Goal: Task Accomplishment & Management: Manage account settings

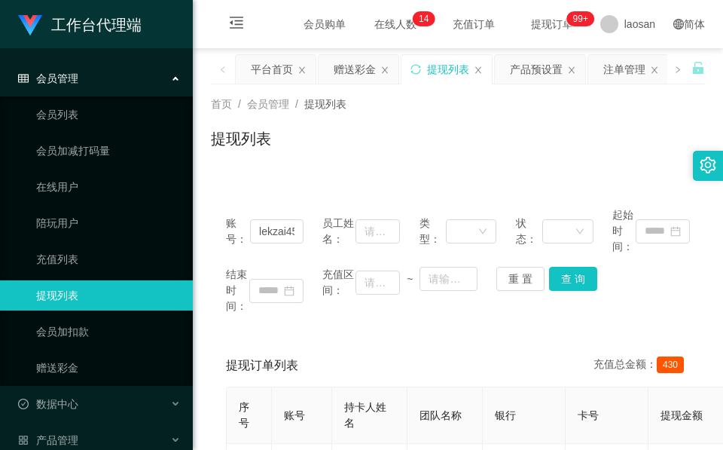
drag, startPoint x: 0, startPoint y: 0, endPoint x: 351, endPoint y: 96, distance: 363.7
click at [349, 82] on div "赠送彩金" at bounding box center [355, 69] width 42 height 29
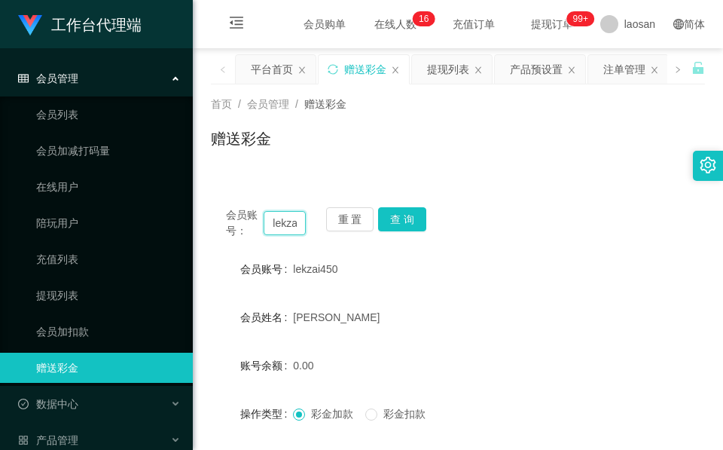
click at [289, 220] on input "lekzai450" at bounding box center [285, 223] width 42 height 24
paste input "William1982"
type input "William1982"
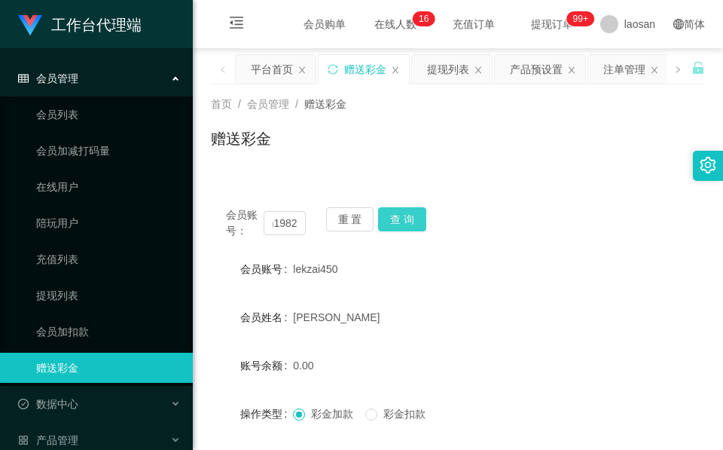
click at [391, 204] on div "会员账号： William1982 重 置 查 询 会员账号 lekzai450 会员姓名 [PERSON_NAME] 账号余额 0.00 操作类型 彩金加款…" at bounding box center [458, 375] width 494 height 366
click at [394, 213] on button "查 询" at bounding box center [402, 219] width 48 height 24
click at [396, 218] on div "重 置 查 询" at bounding box center [366, 223] width 80 height 32
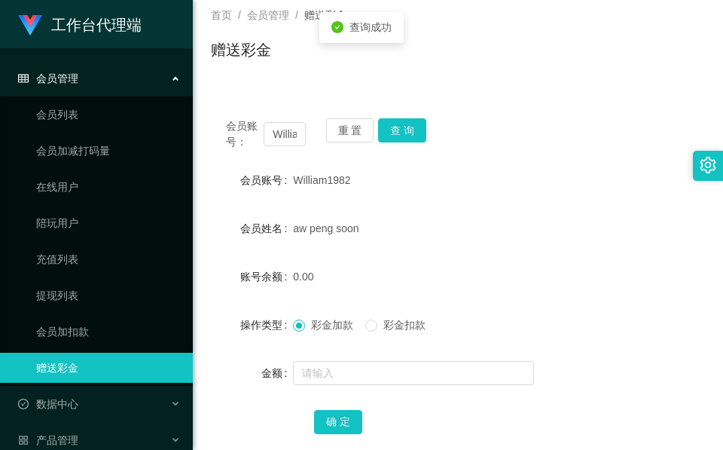
scroll to position [178, 0]
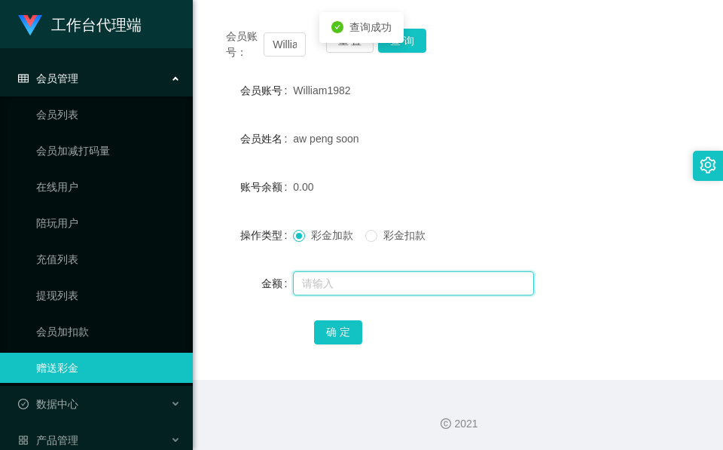
click at [309, 273] on input "text" at bounding box center [413, 283] width 241 height 24
type input "500"
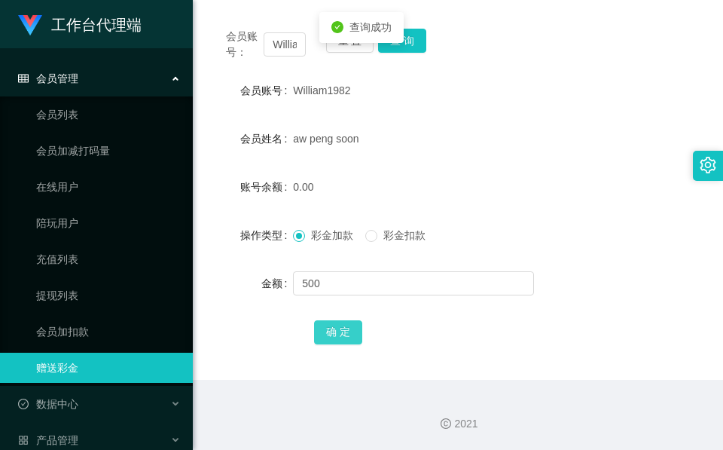
click at [337, 332] on button "确 定" at bounding box center [338, 332] width 48 height 24
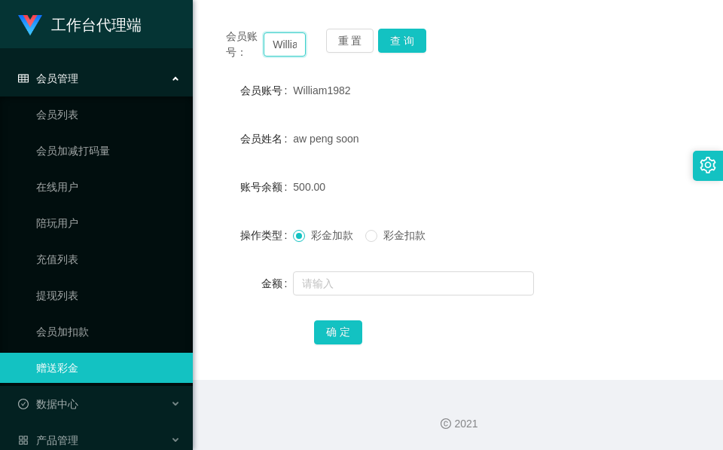
click at [291, 47] on input "William1982" at bounding box center [285, 44] width 42 height 24
paste input "sJustin"
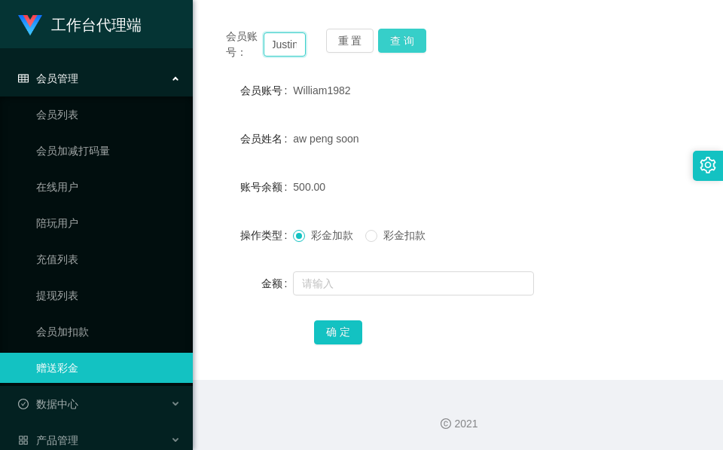
type input "WilliamsJustin"
click at [410, 34] on button "查 询" at bounding box center [402, 41] width 48 height 24
click at [410, 34] on div "会员账号： WilliamsJustin 重 置 查 询" at bounding box center [458, 45] width 494 height 32
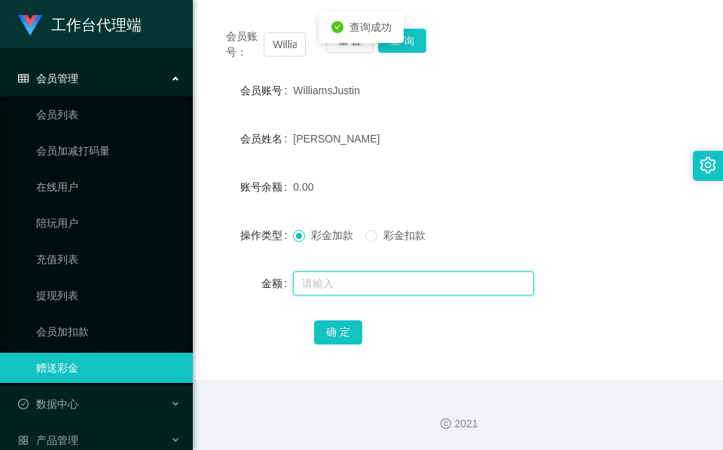
drag, startPoint x: 410, startPoint y: 34, endPoint x: 333, endPoint y: 285, distance: 263.0
click at [333, 285] on input "text" at bounding box center [413, 283] width 241 height 24
type input "500"
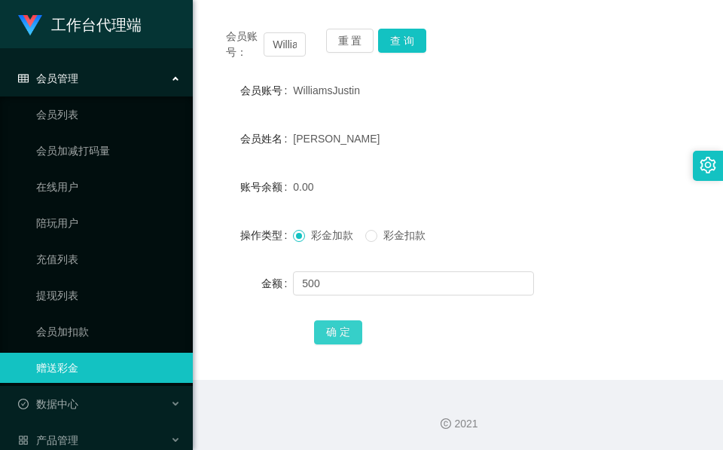
click at [333, 331] on button "确 定" at bounding box center [338, 332] width 48 height 24
click at [285, 50] on input "WilliamsJustin" at bounding box center [285, 44] width 42 height 24
paste input "L6371"
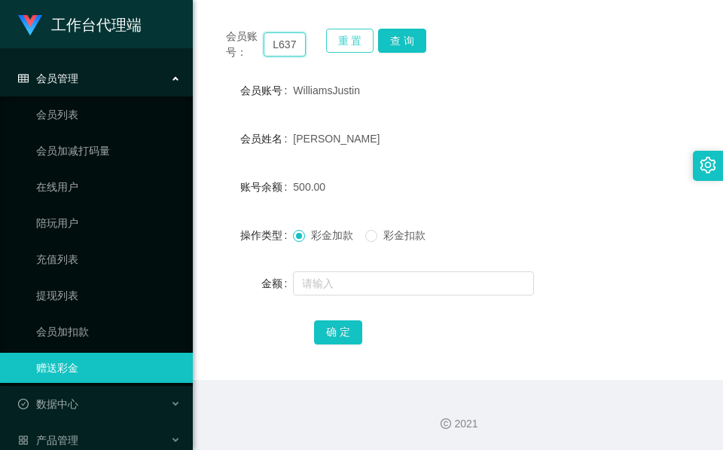
scroll to position [0, 5]
type input "L6371"
click at [404, 43] on button "查 询" at bounding box center [402, 41] width 48 height 24
click at [404, 43] on div "会员账号： L6371 重 置 查 询" at bounding box center [458, 45] width 494 height 32
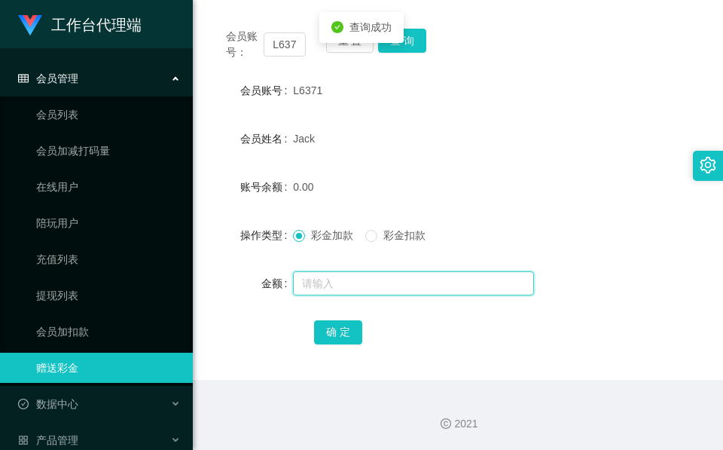
drag, startPoint x: 404, startPoint y: 43, endPoint x: 355, endPoint y: 285, distance: 246.6
click at [355, 285] on input "text" at bounding box center [413, 283] width 241 height 24
type input "1000"
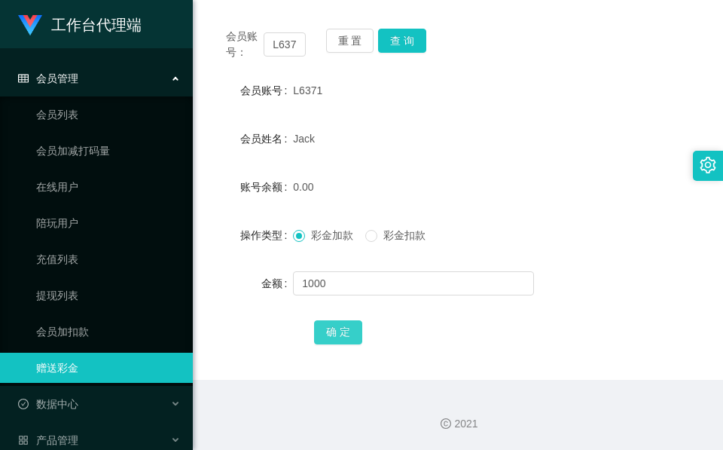
click at [348, 326] on button "确 定" at bounding box center [338, 332] width 48 height 24
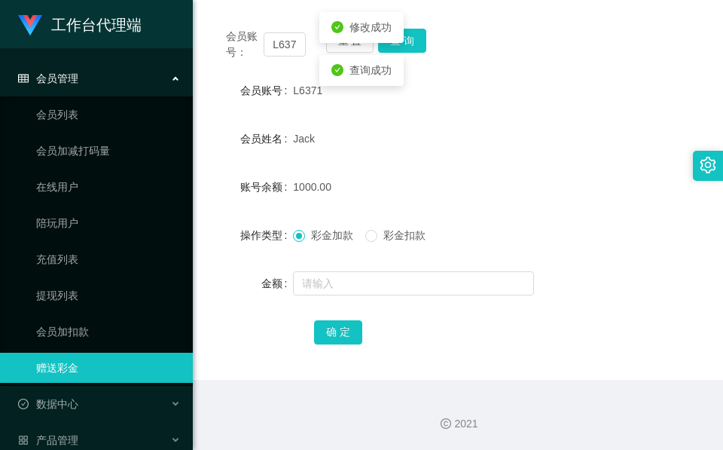
drag, startPoint x: 373, startPoint y: 310, endPoint x: 319, endPoint y: 298, distance: 55.5
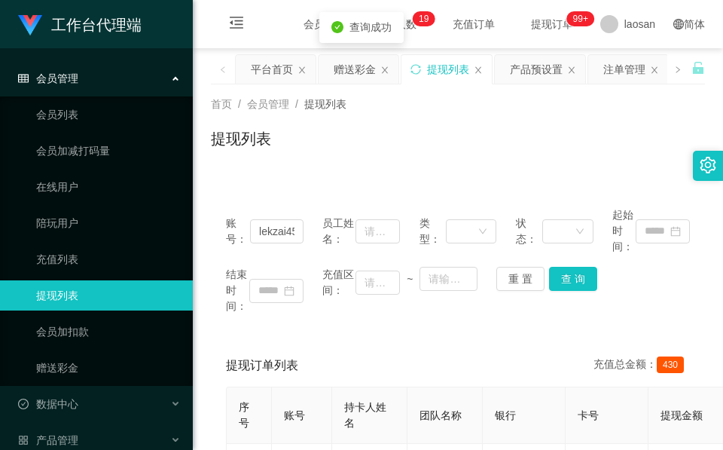
drag, startPoint x: 323, startPoint y: 139, endPoint x: 296, endPoint y: 100, distance: 47.0
click at [323, 139] on div "提现列表" at bounding box center [458, 144] width 494 height 35
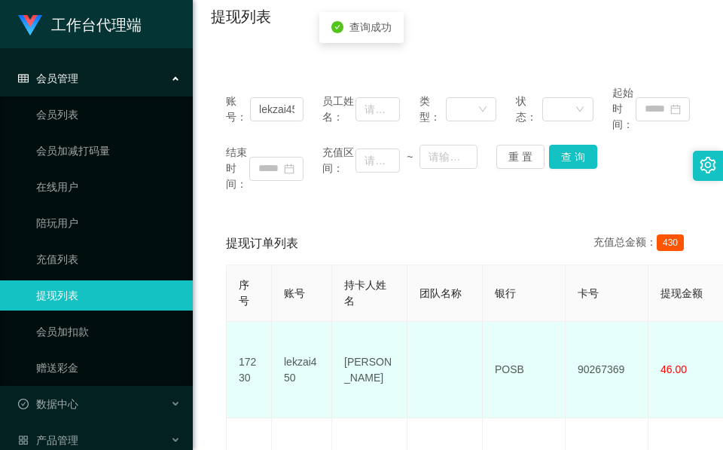
scroll to position [226, 0]
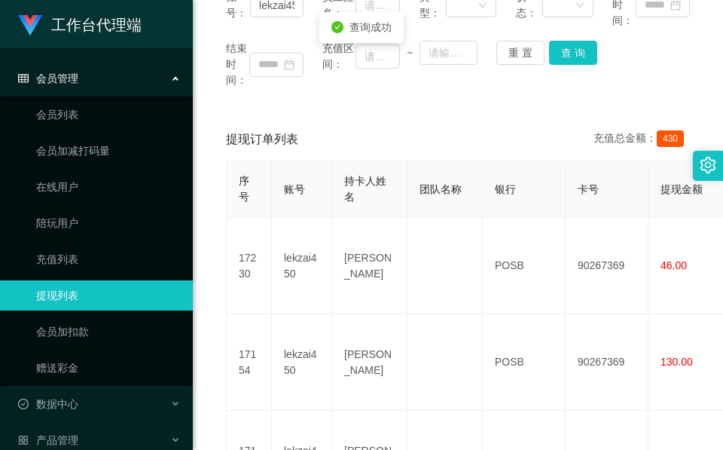
drag, startPoint x: 362, startPoint y: 267, endPoint x: 362, endPoint y: 254, distance: 13.6
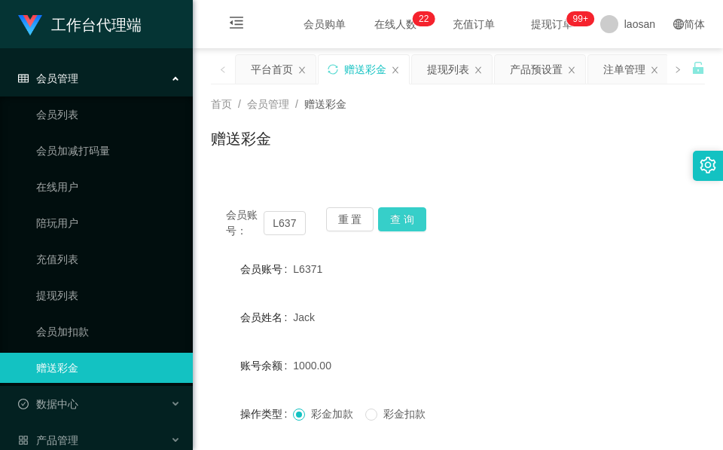
click at [404, 212] on button "查 询" at bounding box center [402, 219] width 48 height 24
click at [404, 212] on div "会员账号： L6371 重 置 查 询" at bounding box center [458, 223] width 494 height 32
click at [414, 228] on button "查 询" at bounding box center [402, 219] width 48 height 24
click at [276, 222] on input "L6371" at bounding box center [285, 223] width 42 height 24
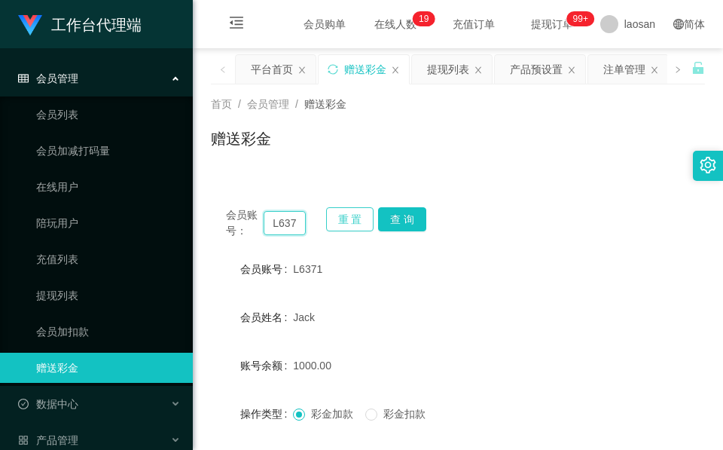
paste input "WilliamsJustin"
click at [407, 218] on button "查 询" at bounding box center [402, 219] width 48 height 24
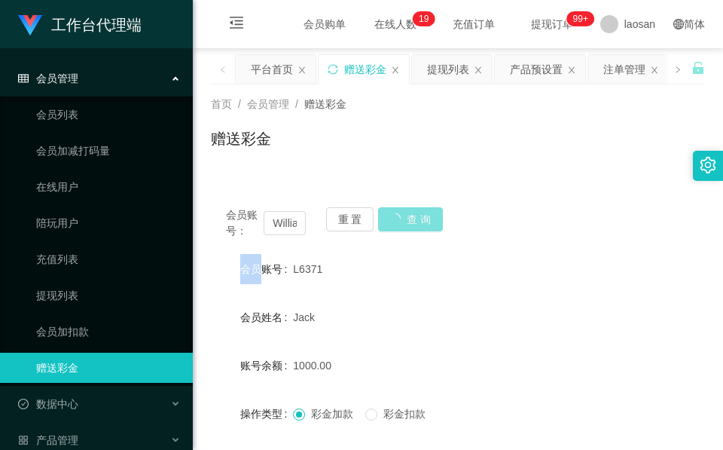
click at [407, 218] on div "会员账号： WilliamsJustin 重 置 查 询" at bounding box center [458, 223] width 494 height 32
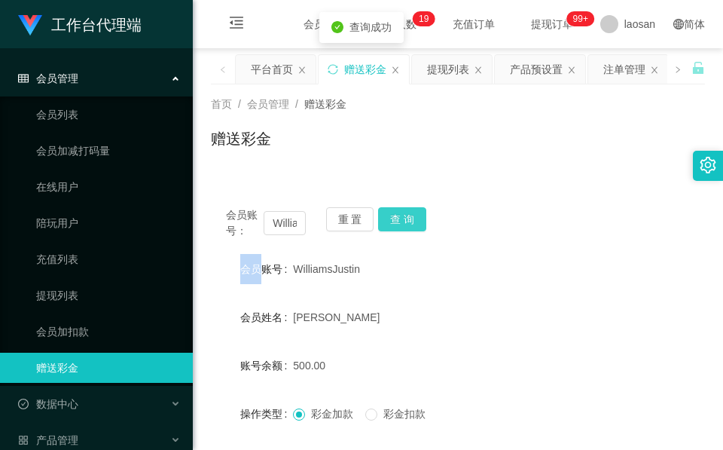
click at [407, 218] on button "查 询" at bounding box center [402, 219] width 48 height 24
click at [261, 224] on span "会员账号：" at bounding box center [245, 223] width 38 height 32
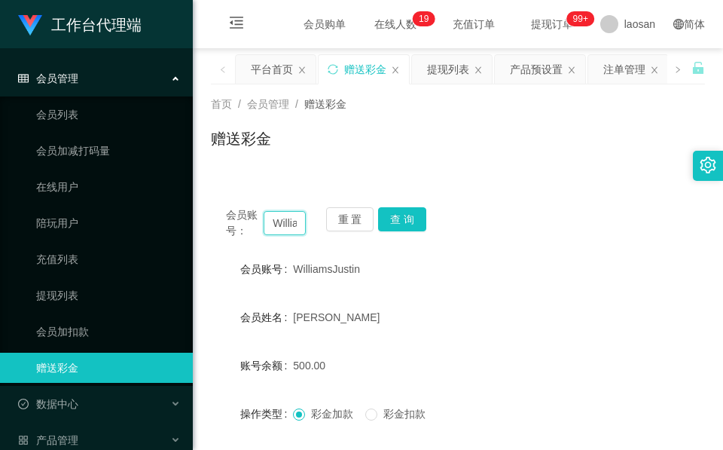
click at [271, 220] on input "WilliamsJustin" at bounding box center [285, 223] width 42 height 24
paste input "L6371"
click at [401, 222] on button "查 询" at bounding box center [402, 219] width 48 height 24
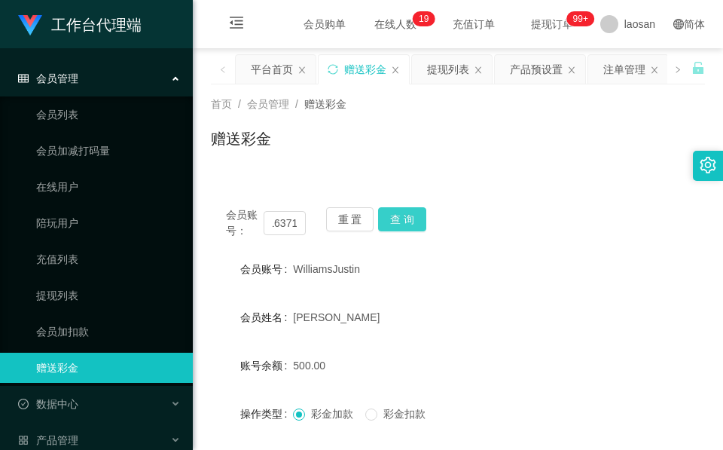
scroll to position [0, 0]
click at [401, 222] on button "查 询" at bounding box center [410, 219] width 65 height 24
click at [342, 294] on form "会员账号 L6371 会员姓名 [PERSON_NAME] 账号余额 1000.00 操作类型 彩金加款 彩金扣款 金额 确 定" at bounding box center [458, 389] width 494 height 271
click at [400, 229] on button "查 询" at bounding box center [402, 219] width 48 height 24
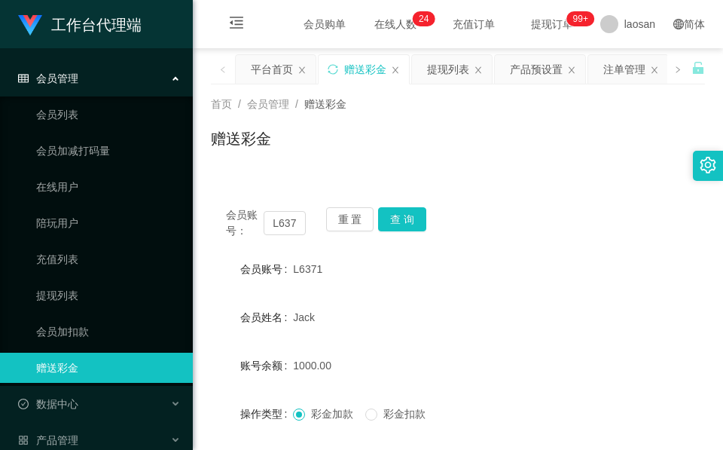
click at [402, 23] on div "会员购单 在线人数 0 1 2 3 4 5 6 7 8 9 0 1 2 3 4 5 6 7 8 9 0 1 2 3 4 5 6 7 8 9 0 1 2 3 4…" at bounding box center [458, 24] width 530 height 49
click at [278, 235] on input "L6371" at bounding box center [285, 223] width 42 height 24
paste input "81878399"
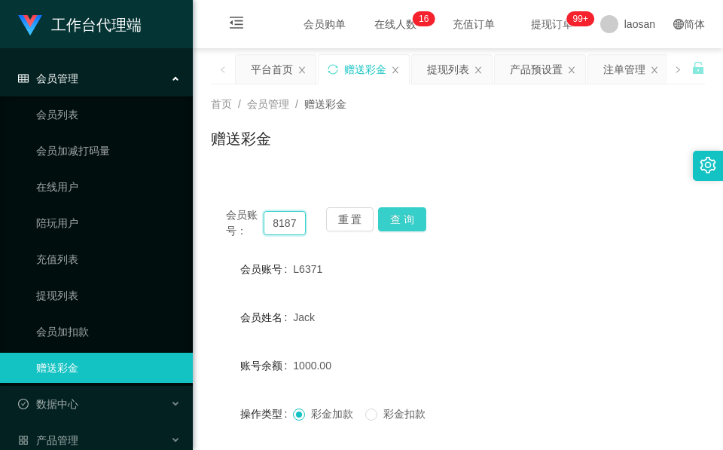
scroll to position [0, 23]
type input "81878399"
click at [414, 213] on button "查 询" at bounding box center [402, 219] width 48 height 24
click at [413, 212] on button "查 询" at bounding box center [402, 219] width 48 height 24
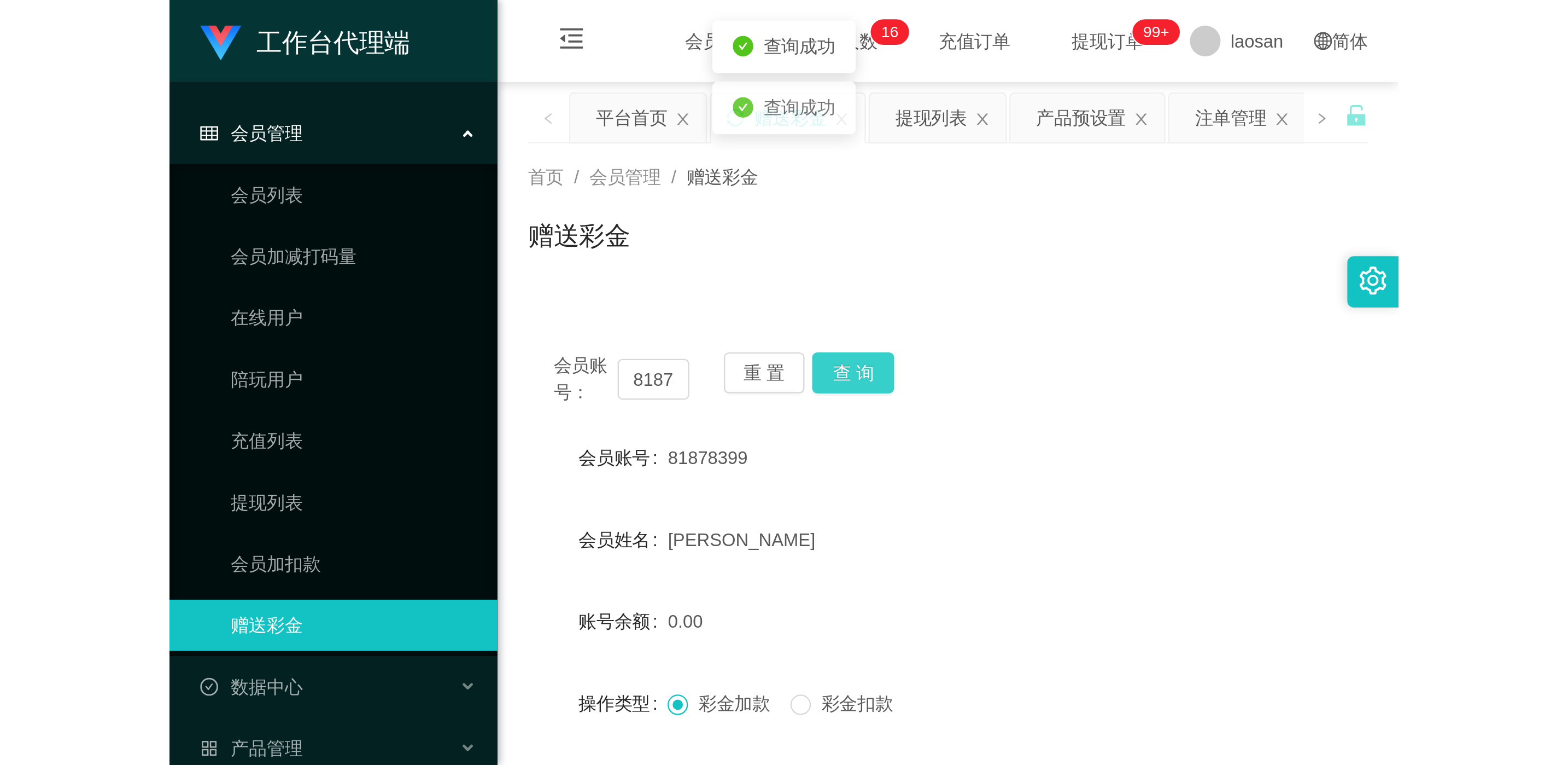
scroll to position [129, 0]
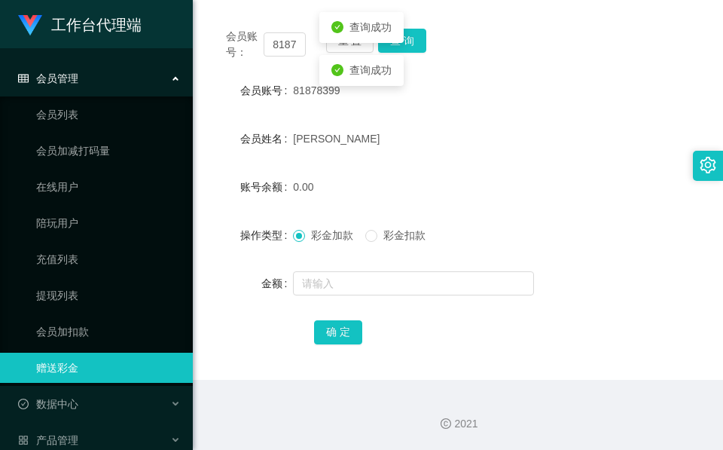
click at [361, 263] on form "会员账号 81878399 会员姓名 [PERSON_NAME] 账号余额 0.00 操作类型 彩金加款 彩金扣款 金额 确 定" at bounding box center [458, 210] width 494 height 271
click at [367, 274] on input "text" at bounding box center [413, 283] width 241 height 24
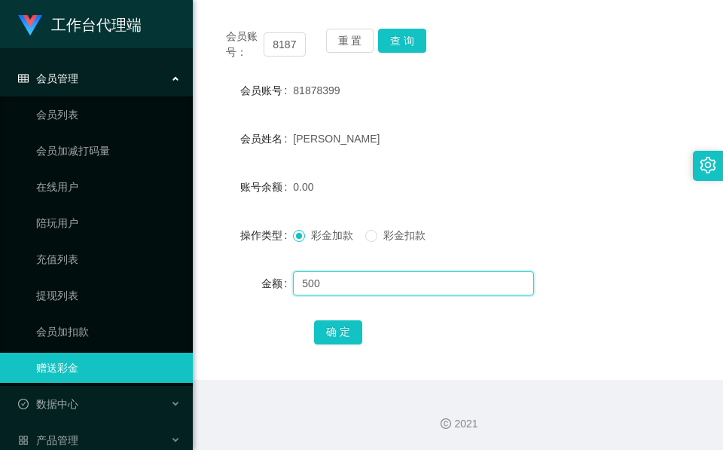
type input "500"
click at [314, 312] on form "会员账号 81878399 会员姓名 [PERSON_NAME] 账号余额 0.00 操作类型 彩金加款 彩金扣款 金额 500 确 定" at bounding box center [458, 210] width 494 height 271
click at [316, 316] on form "会员账号 81878399 会员姓名 [PERSON_NAME] 账号余额 0.00 操作类型 彩金加款 彩金扣款 金额 500 确 定" at bounding box center [458, 210] width 494 height 271
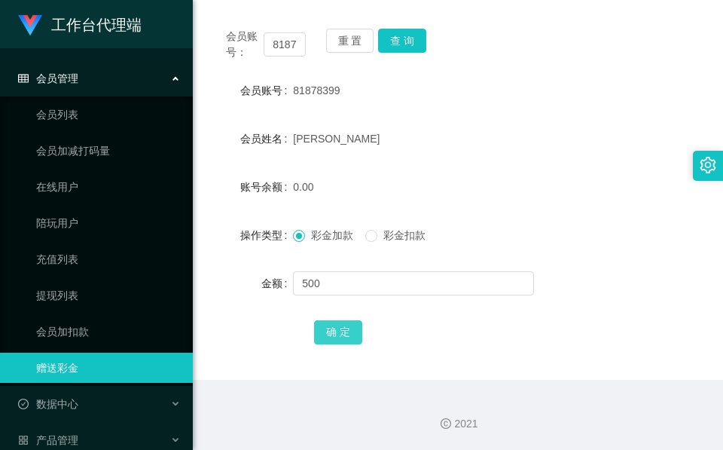
click at [317, 323] on button "确 定" at bounding box center [338, 332] width 48 height 24
click at [330, 143] on div "[PERSON_NAME]" at bounding box center [437, 138] width 288 height 30
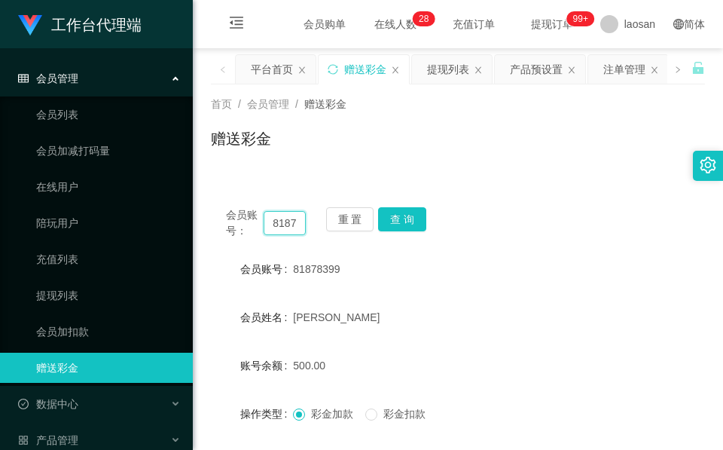
click at [274, 229] on input "81878399" at bounding box center [285, 223] width 42 height 24
click at [273, 230] on input "81878399" at bounding box center [285, 223] width 42 height 24
paste input "L6377"
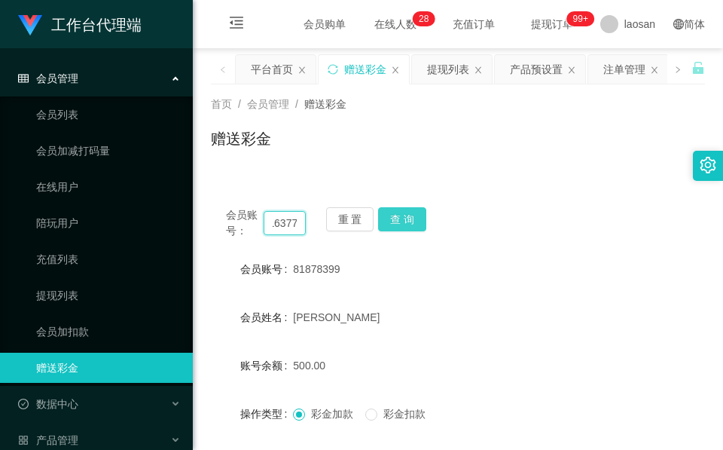
type input "L6377"
click at [407, 215] on button "查 询" at bounding box center [402, 219] width 48 height 24
click at [407, 217] on div "会员账号： L6377 重 置 查 询" at bounding box center [458, 223] width 494 height 32
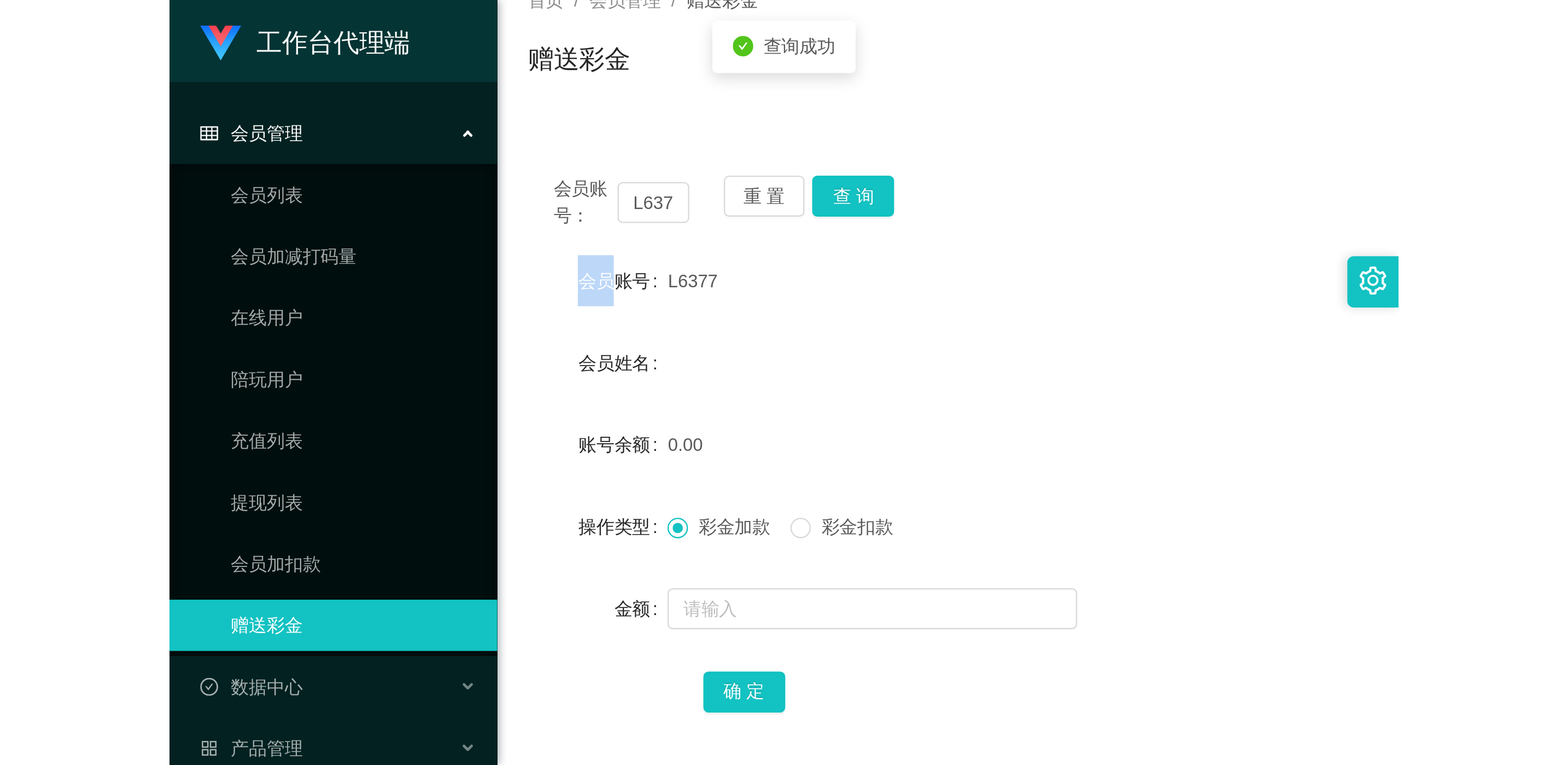
scroll to position [129, 0]
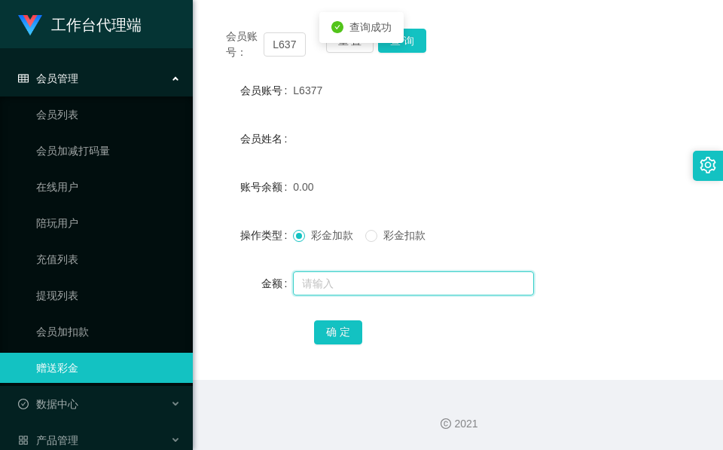
click at [377, 291] on input "text" at bounding box center [413, 283] width 241 height 24
type input "100"
click at [337, 349] on div "会员账号： L6377 重 置 查 询 会员账号 L6377 会员姓名 账号余额 0.00 操作类型 彩金加款 彩金扣款 金额 100 确 定" at bounding box center [458, 197] width 494 height 366
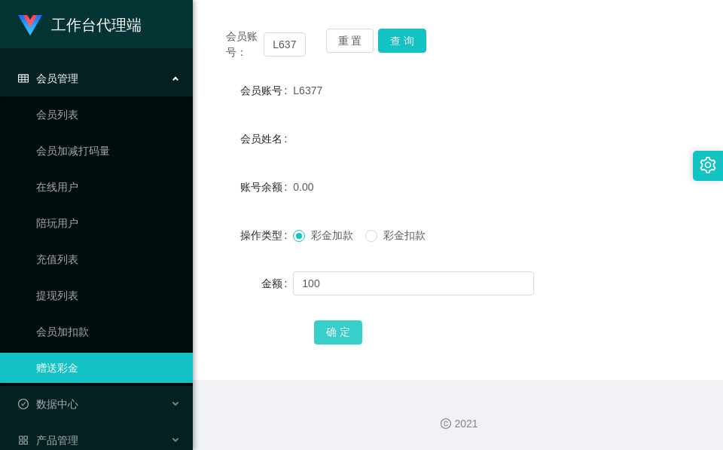
click at [335, 328] on button "确 定" at bounding box center [338, 332] width 48 height 24
drag, startPoint x: 310, startPoint y: 140, endPoint x: 419, endPoint y: 75, distance: 126.3
click at [310, 140] on div "会员姓名" at bounding box center [458, 138] width 494 height 30
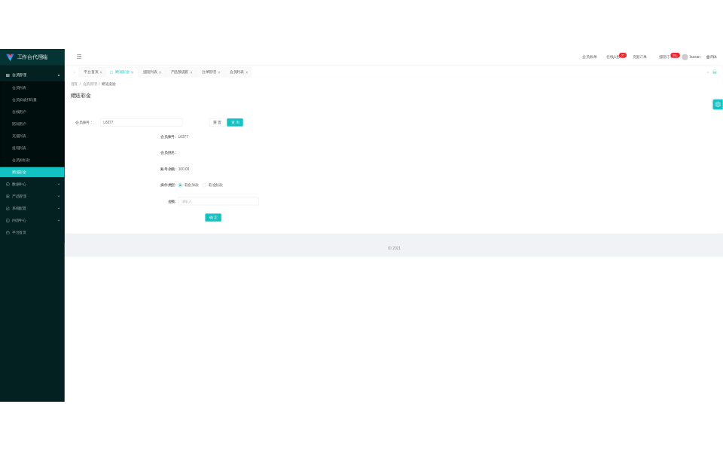
scroll to position [0, 0]
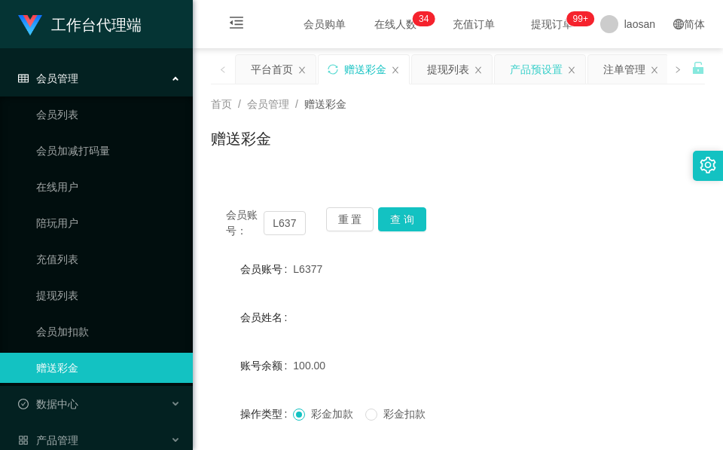
click at [558, 69] on div "产品预设置" at bounding box center [536, 69] width 53 height 29
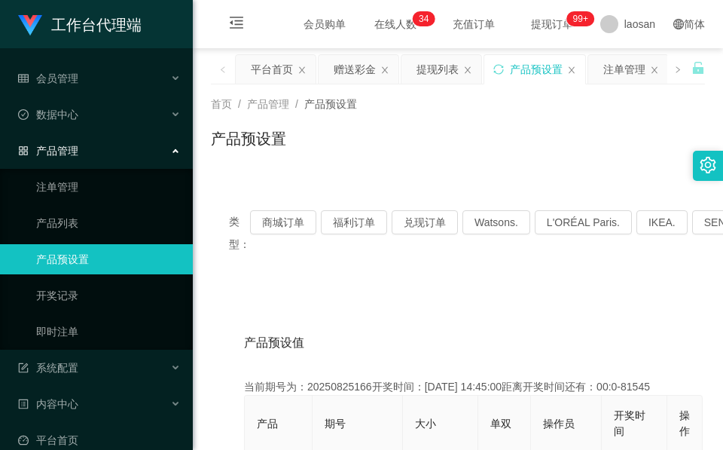
click at [274, 209] on div "类型： 商城订单 福利订单 兑现订单 Watsons. L'ORÉAL Paris. IKEA. [GEOGRAPHIC_DATA]. COURTS." at bounding box center [458, 232] width 494 height 81
drag, startPoint x: 274, startPoint y: 209, endPoint x: 274, endPoint y: 219, distance: 10.5
click at [274, 219] on button "商城订单" at bounding box center [283, 222] width 66 height 24
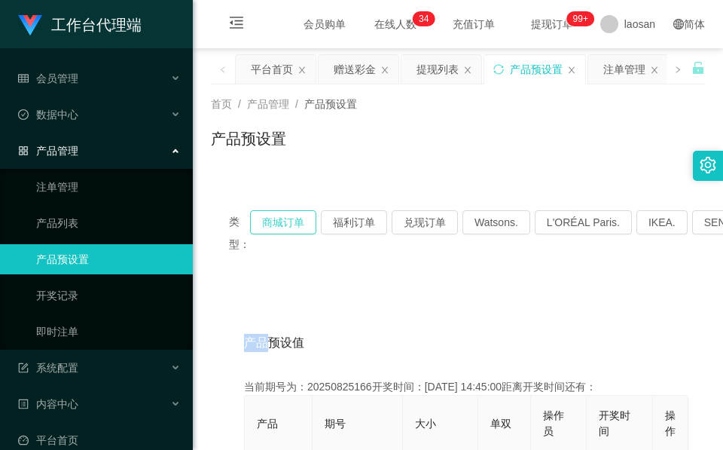
click at [273, 222] on button "商城订单" at bounding box center [283, 222] width 66 height 24
click at [273, 227] on button "商城订单" at bounding box center [283, 222] width 66 height 24
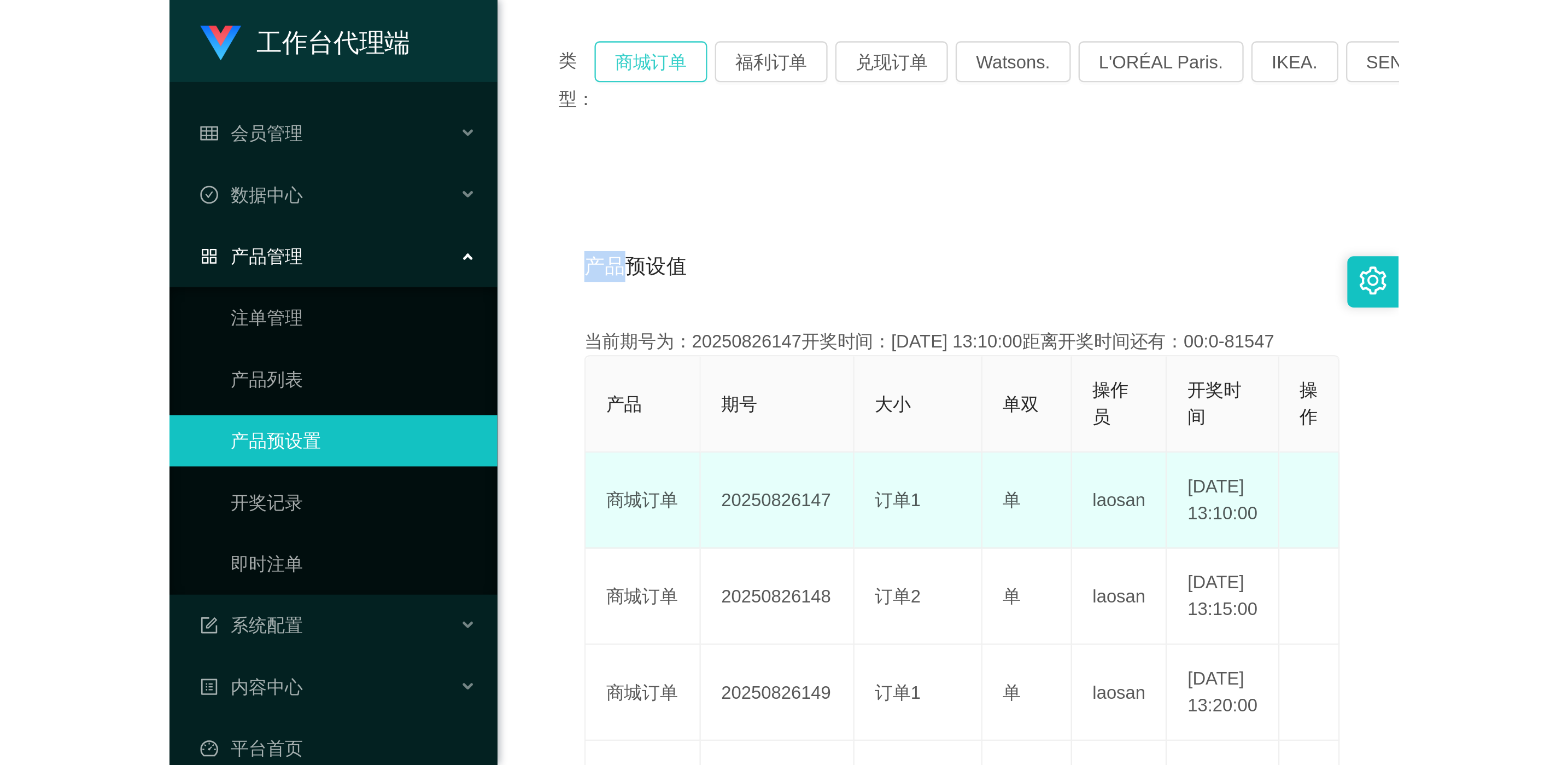
scroll to position [164, 0]
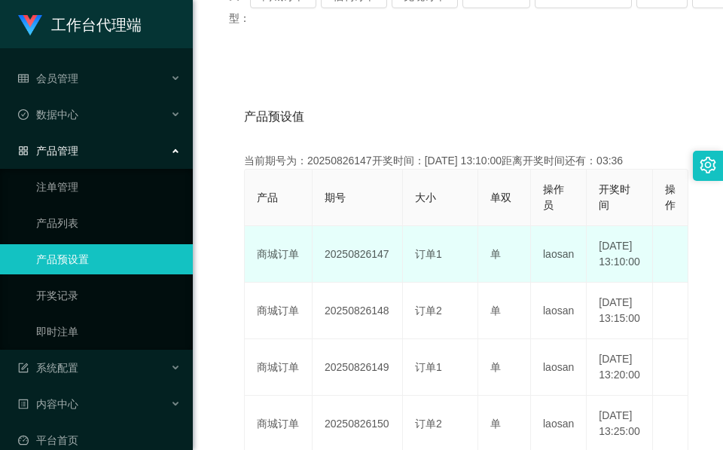
click at [344, 273] on td "20250826147" at bounding box center [357, 254] width 90 height 56
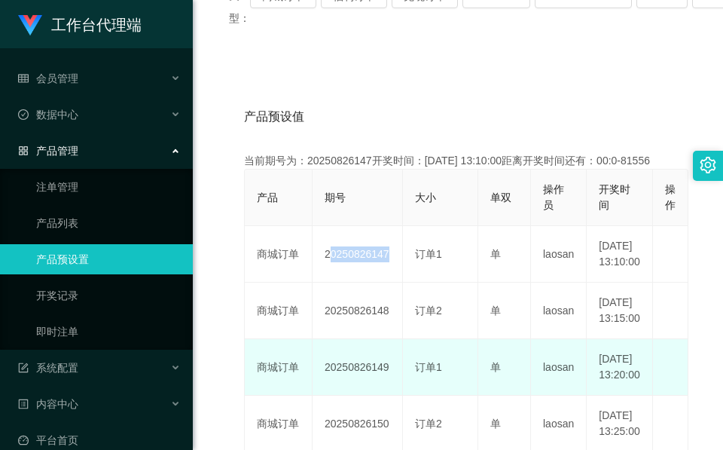
copy td "20250826147"
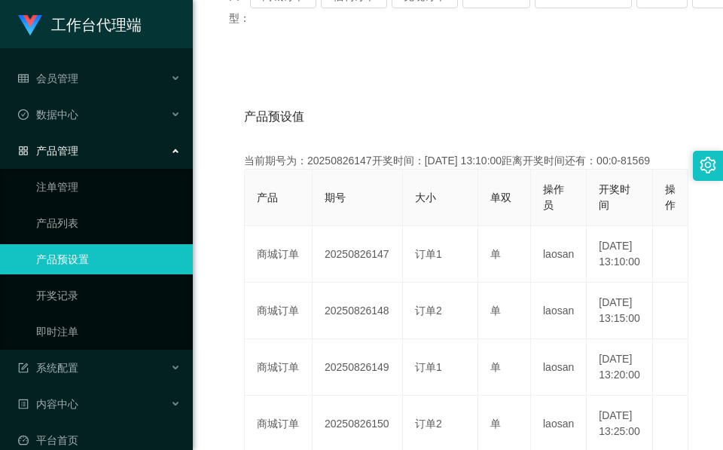
drag, startPoint x: 317, startPoint y: 84, endPoint x: 317, endPoint y: 3, distance: 80.6
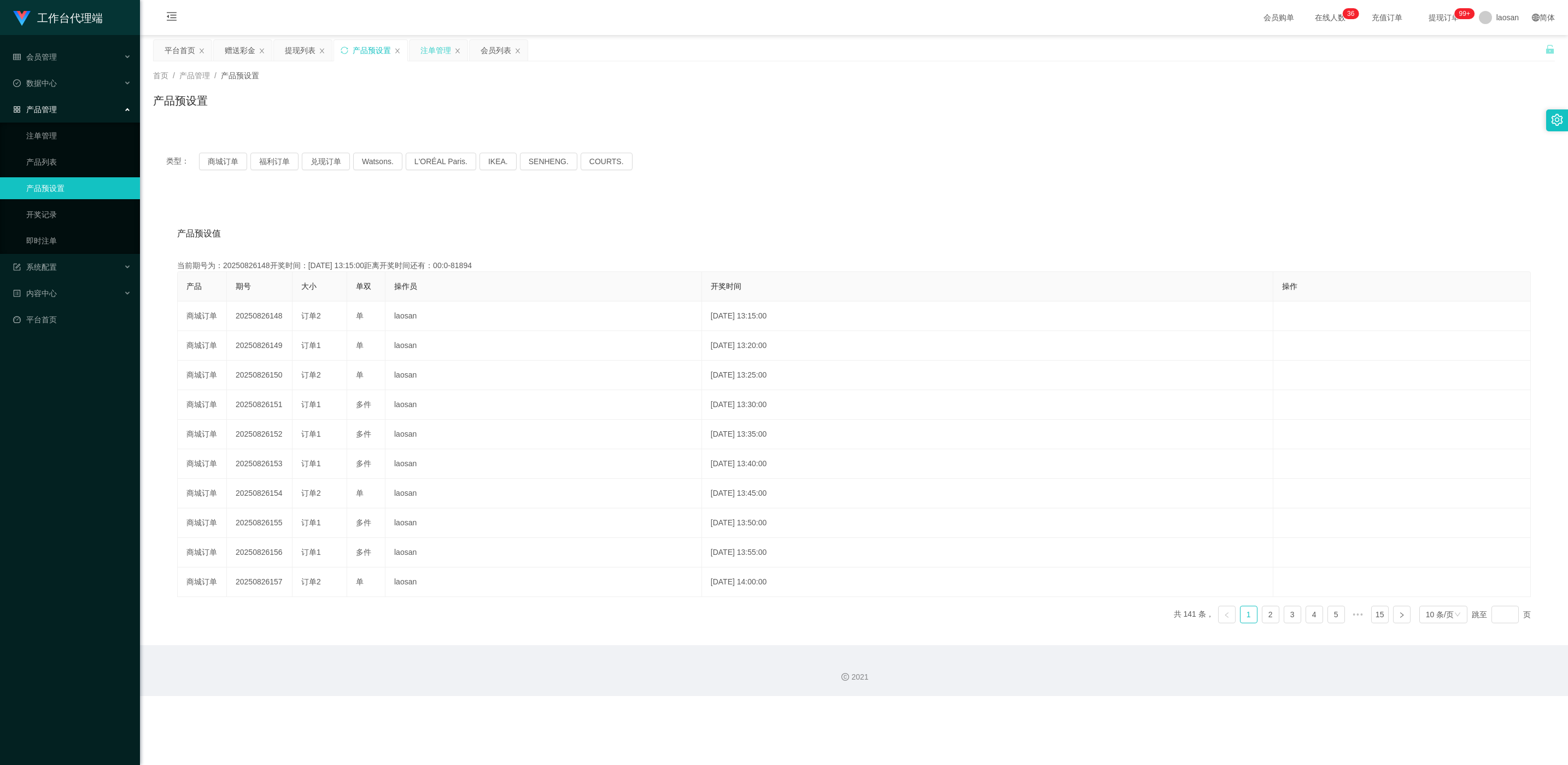
click at [430, 54] on div "注单管理" at bounding box center [436, 50] width 31 height 21
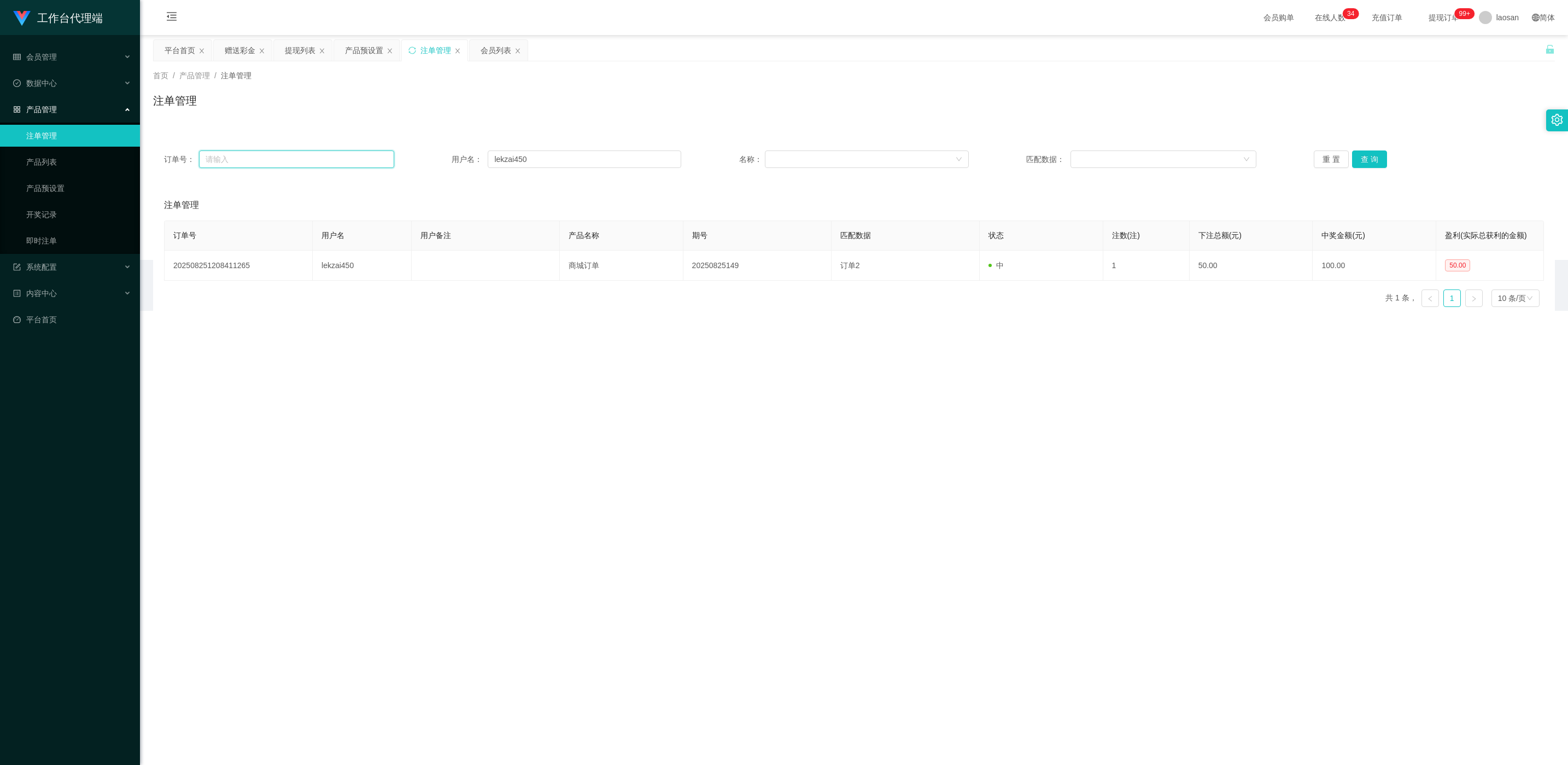
click at [274, 156] on input "text" at bounding box center [296, 159] width 195 height 17
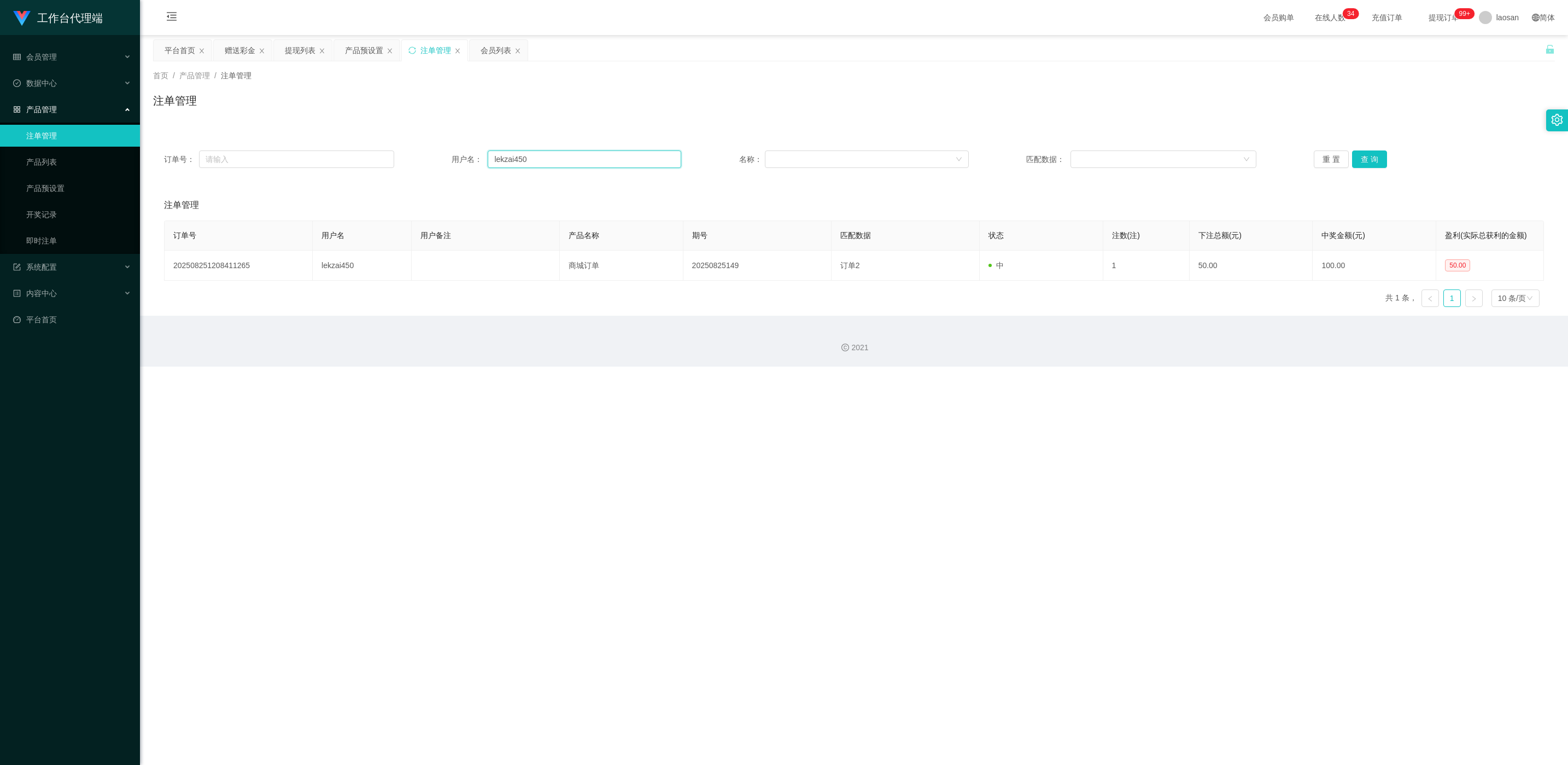
click at [524, 164] on input "lekzai450" at bounding box center [585, 159] width 194 height 17
paste input "L6377"
type input "L6377"
click at [524, 163] on button "查 询" at bounding box center [1370, 159] width 35 height 17
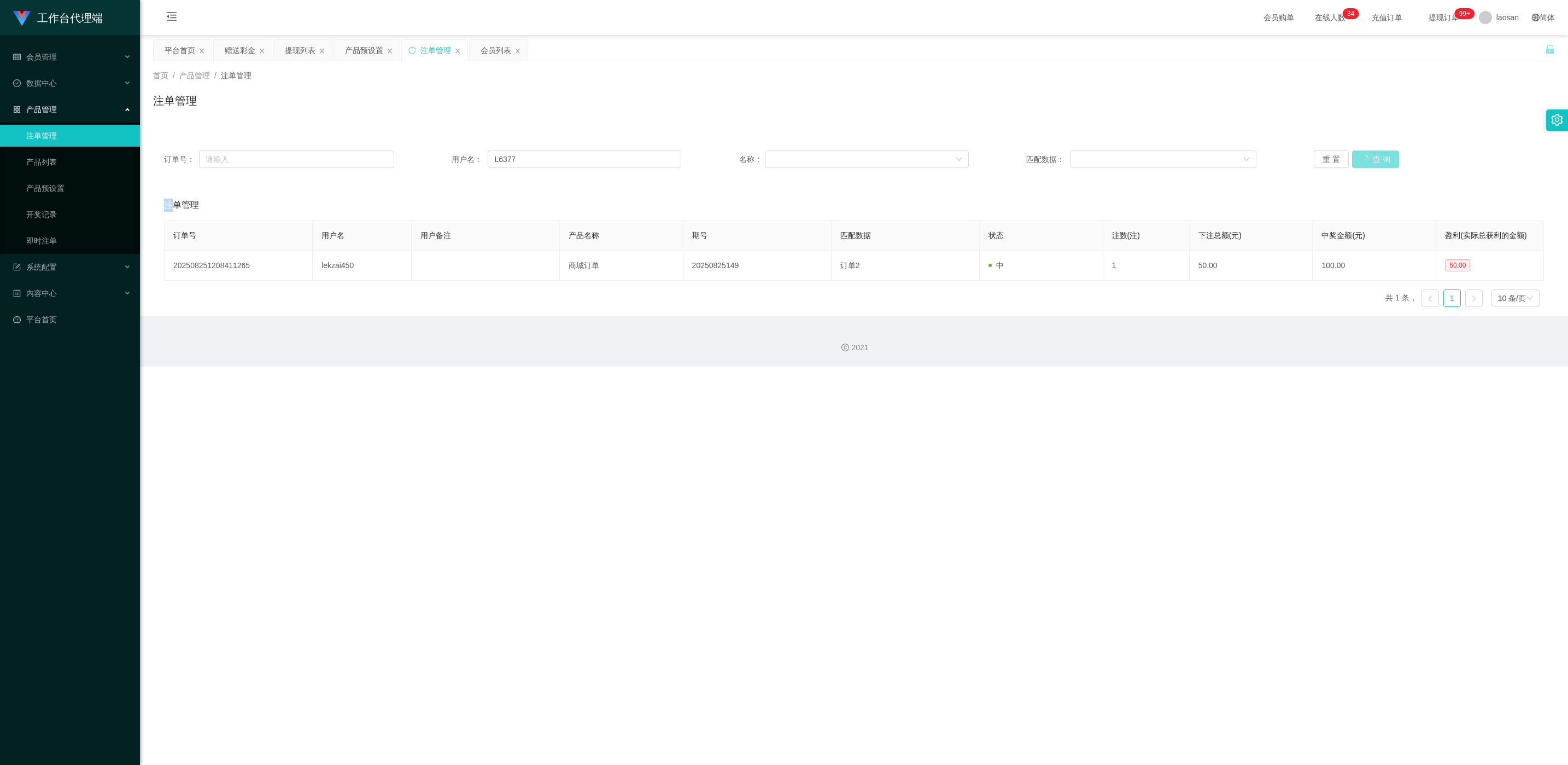
click at [524, 163] on div "重 置 查 询" at bounding box center [1429, 159] width 230 height 17
click at [524, 163] on button "查 询" at bounding box center [1376, 159] width 47 height 17
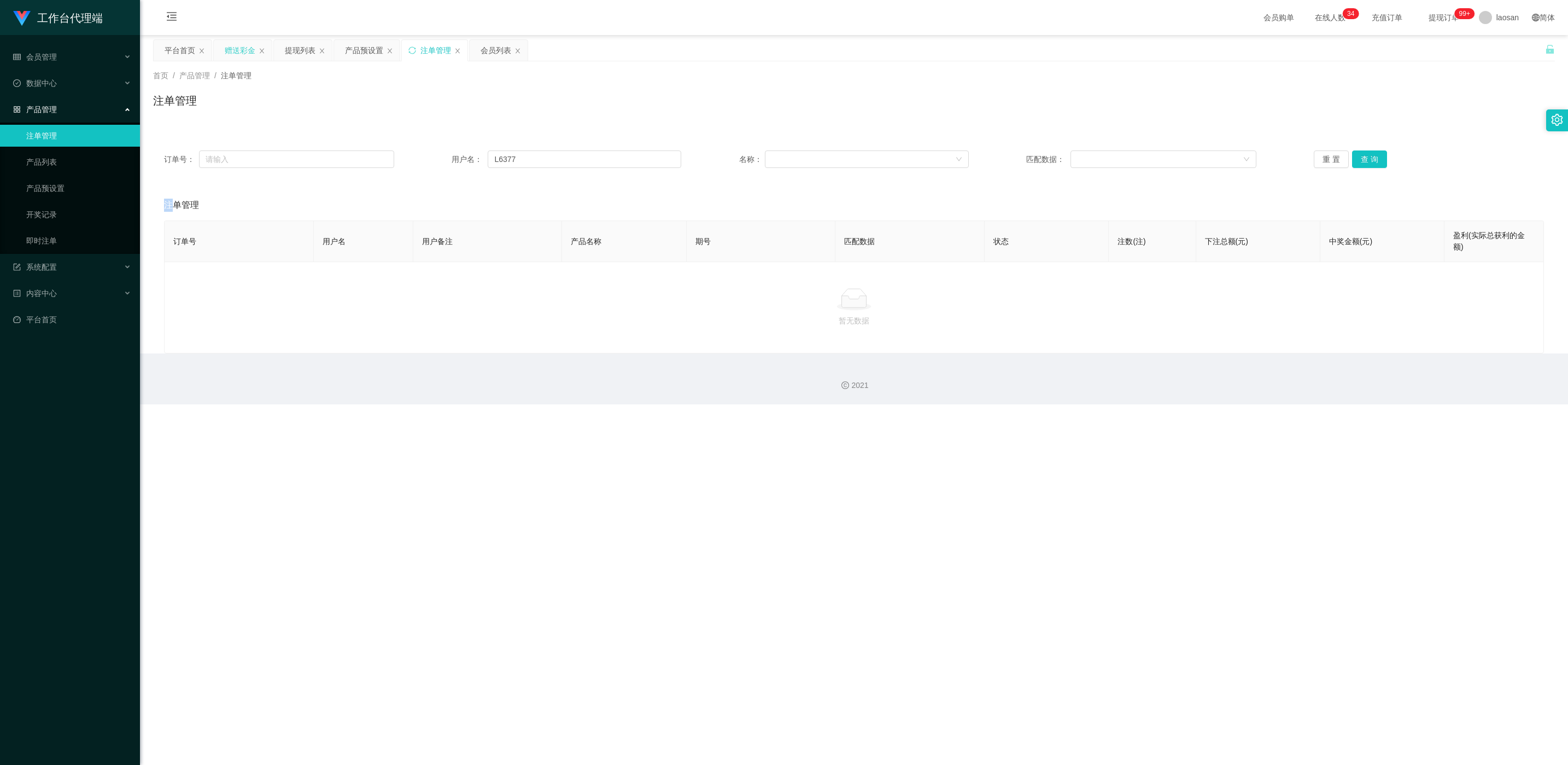
click at [248, 49] on div "赠送彩金" at bounding box center [240, 50] width 31 height 21
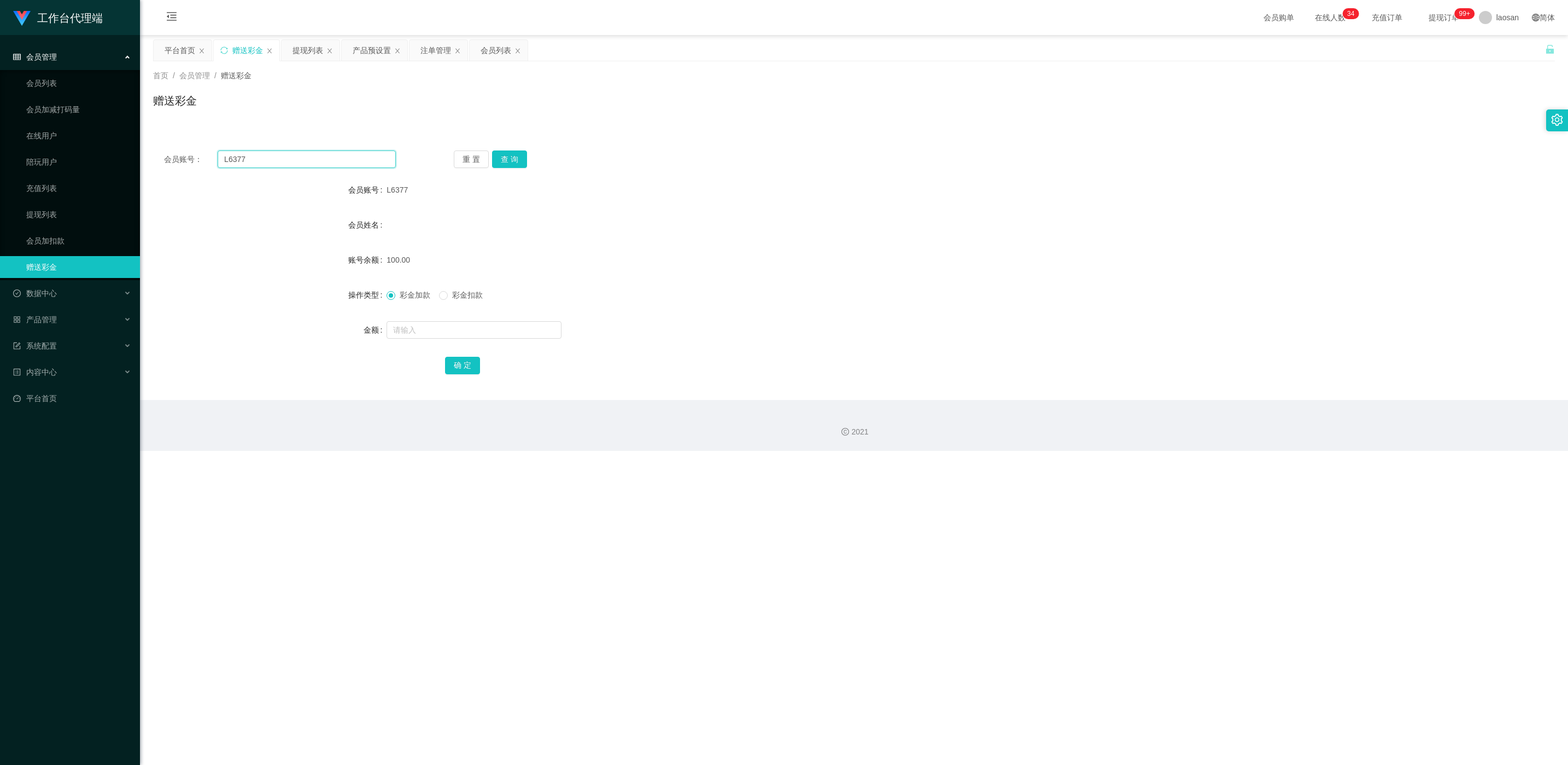
click at [263, 151] on input "L6377" at bounding box center [306, 159] width 178 height 17
click at [497, 150] on button "查 询" at bounding box center [510, 159] width 35 height 17
click at [501, 153] on button "查 询" at bounding box center [510, 159] width 35 height 17
click at [501, 153] on div "重 置 查 询" at bounding box center [569, 159] width 232 height 17
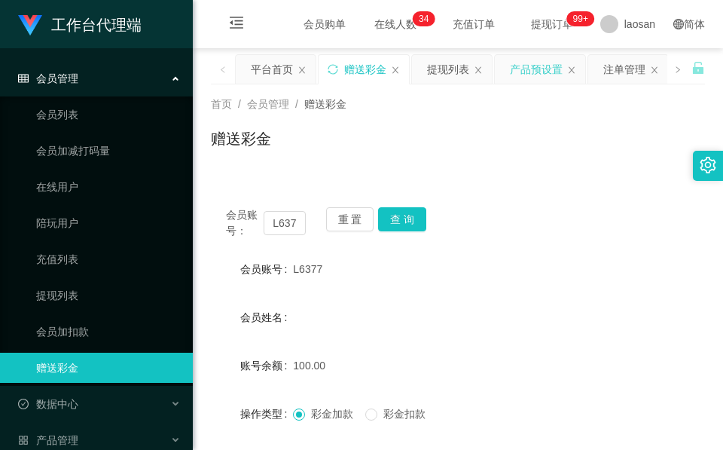
click at [527, 77] on div "产品预设置" at bounding box center [536, 69] width 53 height 29
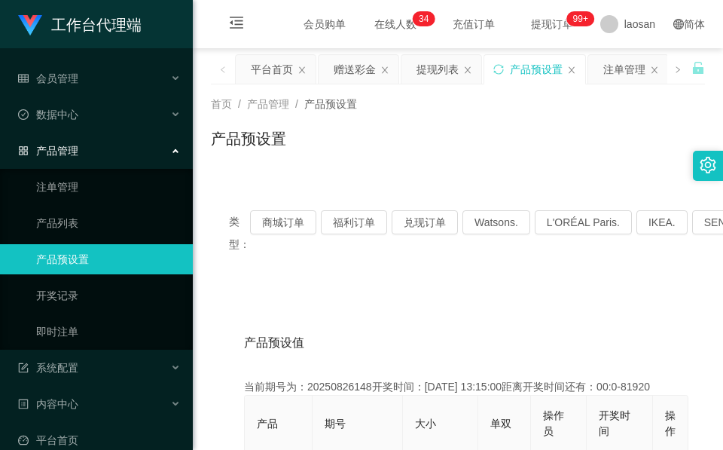
click at [271, 203] on div "类型： 商城订单 福利订单 兑现订单 Watsons. L'ORÉAL Paris. IKEA. [GEOGRAPHIC_DATA]. COURTS." at bounding box center [458, 232] width 494 height 81
click at [276, 218] on button "商城订单" at bounding box center [283, 222] width 66 height 24
click at [276, 219] on button "商城订单" at bounding box center [283, 222] width 66 height 24
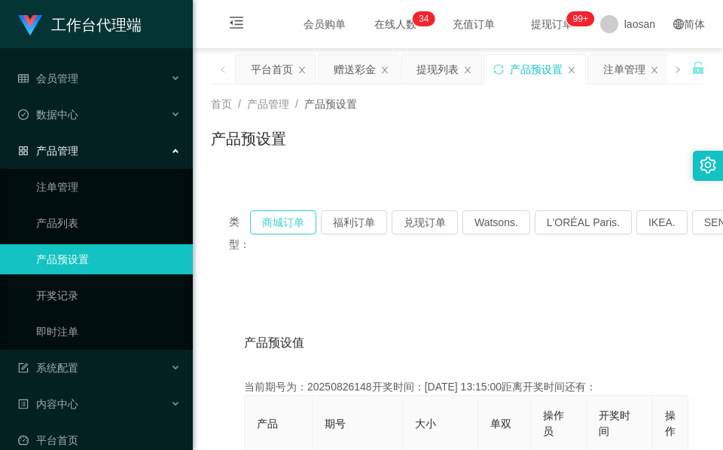
click at [276, 219] on button "商城订单" at bounding box center [283, 222] width 66 height 24
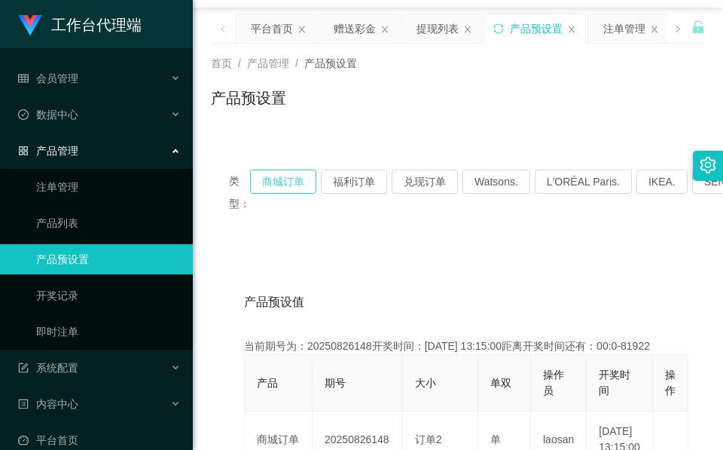
scroll to position [113, 0]
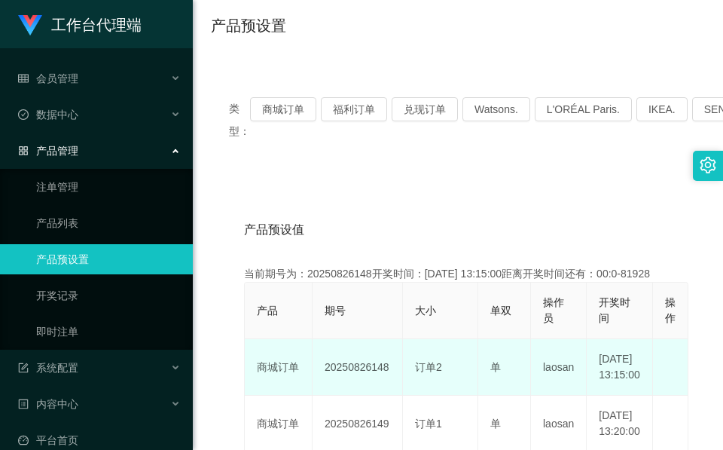
click at [377, 384] on td "20250826148" at bounding box center [357, 367] width 90 height 56
copy td "20250826148"
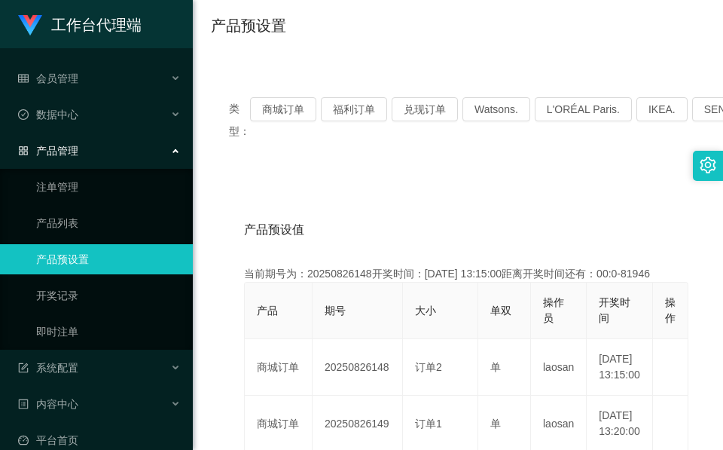
drag, startPoint x: 370, startPoint y: 174, endPoint x: 383, endPoint y: 151, distance: 25.6
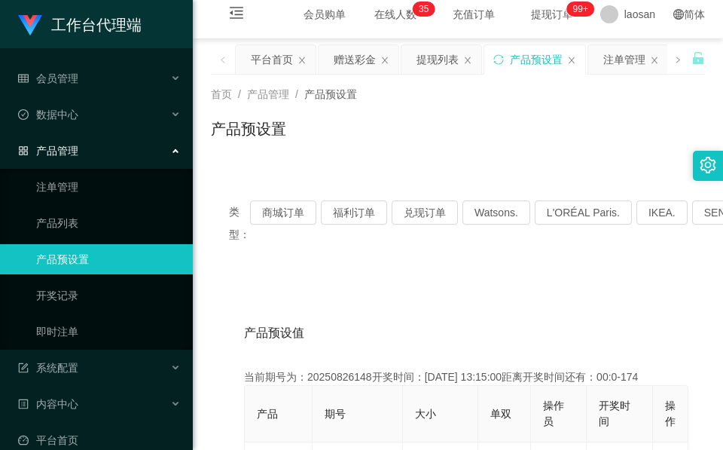
scroll to position [0, 0]
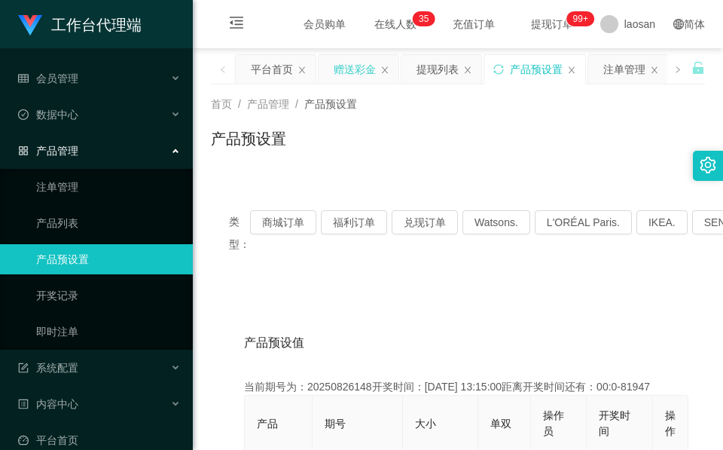
click at [352, 62] on div "赠送彩金" at bounding box center [355, 69] width 42 height 29
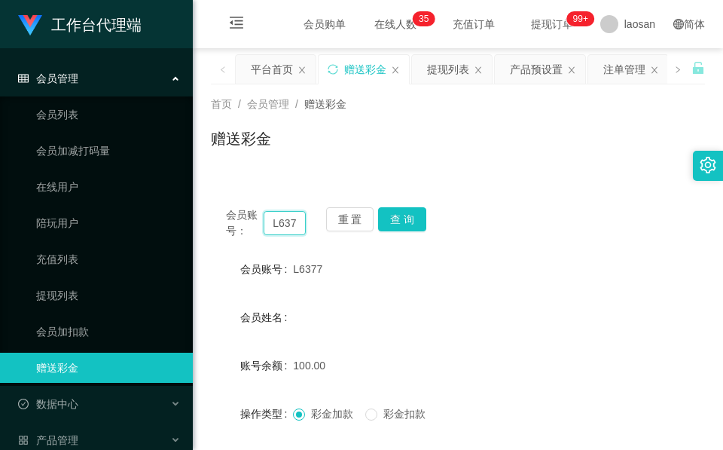
click at [273, 229] on input "L6377" at bounding box center [285, 223] width 42 height 24
paste input "91009086"
type input "91009086"
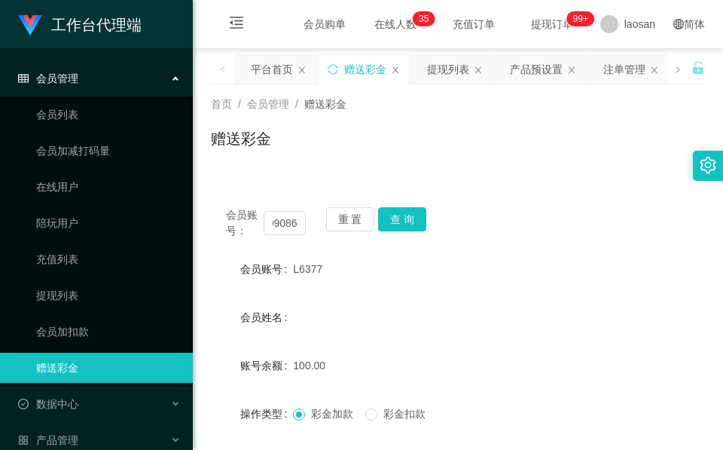
click at [410, 233] on div "会员账号： 91009086 重 置 查 询" at bounding box center [458, 223] width 494 height 32
drag, startPoint x: 410, startPoint y: 233, endPoint x: 412, endPoint y: 224, distance: 9.3
click at [412, 224] on button "查 询" at bounding box center [402, 219] width 48 height 24
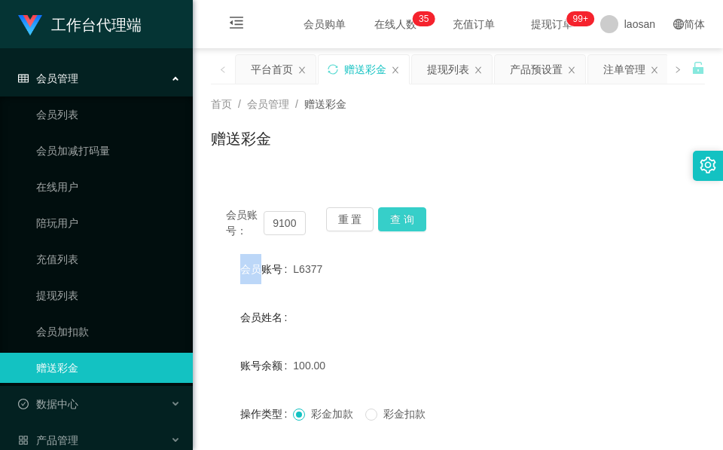
click at [412, 224] on div "会员账号： 91009086 重 置 查 询" at bounding box center [458, 223] width 494 height 32
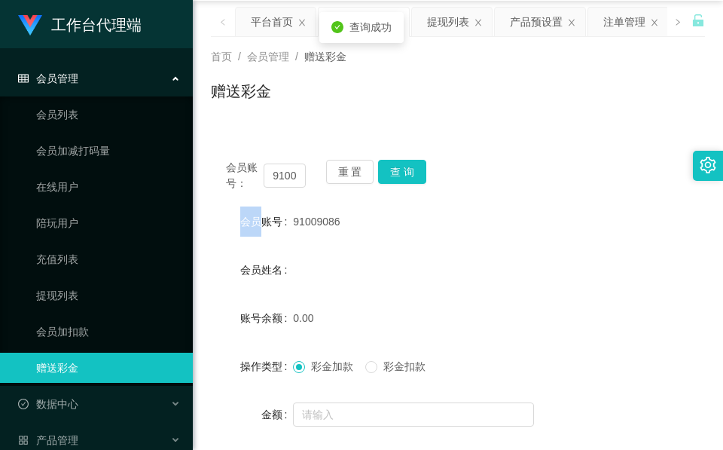
scroll to position [113, 0]
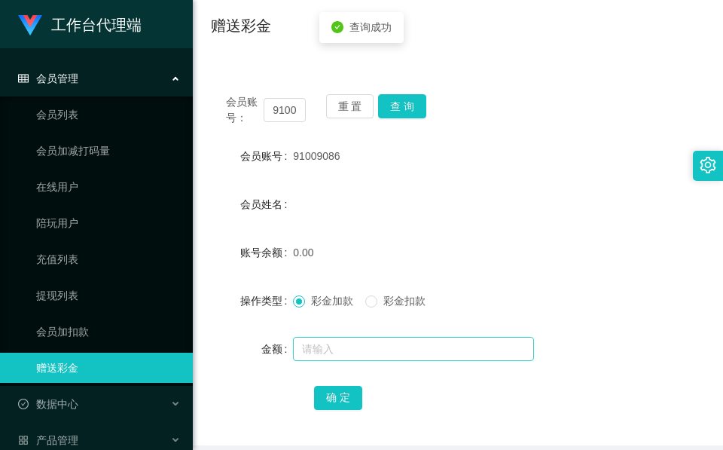
click at [366, 335] on form "会员账号 91009086 会员姓名 账号余额 0.00 操作类型 彩金加款 彩金扣款 金额 确 定" at bounding box center [458, 276] width 494 height 271
click at [342, 343] on input "text" at bounding box center [413, 349] width 241 height 24
type input "100"
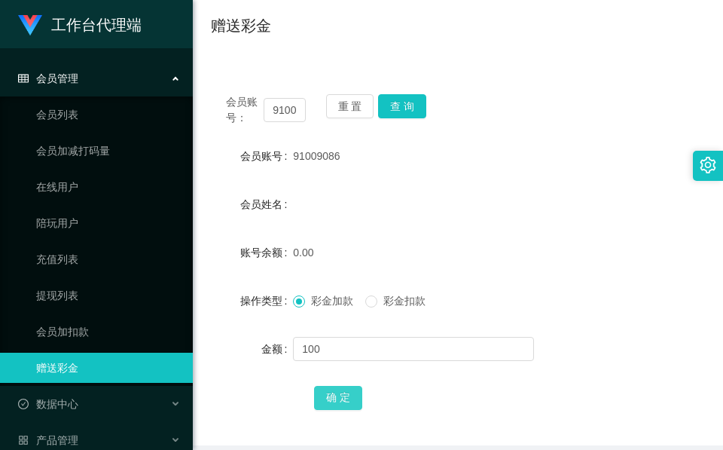
click at [323, 400] on button "确 定" at bounding box center [338, 398] width 48 height 24
click at [285, 114] on input "91009086" at bounding box center [285, 110] width 42 height 24
paste input "Cucucucu"
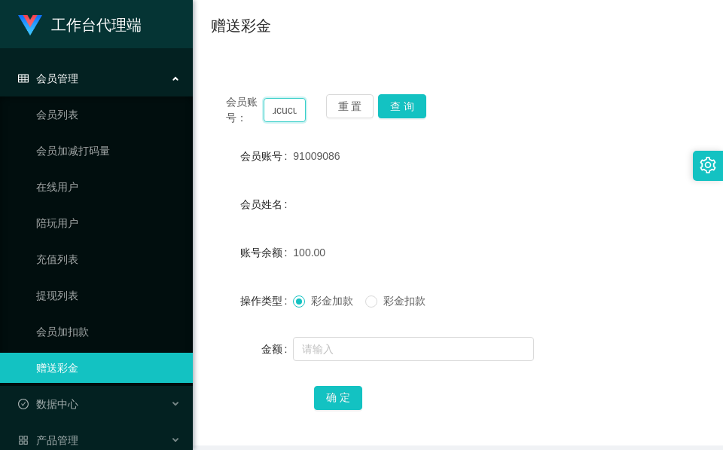
type input "Cucucucu"
click at [392, 93] on div "会员账号： [PERSON_NAME] 重 置 查 询 会员账号 91009086 会员姓名 账号余额 100.00 操作类型 彩金加款 彩金扣款 金额 确 定" at bounding box center [458, 262] width 494 height 366
click at [398, 104] on button "查 询" at bounding box center [402, 106] width 48 height 24
click at [398, 105] on button "查 询" at bounding box center [410, 106] width 65 height 24
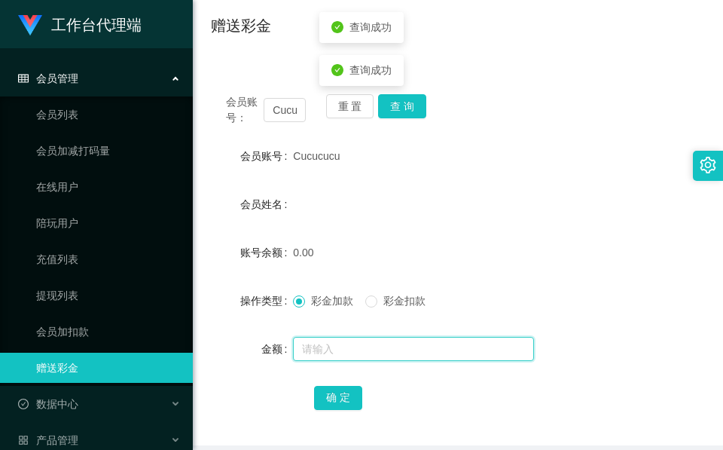
click at [353, 342] on input "text" at bounding box center [413, 349] width 241 height 24
type input "100"
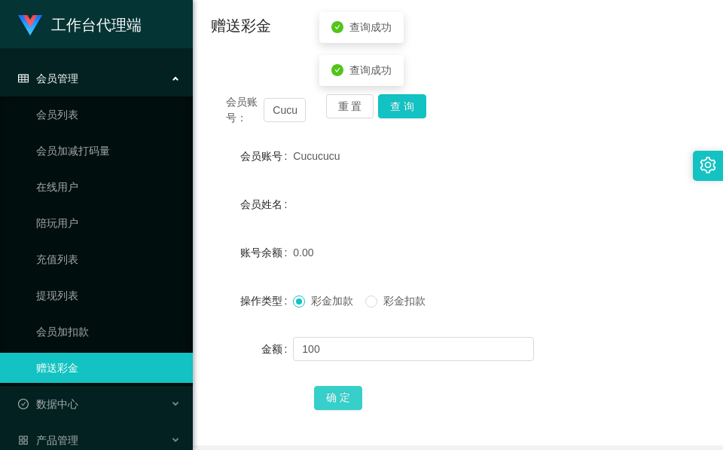
click at [346, 394] on button "确 定" at bounding box center [338, 398] width 48 height 24
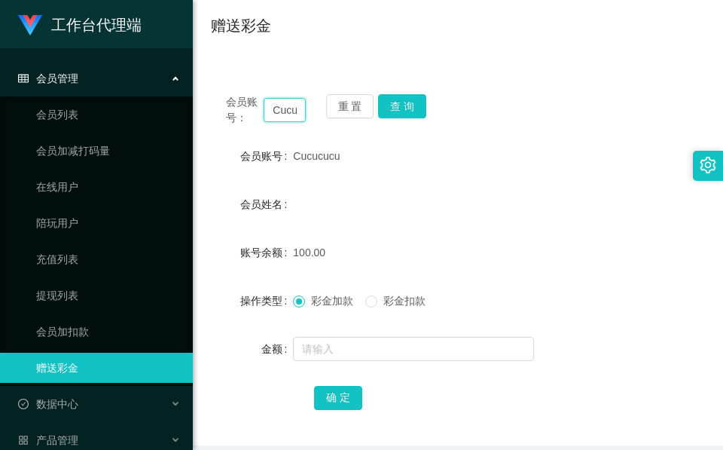
click at [282, 111] on input "Cucucucu" at bounding box center [285, 110] width 42 height 24
paste input "L6377"
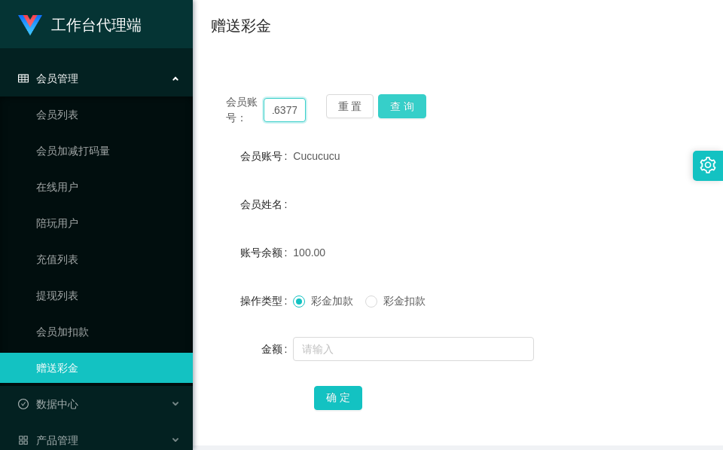
type input "L6377"
click at [392, 99] on button "查 询" at bounding box center [402, 106] width 48 height 24
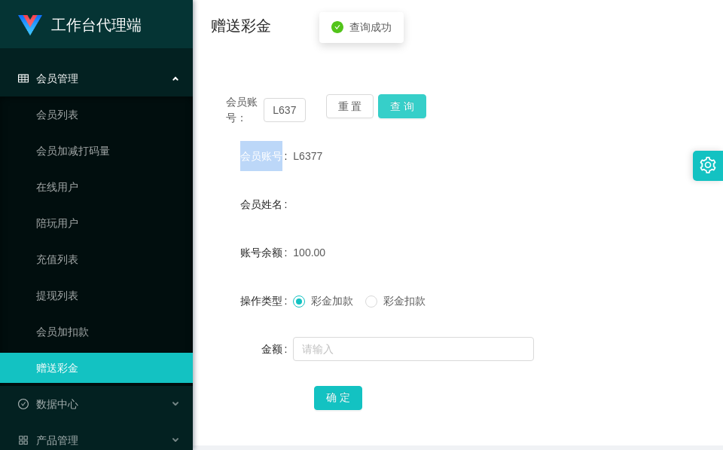
click at [392, 99] on div "重 置 查 询" at bounding box center [366, 110] width 80 height 32
drag, startPoint x: 392, startPoint y: 99, endPoint x: 393, endPoint y: 117, distance: 18.1
click at [392, 98] on button "查 询" at bounding box center [402, 106] width 48 height 24
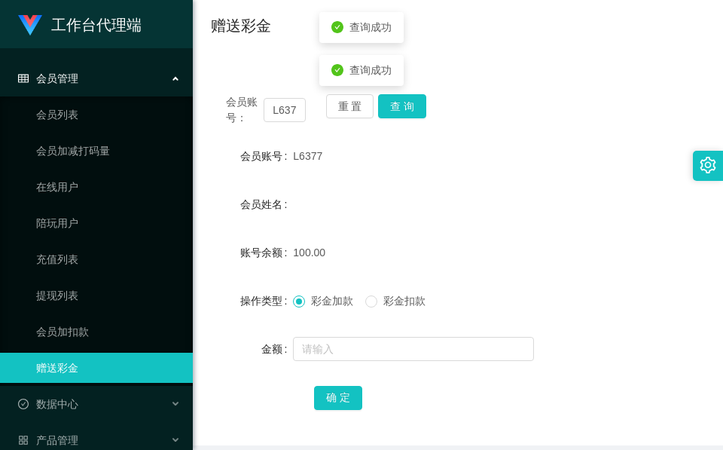
click at [446, 215] on div "会员姓名" at bounding box center [458, 204] width 494 height 30
click at [400, 174] on form "会员账号 L6377 会员姓名 账号余额 100.00 操作类型 彩金加款 彩金扣款 金额 确 定" at bounding box center [458, 276] width 494 height 271
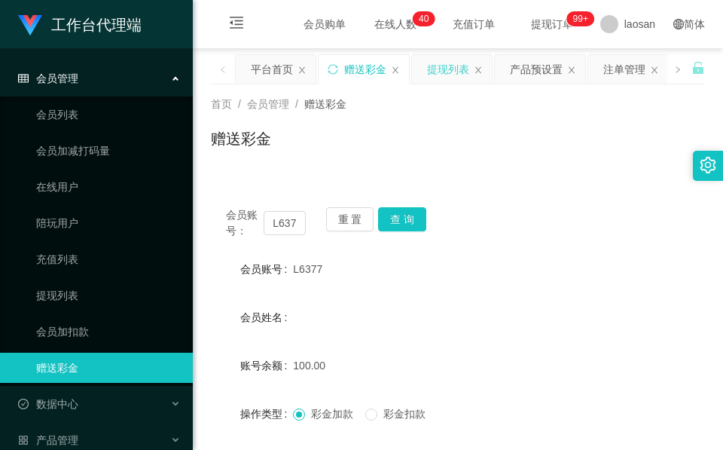
click at [457, 71] on div "提现列表" at bounding box center [448, 69] width 42 height 29
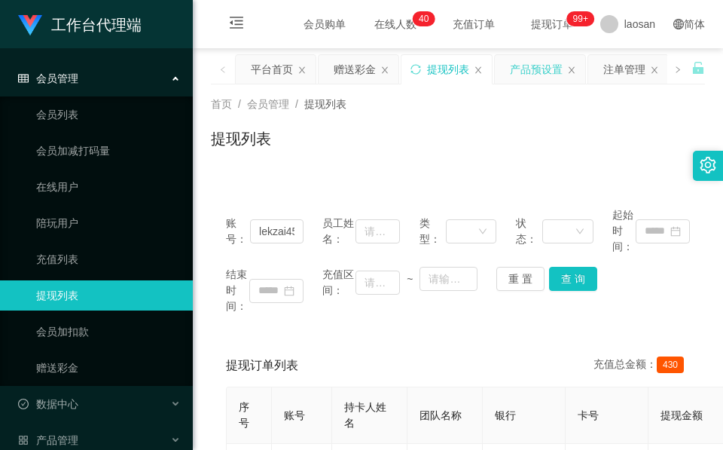
click at [520, 75] on div "产品预设置" at bounding box center [536, 69] width 53 height 29
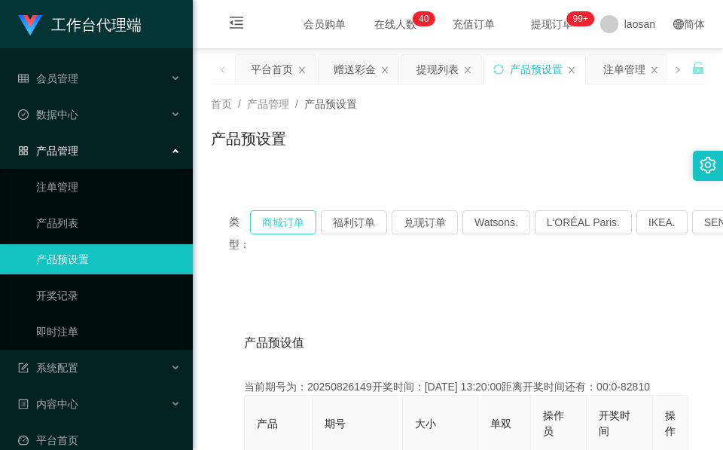
click at [287, 221] on button "商城订单" at bounding box center [283, 222] width 66 height 24
click at [285, 224] on button "商城订单" at bounding box center [283, 222] width 66 height 24
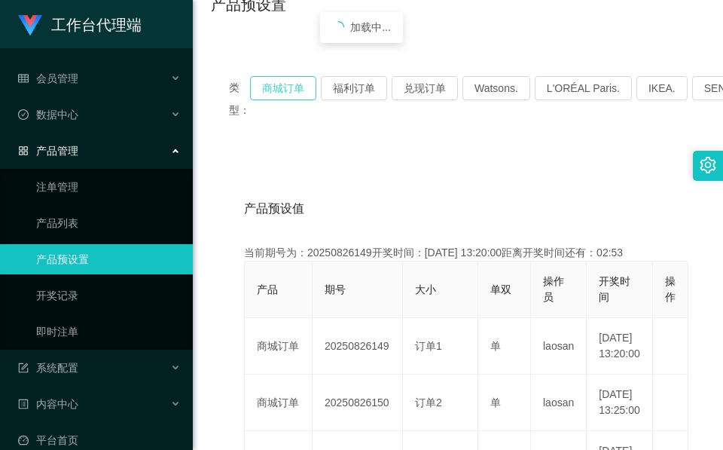
scroll to position [339, 0]
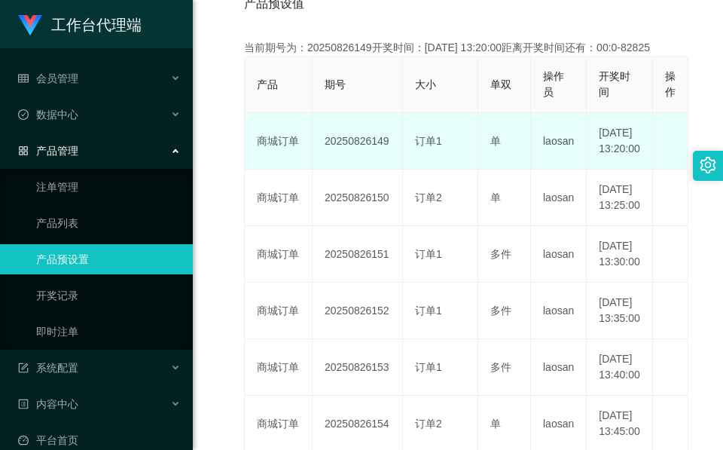
click at [355, 150] on td "20250826149" at bounding box center [357, 141] width 90 height 56
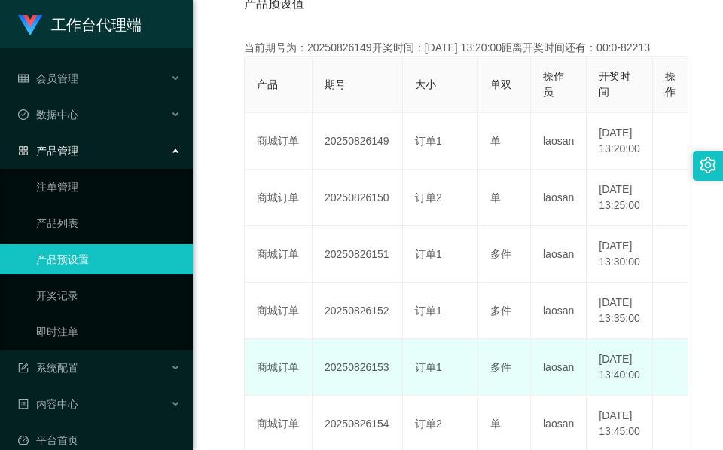
copy td "20250826149"
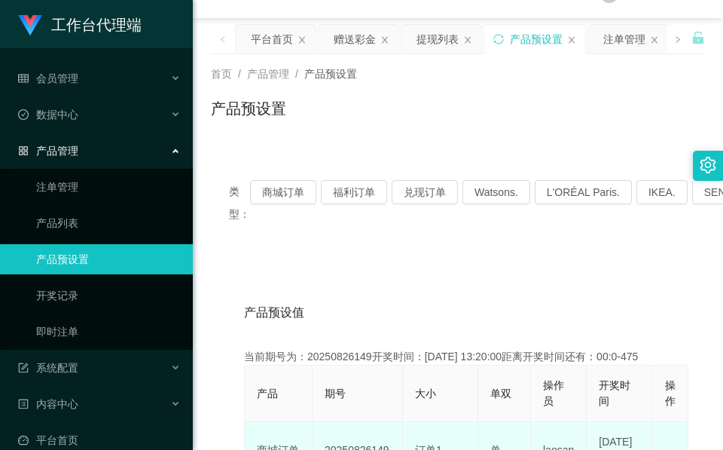
scroll to position [0, 0]
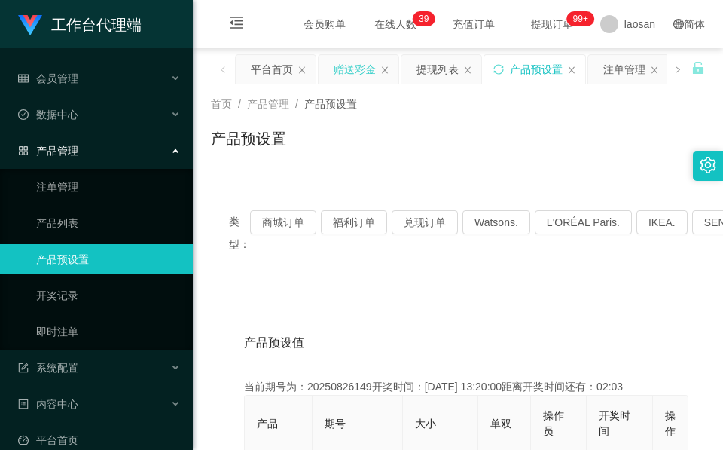
click at [353, 71] on div "赠送彩金" at bounding box center [355, 69] width 42 height 29
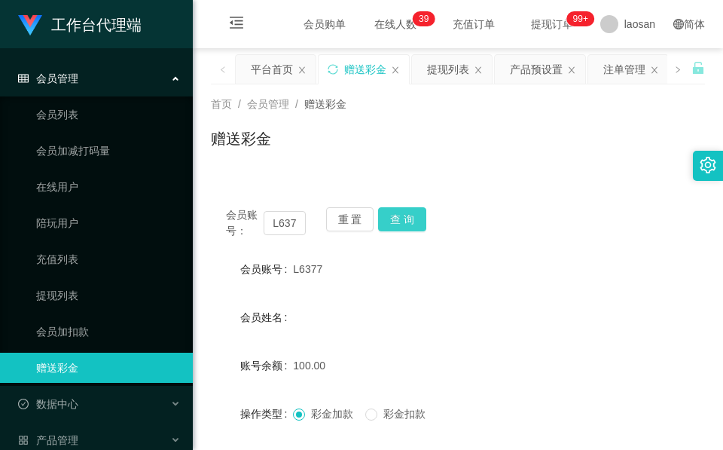
click at [416, 211] on button "查 询" at bounding box center [402, 219] width 48 height 24
click at [416, 211] on button "查 询" at bounding box center [410, 219] width 65 height 24
click at [383, 157] on div "赠送彩金" at bounding box center [458, 144] width 494 height 35
click at [529, 70] on div "产品预设置" at bounding box center [536, 69] width 53 height 29
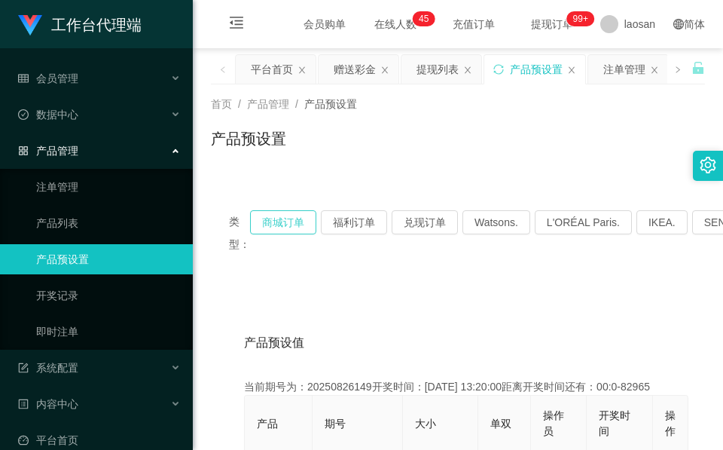
click at [272, 224] on button "商城订单" at bounding box center [283, 222] width 66 height 24
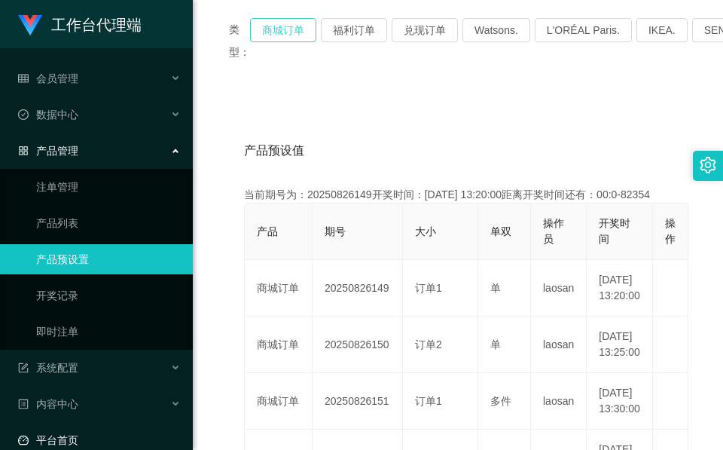
scroll to position [226, 0]
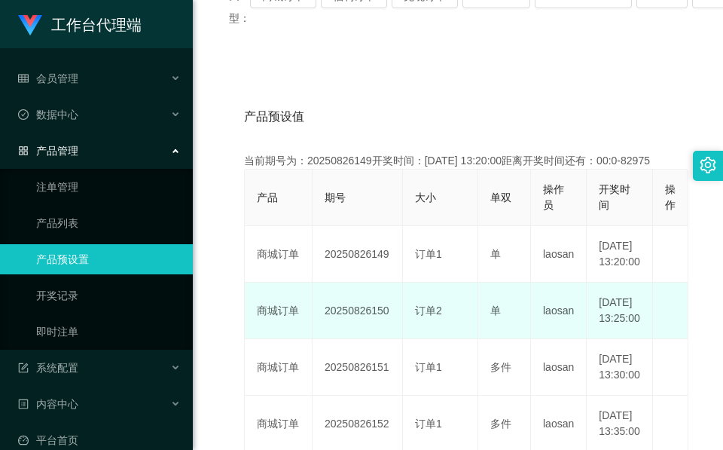
click at [366, 331] on td "20250826150" at bounding box center [357, 310] width 90 height 56
click at [364, 331] on td "20250826150" at bounding box center [357, 310] width 90 height 56
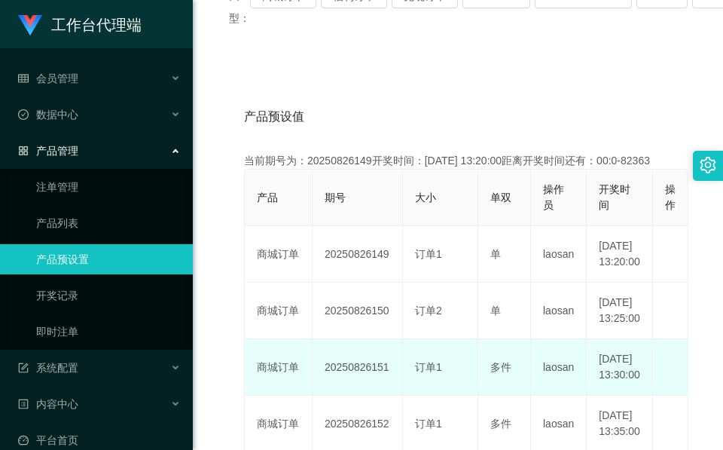
copy td "20250826150"
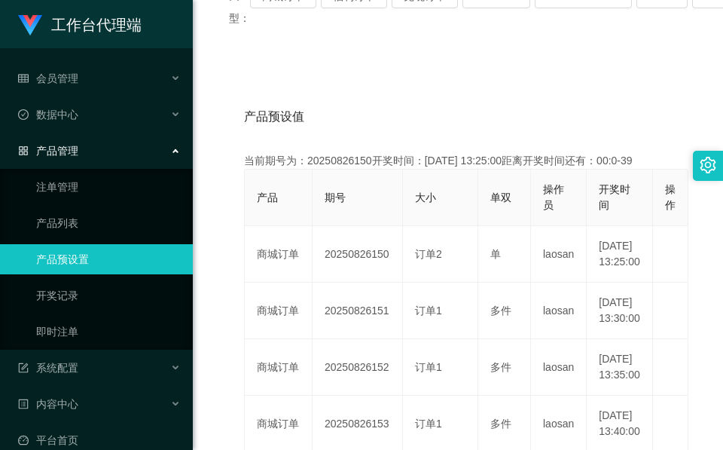
drag, startPoint x: 386, startPoint y: 120, endPoint x: 346, endPoint y: 111, distance: 40.9
click at [386, 118] on div "产品预设值 添加期号" at bounding box center [458, 117] width 428 height 42
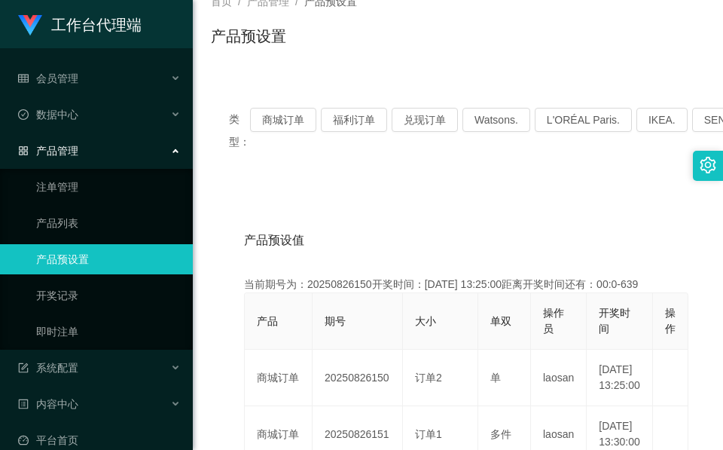
scroll to position [0, 0]
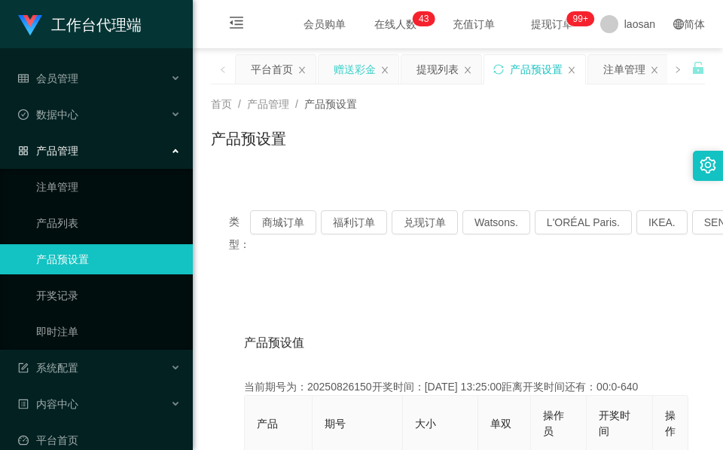
click at [334, 66] on div "赠送彩金" at bounding box center [355, 69] width 42 height 29
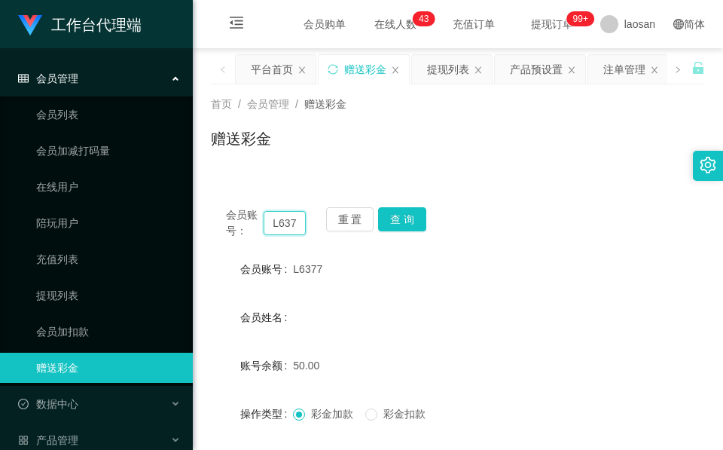
click at [287, 233] on input "L6377" at bounding box center [285, 223] width 42 height 24
paste input "Cucucucu"
click at [401, 211] on button "查 询" at bounding box center [402, 219] width 48 height 24
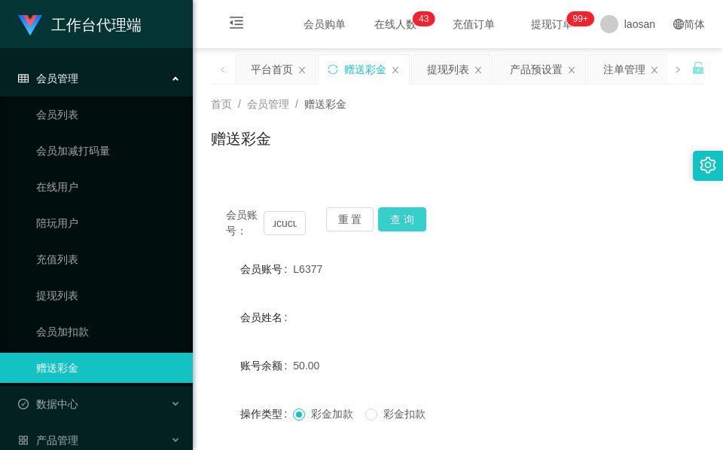
scroll to position [0, 0]
click at [401, 211] on div "重 置 查 询" at bounding box center [366, 223] width 80 height 32
click at [401, 211] on button "查 询" at bounding box center [402, 219] width 48 height 24
click at [401, 211] on div "重 置 查 询" at bounding box center [366, 223] width 80 height 32
click at [281, 226] on input "Cucucucu" at bounding box center [285, 223] width 42 height 24
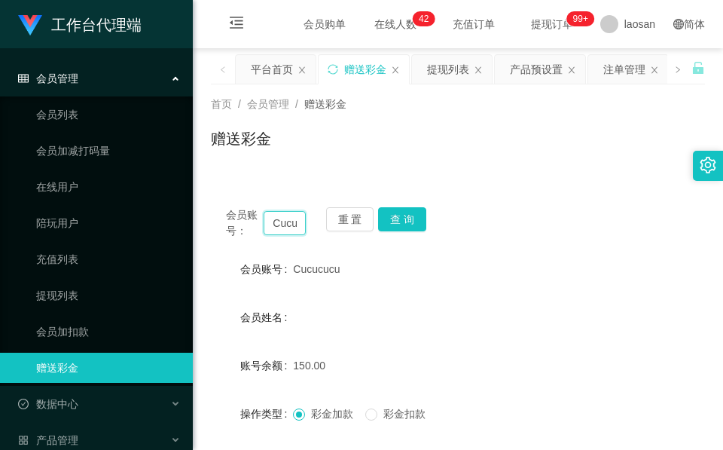
click at [281, 226] on input "Cucucucu" at bounding box center [285, 223] width 42 height 24
paste input "L6377"
type input "L6377"
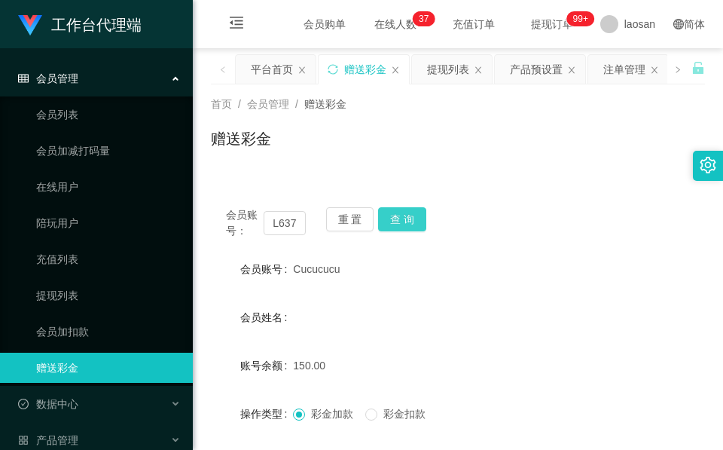
click at [414, 222] on button "查 询" at bounding box center [402, 219] width 48 height 24
click at [412, 226] on button "查 询" at bounding box center [402, 219] width 48 height 24
click at [393, 224] on button "查 询" at bounding box center [402, 219] width 48 height 24
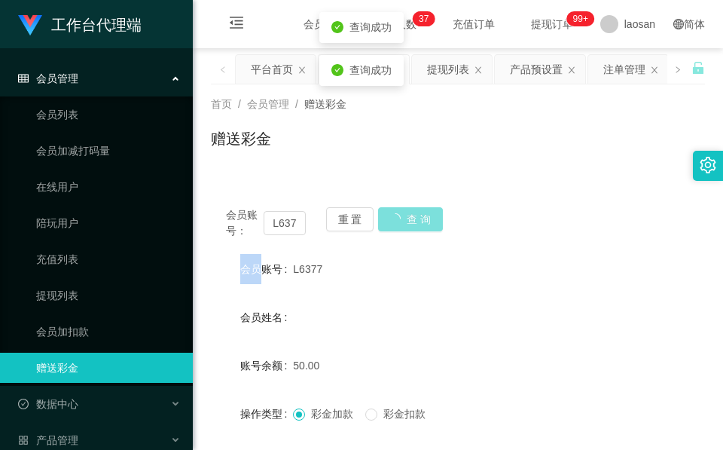
click at [393, 226] on div "重 置 查 询" at bounding box center [366, 223] width 80 height 32
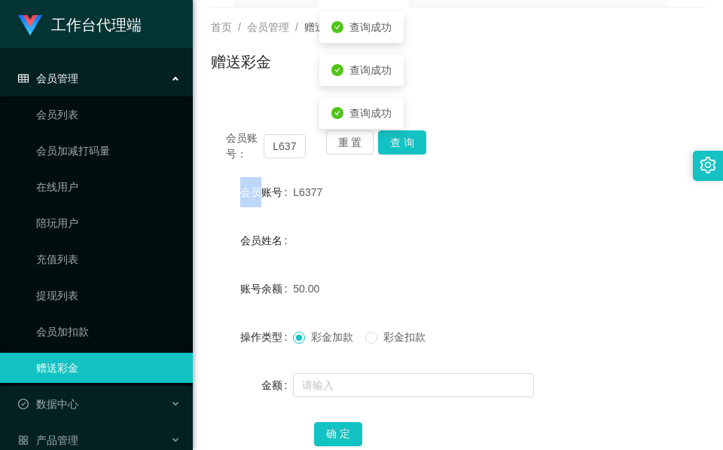
scroll to position [113, 0]
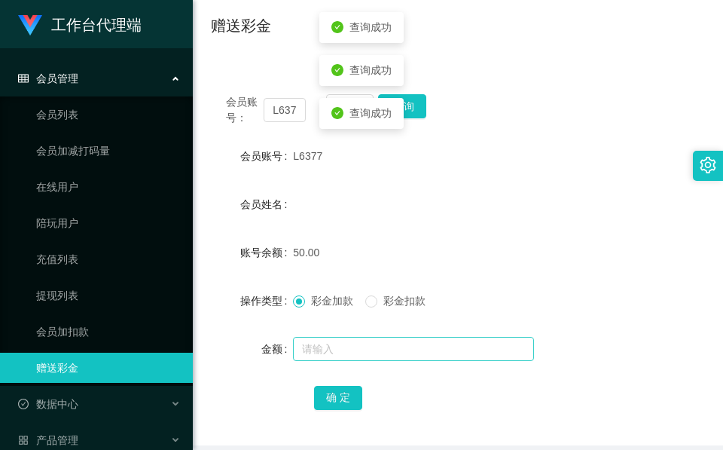
drag, startPoint x: 332, startPoint y: 325, endPoint x: 333, endPoint y: 335, distance: 9.8
click at [332, 333] on form "会员账号 L6377 会员姓名 账号余额 50.00 操作类型 彩金加款 彩金扣款 金额 确 定" at bounding box center [458, 276] width 494 height 271
click at [333, 337] on input "text" at bounding box center [413, 349] width 241 height 24
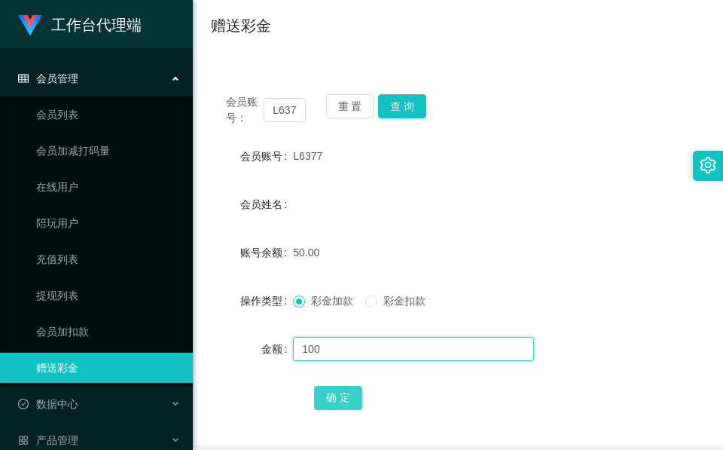
type input "100"
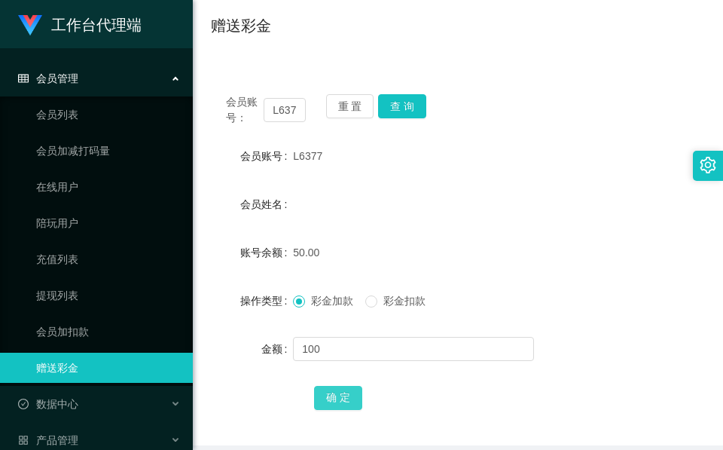
click at [321, 401] on button "确 定" at bounding box center [338, 398] width 48 height 24
click at [272, 105] on input "L6377" at bounding box center [285, 110] width 42 height 24
paste input "91009086"
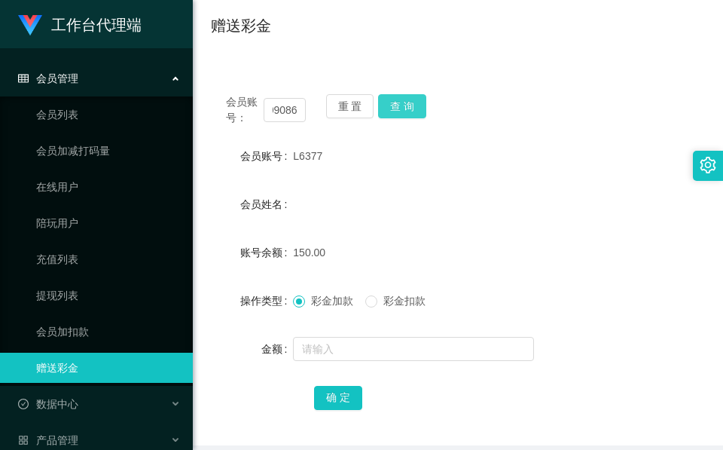
click at [423, 100] on button "查 询" at bounding box center [402, 106] width 48 height 24
click at [423, 100] on div "会员账号： 91009086 重 置 查 询" at bounding box center [458, 110] width 494 height 32
click at [423, 100] on button "查 询" at bounding box center [402, 106] width 48 height 24
click at [282, 199] on label "会员姓名" at bounding box center [266, 204] width 53 height 12
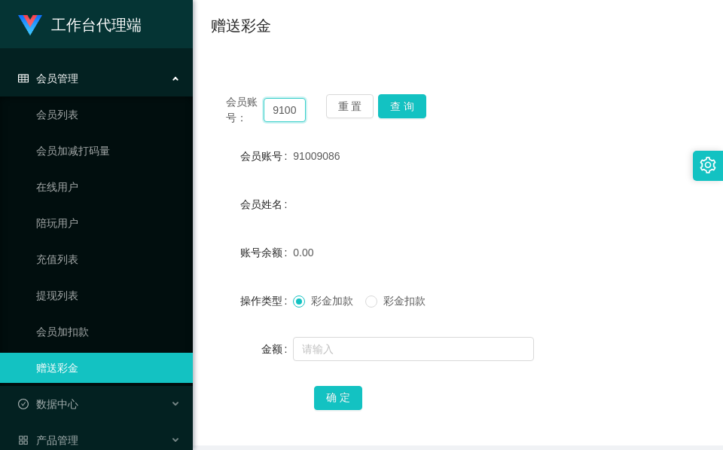
click at [285, 105] on input "91009086" at bounding box center [285, 110] width 42 height 24
paste input "Cucucucu"
type input "Cucucucu"
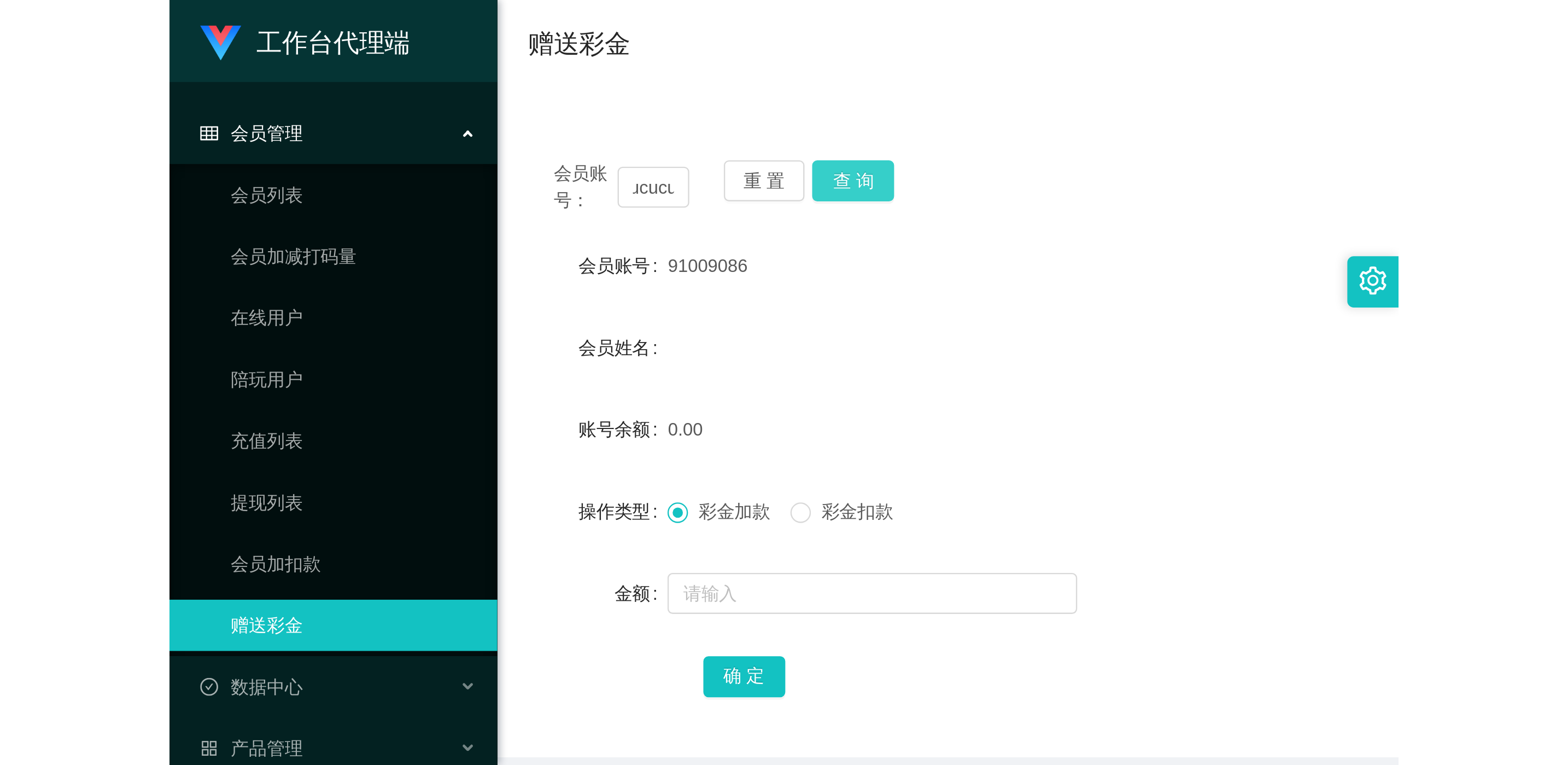
scroll to position [0, 0]
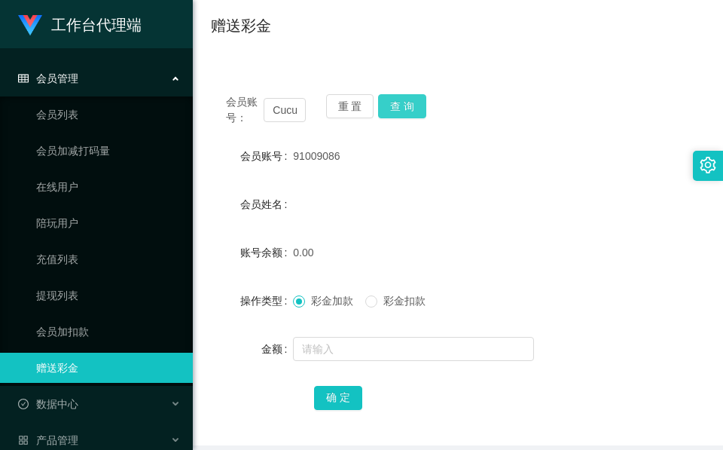
click at [419, 96] on button "查 询" at bounding box center [402, 106] width 48 height 24
click at [419, 96] on button "查 询" at bounding box center [410, 106] width 65 height 24
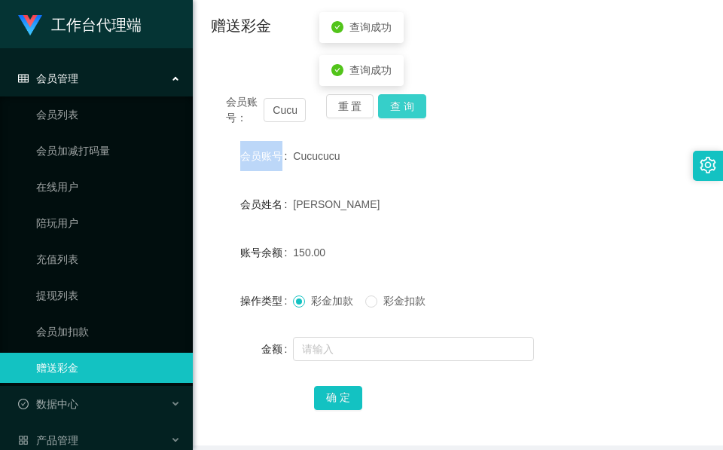
click at [419, 96] on div "会员账号： [PERSON_NAME] 重 置 查 询" at bounding box center [458, 110] width 494 height 32
click at [400, 111] on button "查 询" at bounding box center [402, 106] width 48 height 24
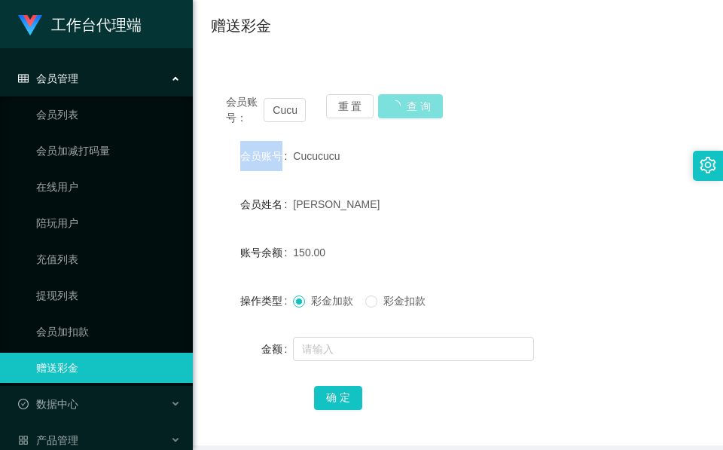
click at [400, 111] on div "重 置 查 询" at bounding box center [366, 110] width 80 height 32
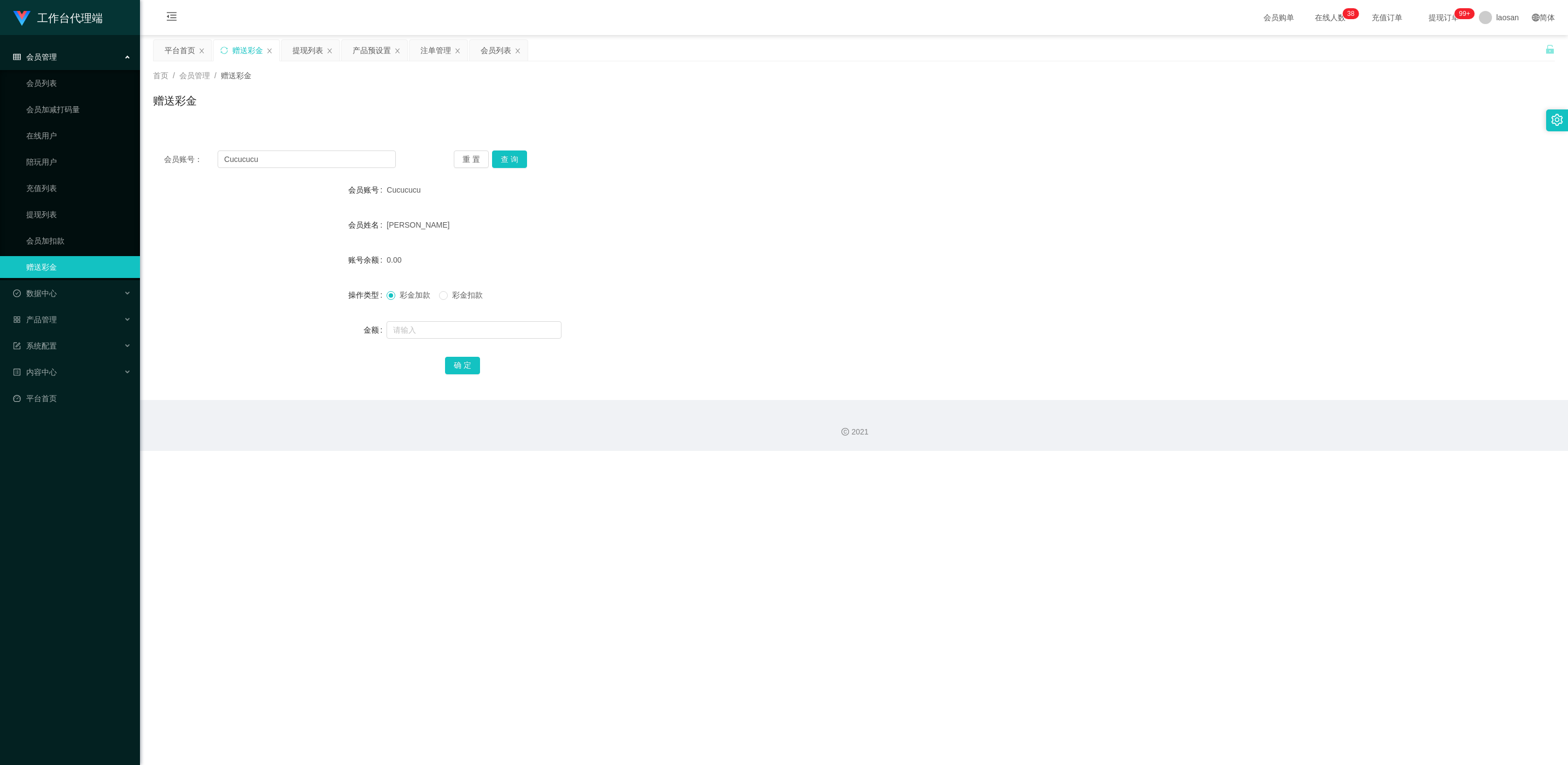
click at [393, 190] on span "Cucucucu" at bounding box center [403, 190] width 34 height 9
copy span "Cucucucu"
drag, startPoint x: 393, startPoint y: 190, endPoint x: 351, endPoint y: 105, distance: 94.8
click at [352, 112] on div "赠送彩金" at bounding box center [854, 105] width 1402 height 25
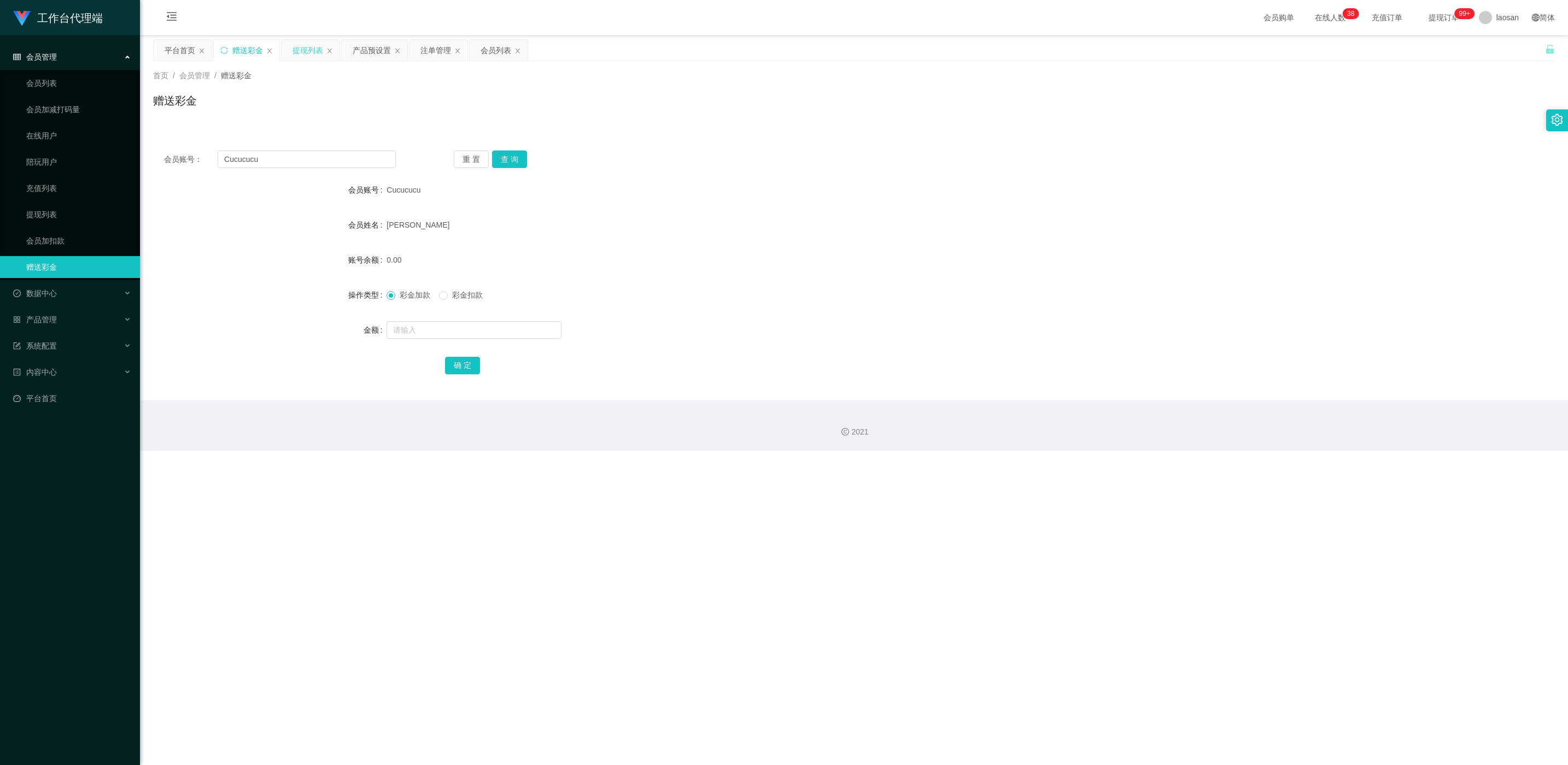
click at [317, 51] on div "提现列表" at bounding box center [308, 50] width 31 height 21
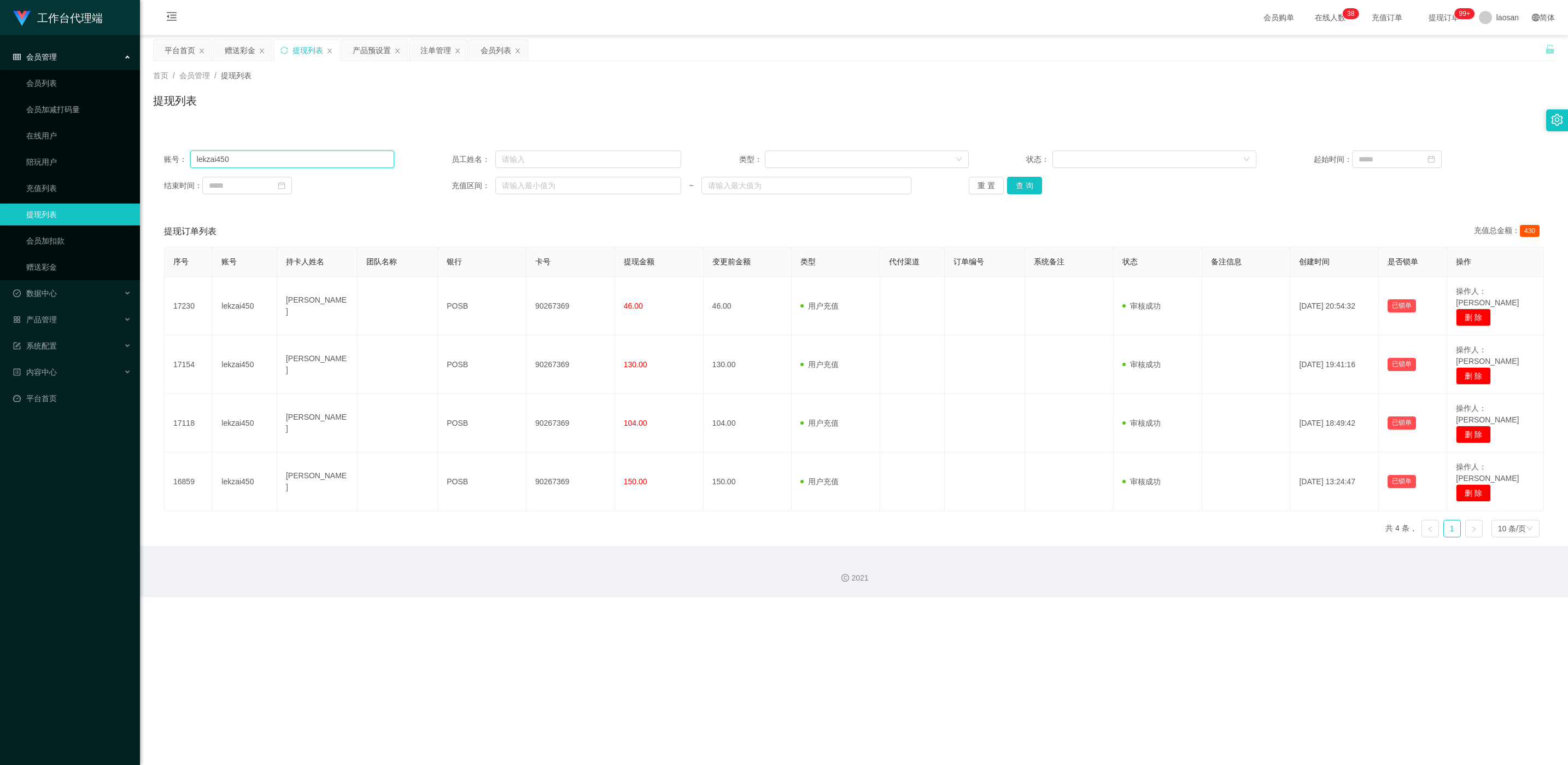
click at [271, 161] on input "lekzai450" at bounding box center [292, 159] width 204 height 17
click at [271, 163] on input "lekzai450" at bounding box center [292, 159] width 204 height 17
paste input "Cucucucu"
type input "Cucucucu"
click at [524, 181] on button "查 询" at bounding box center [1025, 185] width 35 height 17
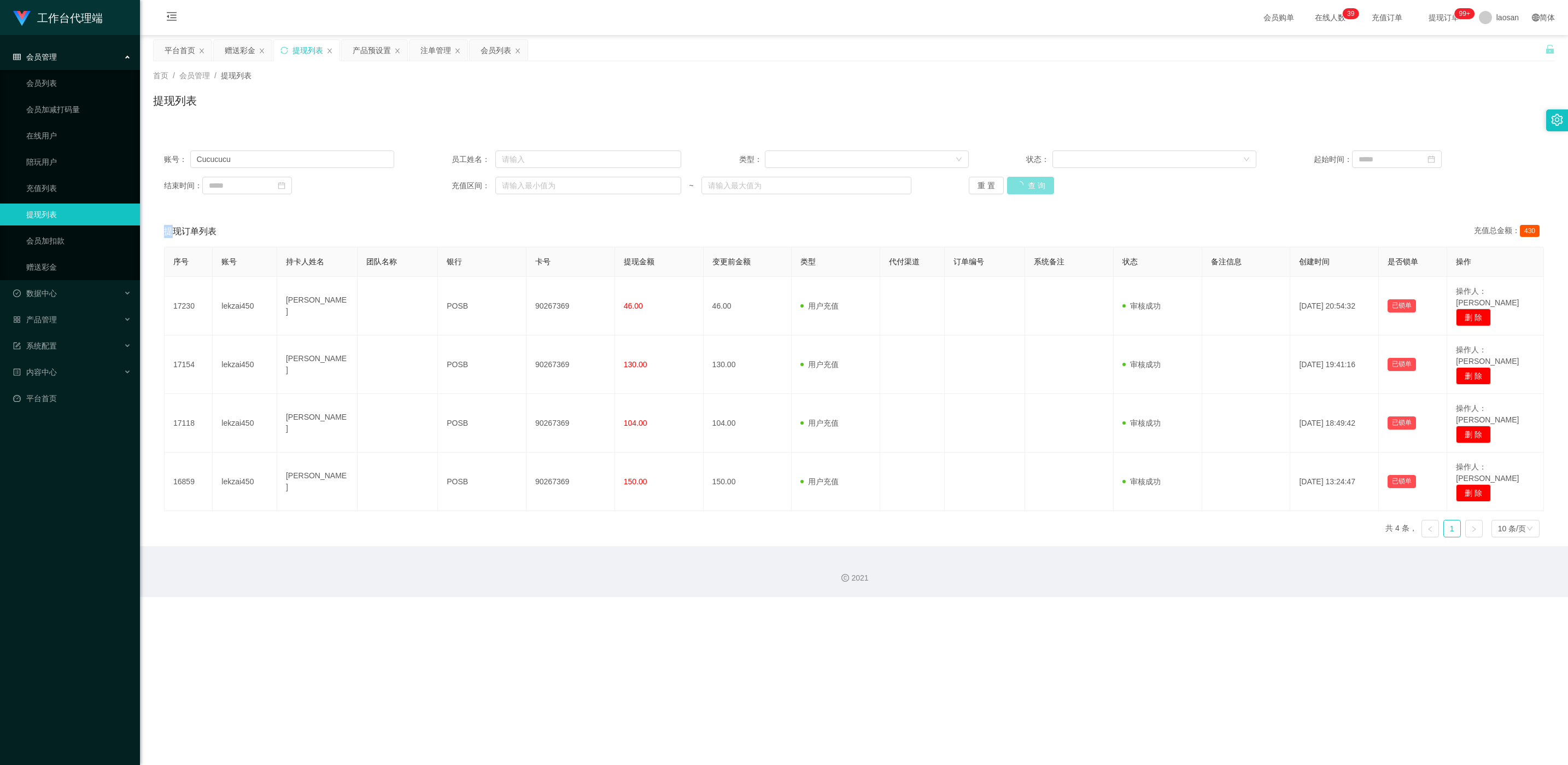
click at [524, 181] on div "重 置 查 询" at bounding box center [1084, 185] width 230 height 17
click at [524, 181] on button "查 询" at bounding box center [1031, 185] width 47 height 17
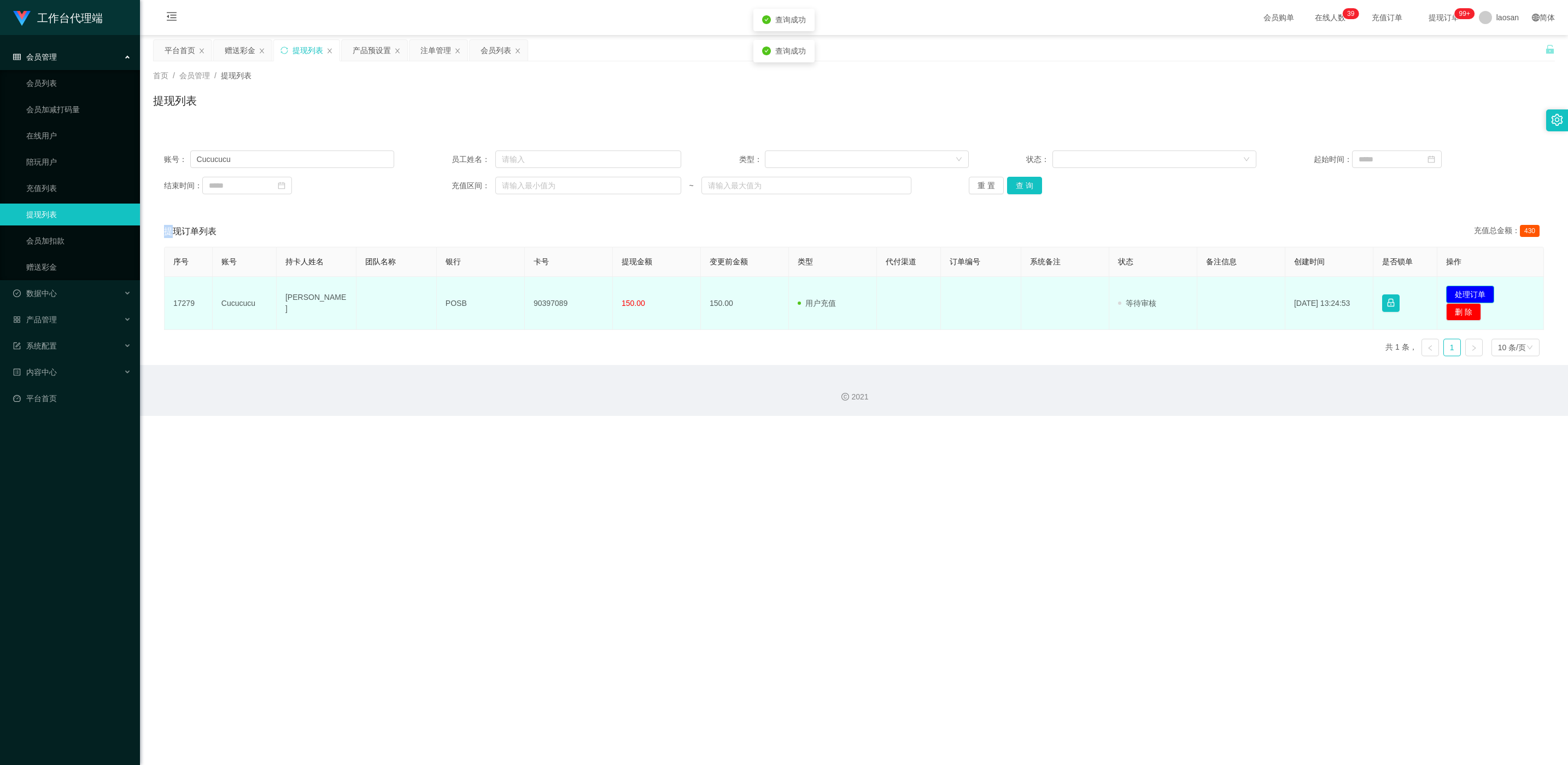
click at [524, 292] on button "处理订单" at bounding box center [1471, 294] width 48 height 17
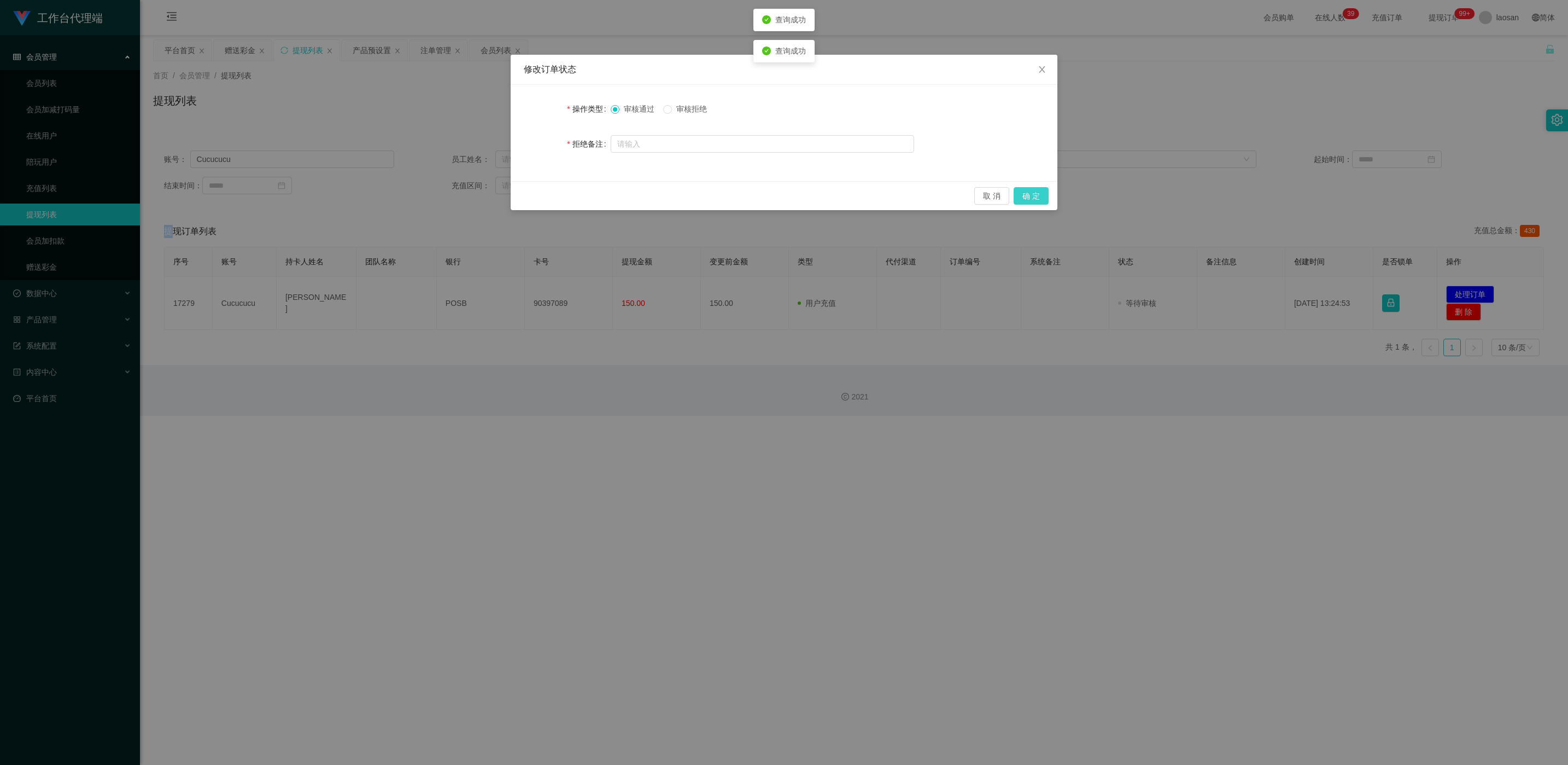
drag, startPoint x: 1036, startPoint y: 191, endPoint x: 938, endPoint y: 235, distance: 107.4
click at [524, 193] on button "确 定" at bounding box center [1031, 196] width 35 height 17
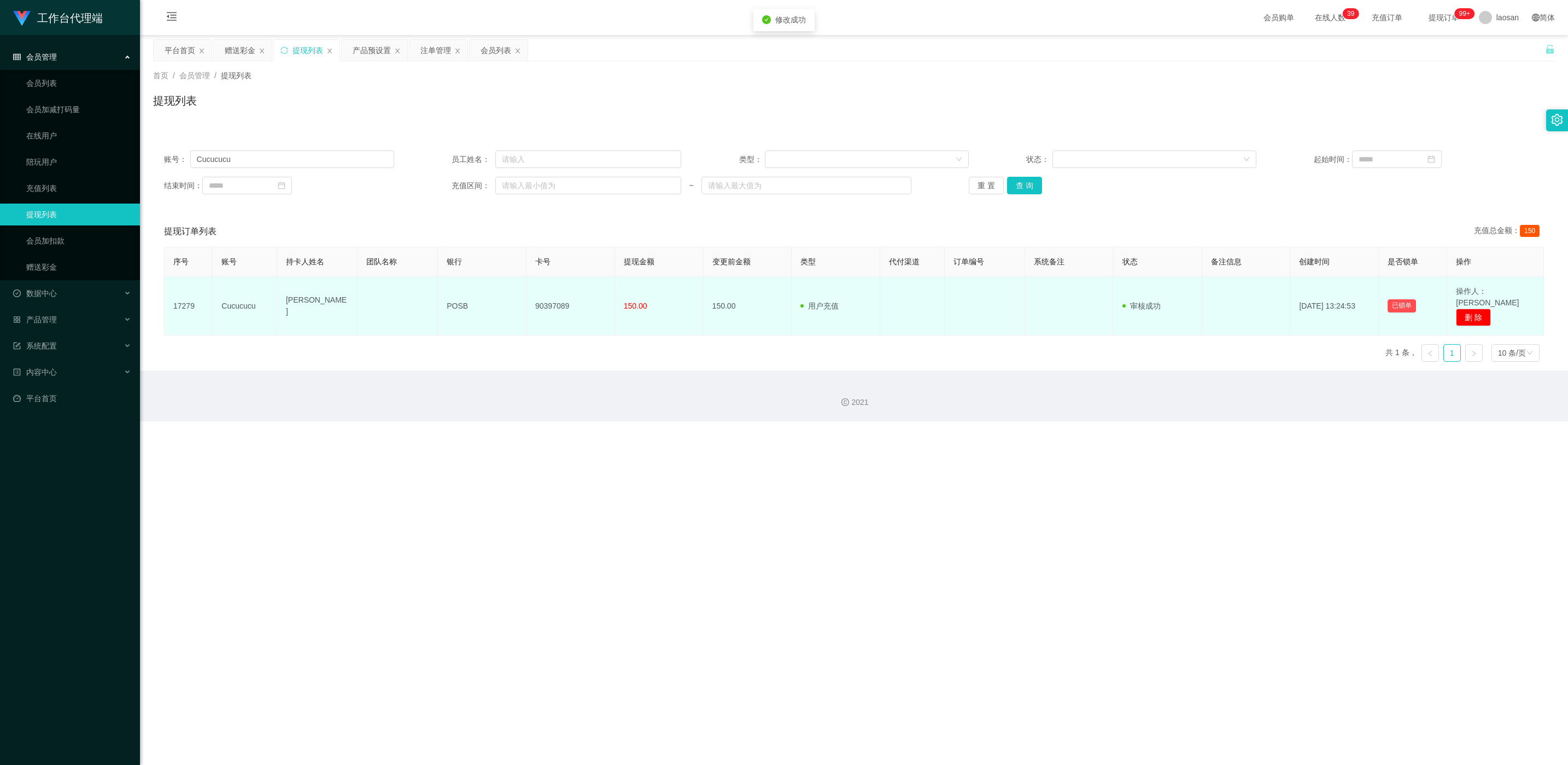
click at [524, 300] on td "90397089" at bounding box center [571, 306] width 89 height 59
copy td "90397089"
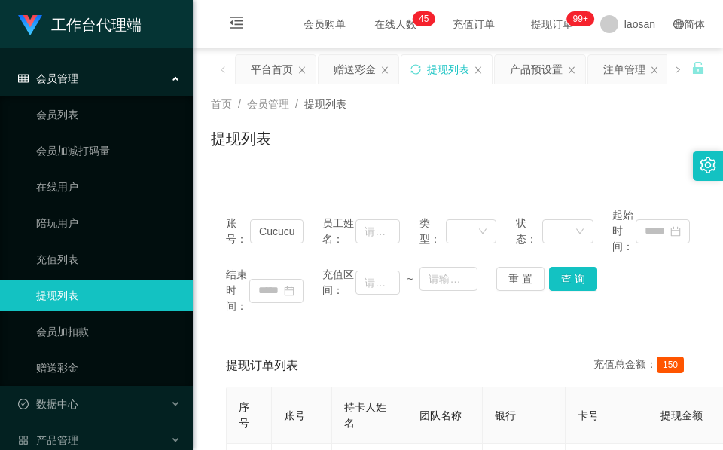
drag, startPoint x: 269, startPoint y: 185, endPoint x: 376, endPoint y: 125, distance: 122.7
click at [269, 185] on div "账号： Cucucucu 员工姓名： 类型： 状态： 起始时间： 结束时间： 充值区间： ~ 重 置 查 询 提现订单列表 充值总金额： 150 序号 账号 …" at bounding box center [458, 381] width 494 height 414
click at [334, 69] on div "赠送彩金" at bounding box center [355, 69] width 42 height 29
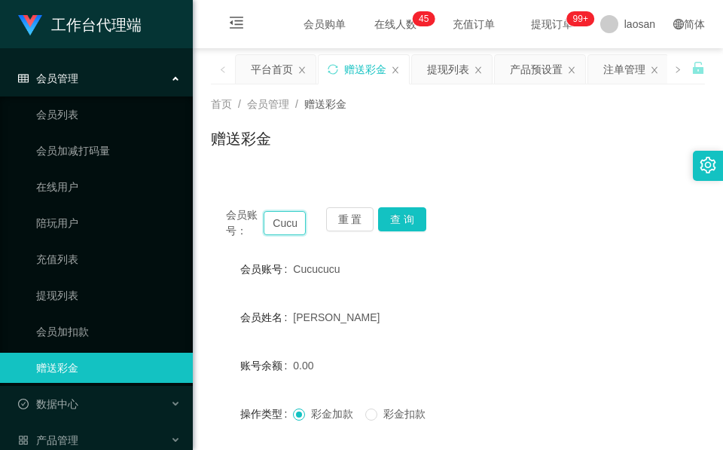
click at [283, 228] on input "Cucucucu" at bounding box center [285, 223] width 42 height 24
paste input "L6377"
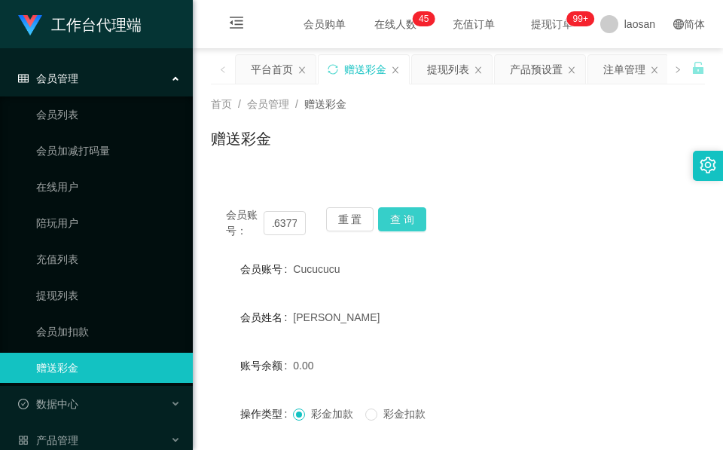
click at [409, 220] on button "查 询" at bounding box center [402, 219] width 48 height 24
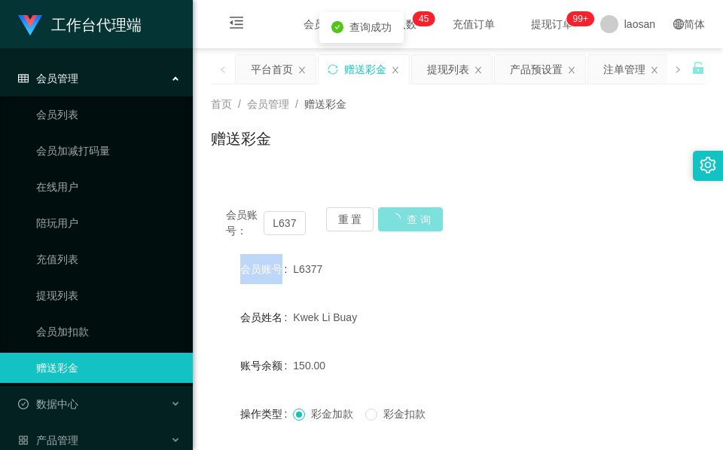
click at [409, 220] on div "会员账号： L6377 重 置 查 询" at bounding box center [458, 223] width 494 height 32
click at [273, 221] on input "L6377" at bounding box center [285, 223] width 42 height 24
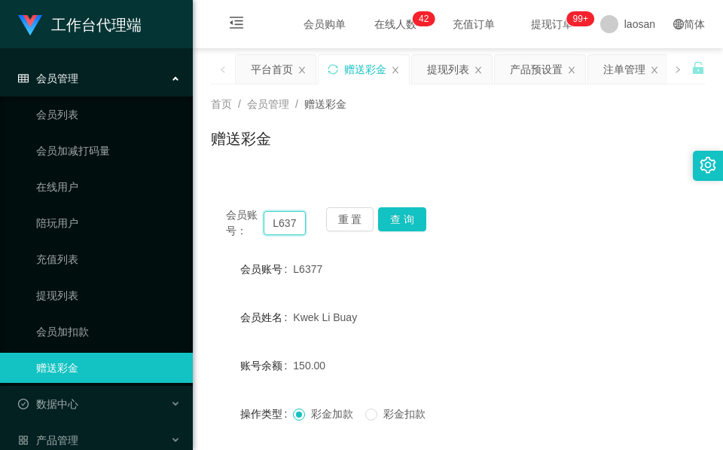
click at [273, 221] on input "L6377" at bounding box center [285, 223] width 42 height 24
paste input "91009086"
type input "91009086"
click at [403, 206] on div "会员账号： 91009086 重 置 查 询 会员账号 L6377 会员姓名 [PERSON_NAME] 账号余额 150.00 操作类型 彩金加款 彩金扣款…" at bounding box center [458, 375] width 494 height 366
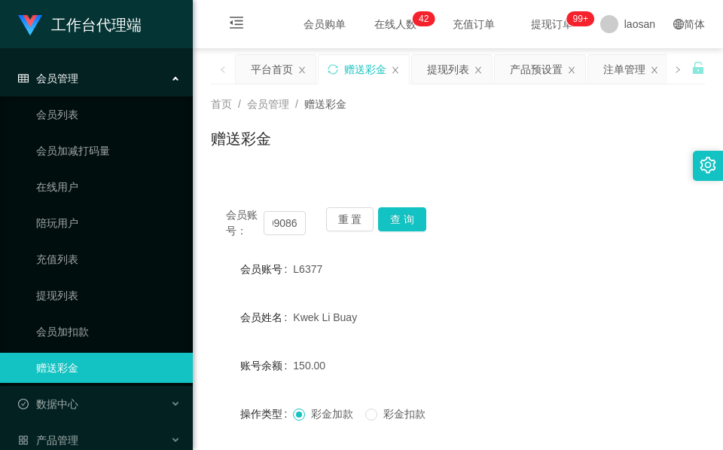
scroll to position [0, 0]
click at [403, 206] on div "会员账号： 91009086 重 置 查 询 会员账号 L6377 会员姓名 [PERSON_NAME] 账号余额 150.00 操作类型 彩金加款 彩金扣款…" at bounding box center [458, 375] width 494 height 366
drag, startPoint x: 403, startPoint y: 206, endPoint x: 398, endPoint y: 215, distance: 10.8
click at [398, 215] on button "查 询" at bounding box center [402, 219] width 48 height 24
click at [398, 215] on div "重 置 查 询" at bounding box center [366, 223] width 80 height 32
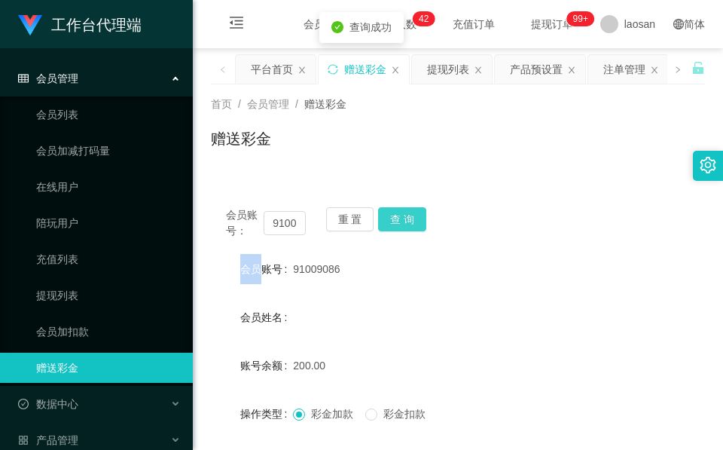
click at [398, 215] on button "查 询" at bounding box center [402, 219] width 48 height 24
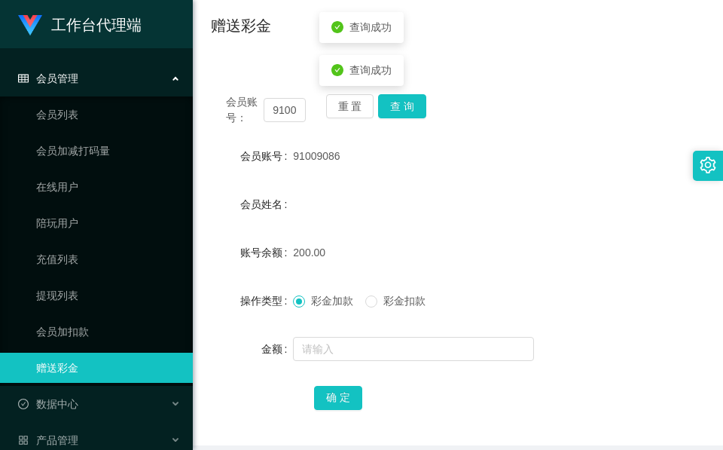
click at [386, 300] on span "彩金扣款" at bounding box center [404, 300] width 54 height 12
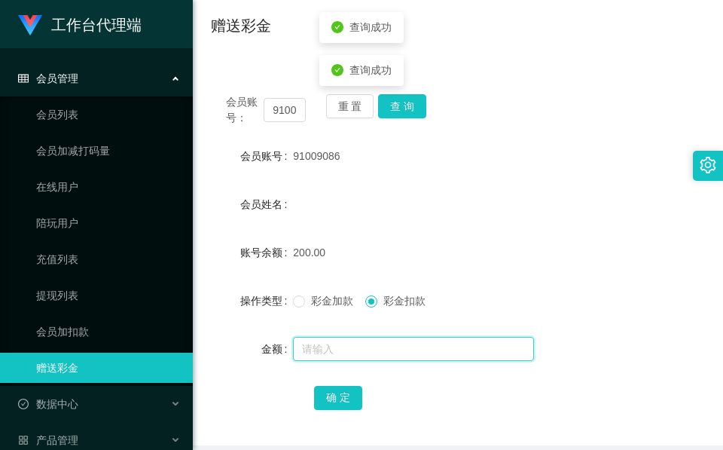
click at [355, 351] on input "text" at bounding box center [413, 349] width 241 height 24
type input "50"
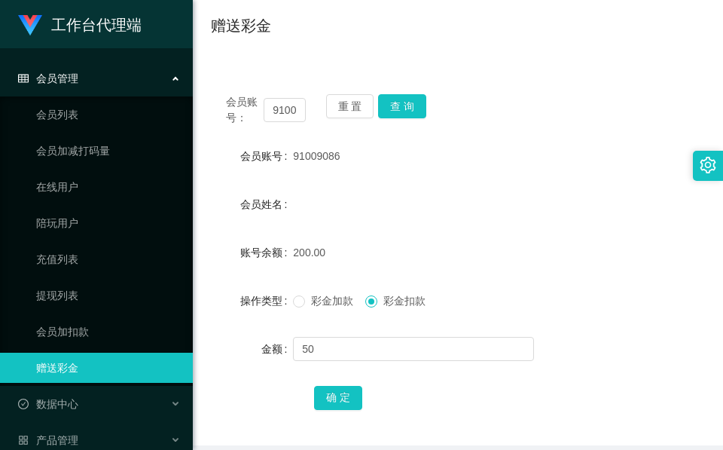
click at [308, 401] on div "确 定" at bounding box center [458, 397] width 494 height 30
click at [331, 379] on form "会员账号 91009086 会员姓名 账号余额 200.00 操作类型 彩金加款 彩金扣款 金额 50 确 定" at bounding box center [458, 276] width 494 height 271
click at [358, 396] on button "确 定" at bounding box center [338, 398] width 48 height 24
click at [279, 102] on input "91009086" at bounding box center [285, 110] width 42 height 24
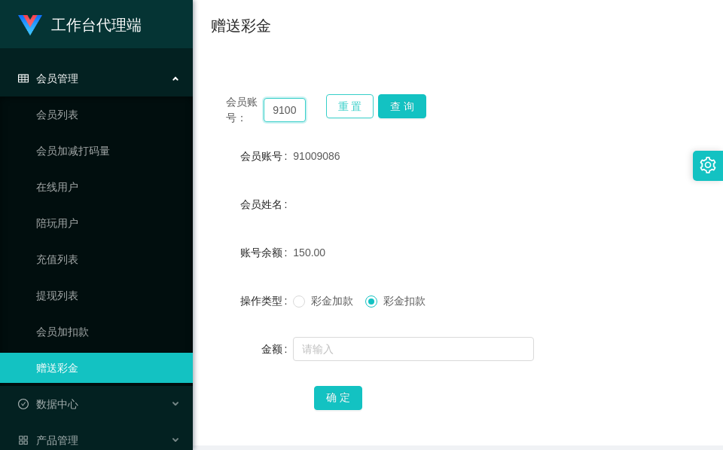
paste input "L6377"
type input "L6377"
click at [403, 104] on button "查 询" at bounding box center [402, 106] width 48 height 24
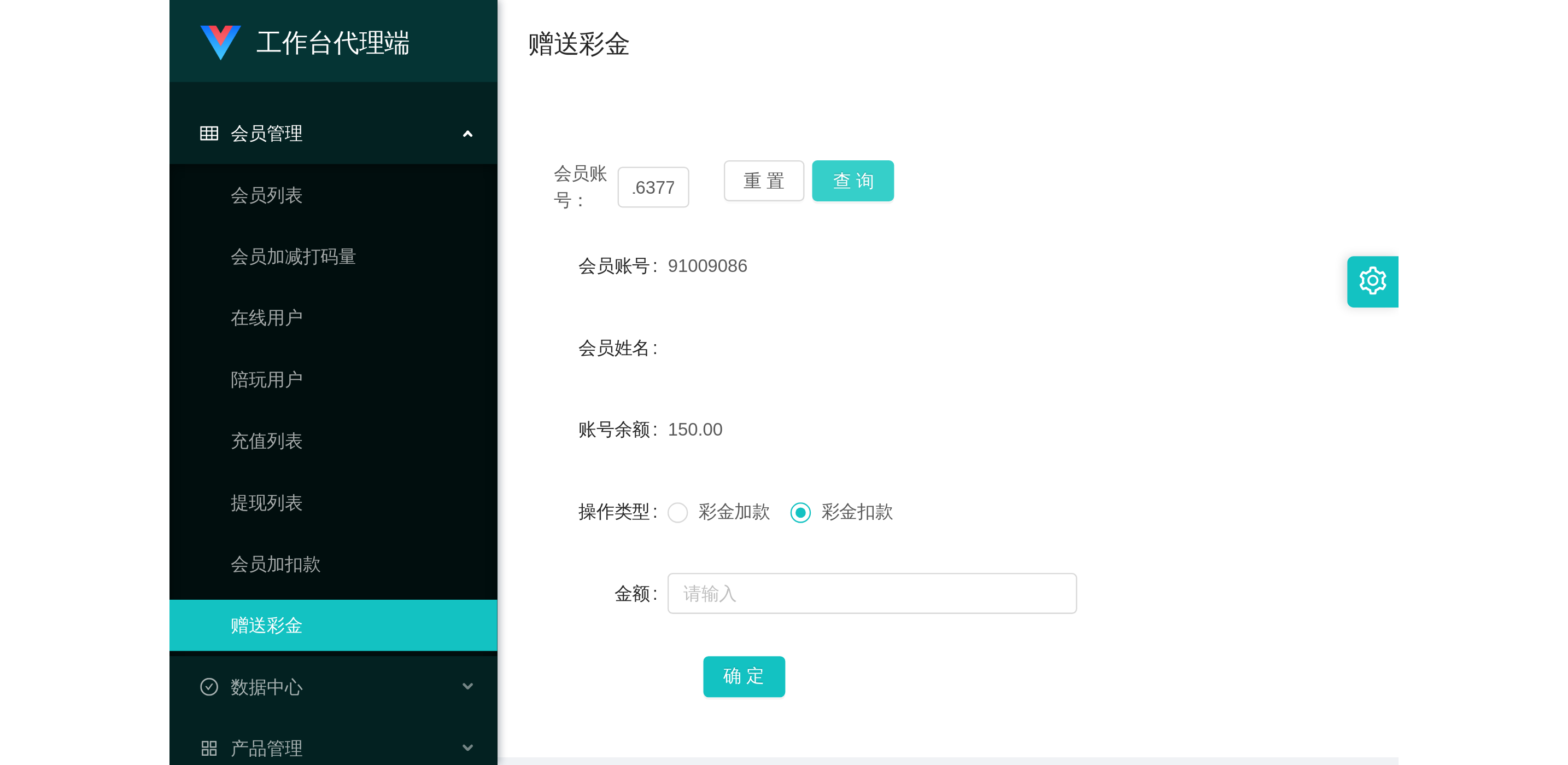
scroll to position [0, 0]
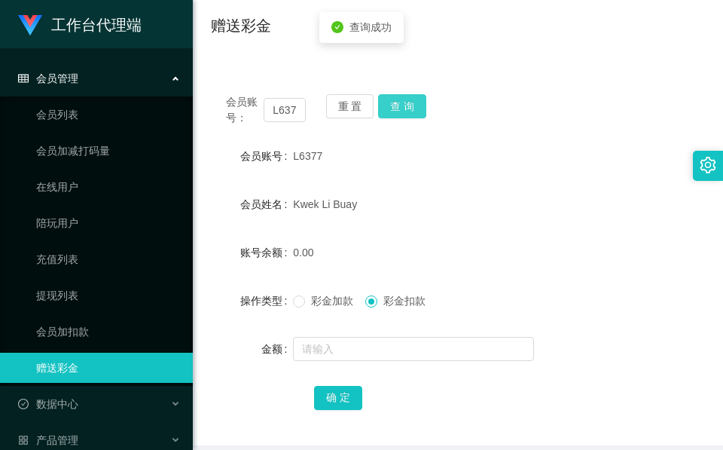
click at [404, 106] on button "查 询" at bounding box center [402, 106] width 48 height 24
click at [410, 240] on div "0.00" at bounding box center [437, 252] width 288 height 30
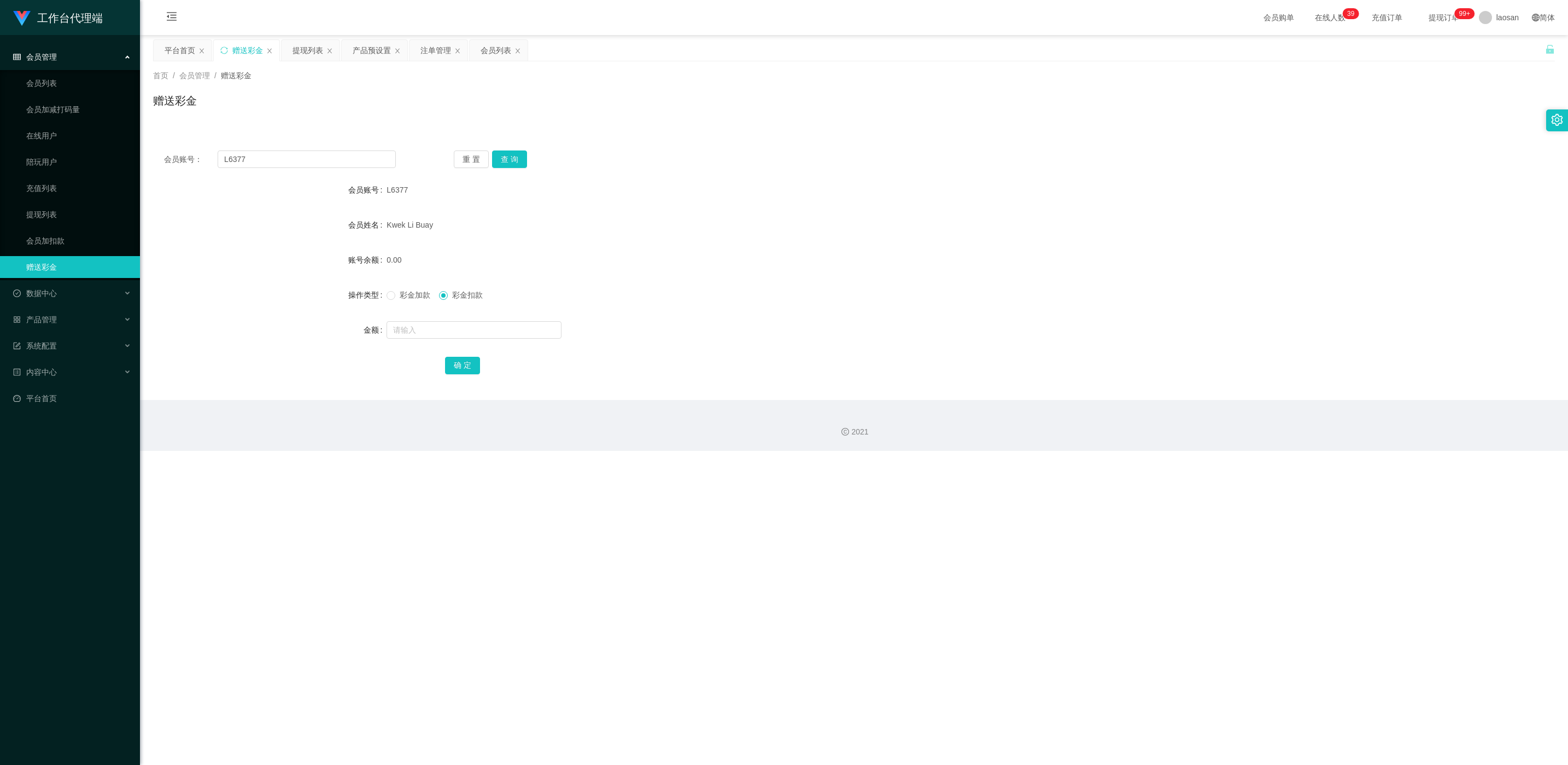
click at [399, 190] on span "L6377" at bounding box center [397, 190] width 21 height 9
copy span "L6377"
drag, startPoint x: 399, startPoint y: 190, endPoint x: 335, endPoint y: 72, distance: 134.2
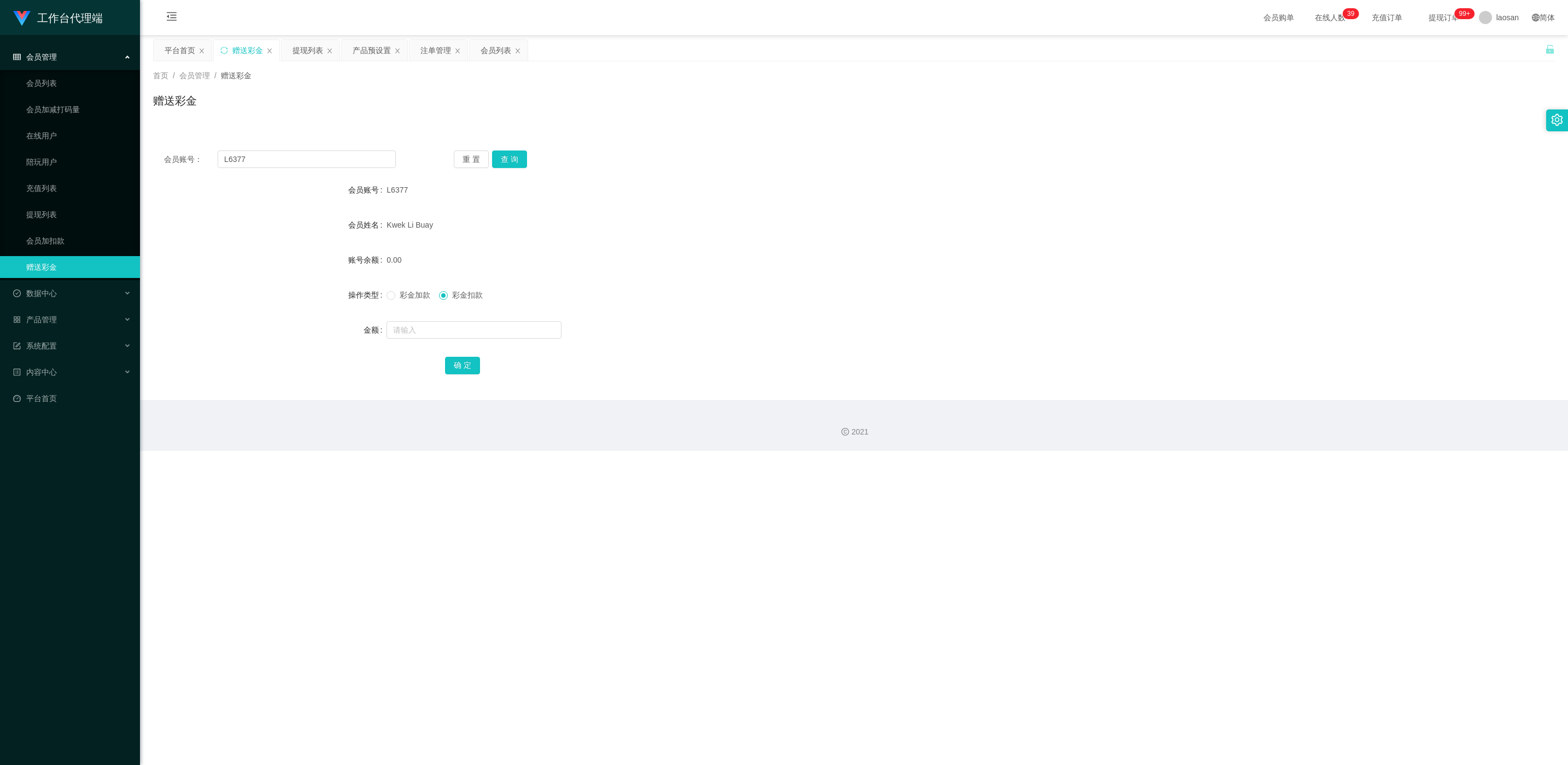
click at [335, 72] on div "首页 / 会员管理 / 赠送彩金 /" at bounding box center [854, 76] width 1402 height 12
click at [306, 52] on div "提现列表" at bounding box center [308, 50] width 31 height 21
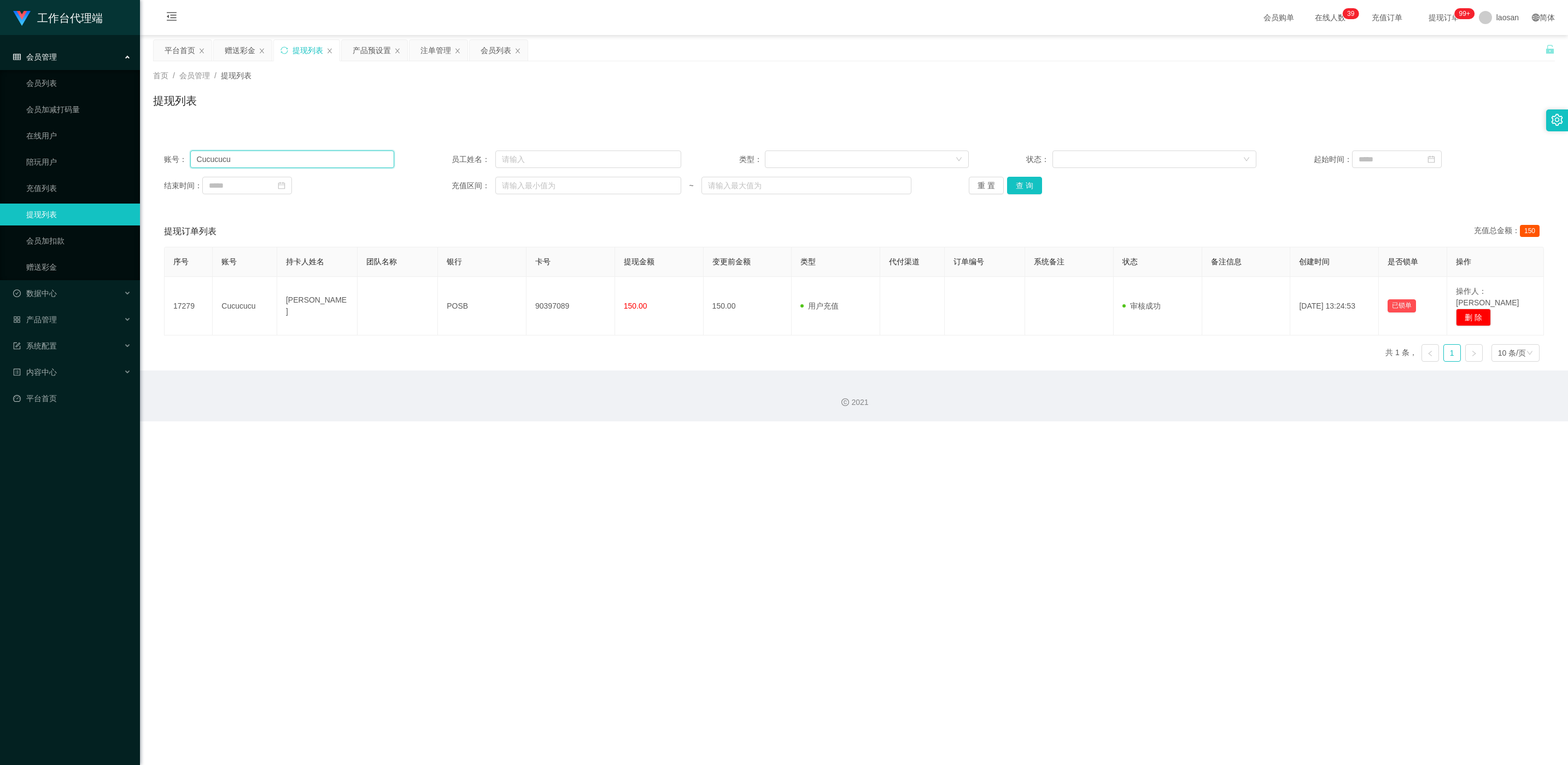
click at [253, 156] on input "Cucucucu" at bounding box center [292, 159] width 204 height 17
click at [254, 156] on input "Cucucucu" at bounding box center [292, 159] width 204 height 17
paste input "L6377"
type input "L6377"
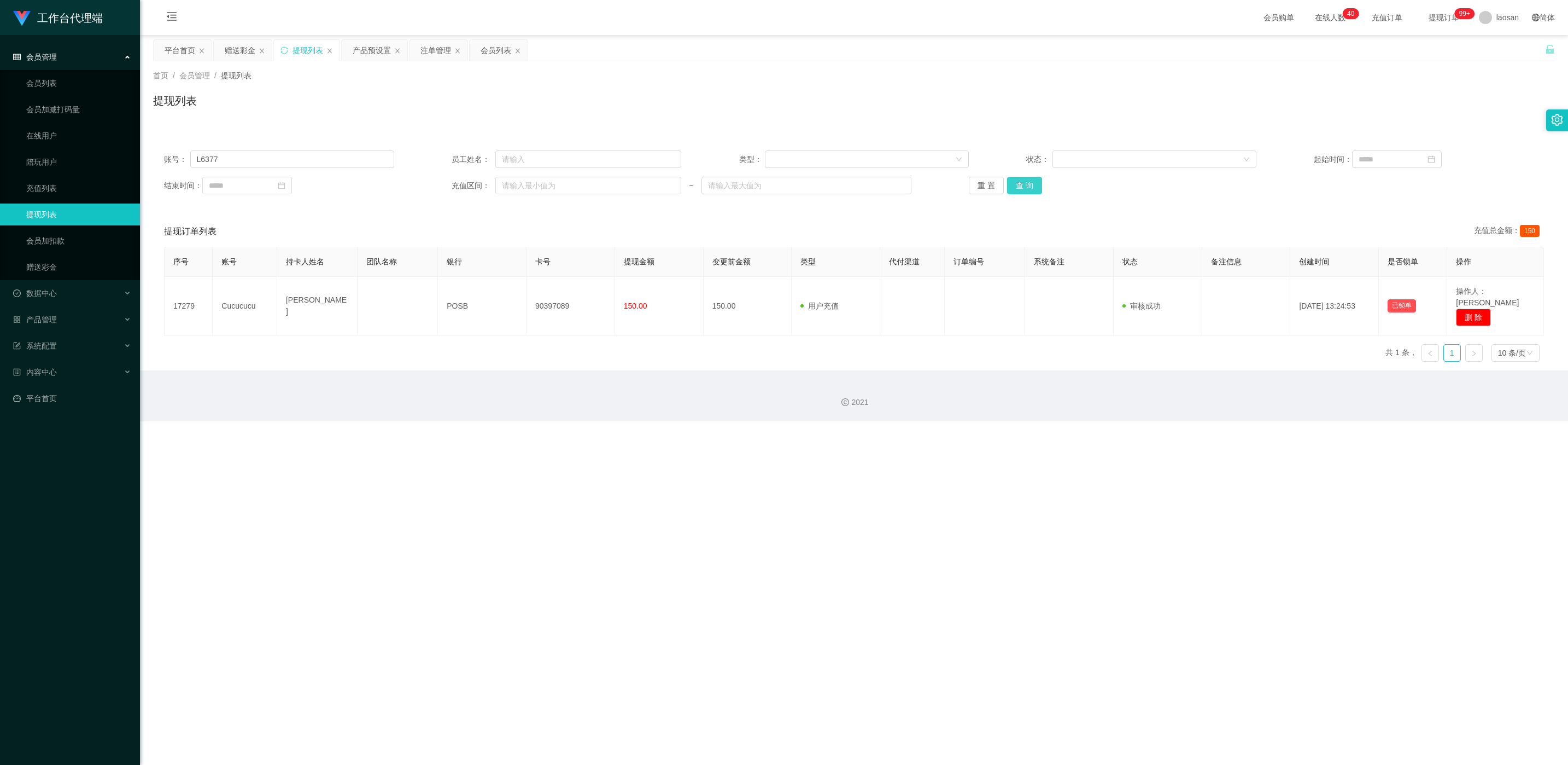
drag, startPoint x: 1004, startPoint y: 176, endPoint x: 1017, endPoint y: 185, distance: 15.8
click at [524, 177] on div "重 置 查 询" at bounding box center [1084, 185] width 230 height 17
click at [524, 185] on button "查 询" at bounding box center [1025, 185] width 35 height 17
click at [524, 185] on div "重 置 查 询" at bounding box center [1084, 185] width 230 height 17
drag, startPoint x: 1017, startPoint y: 185, endPoint x: 1050, endPoint y: 196, distance: 34.8
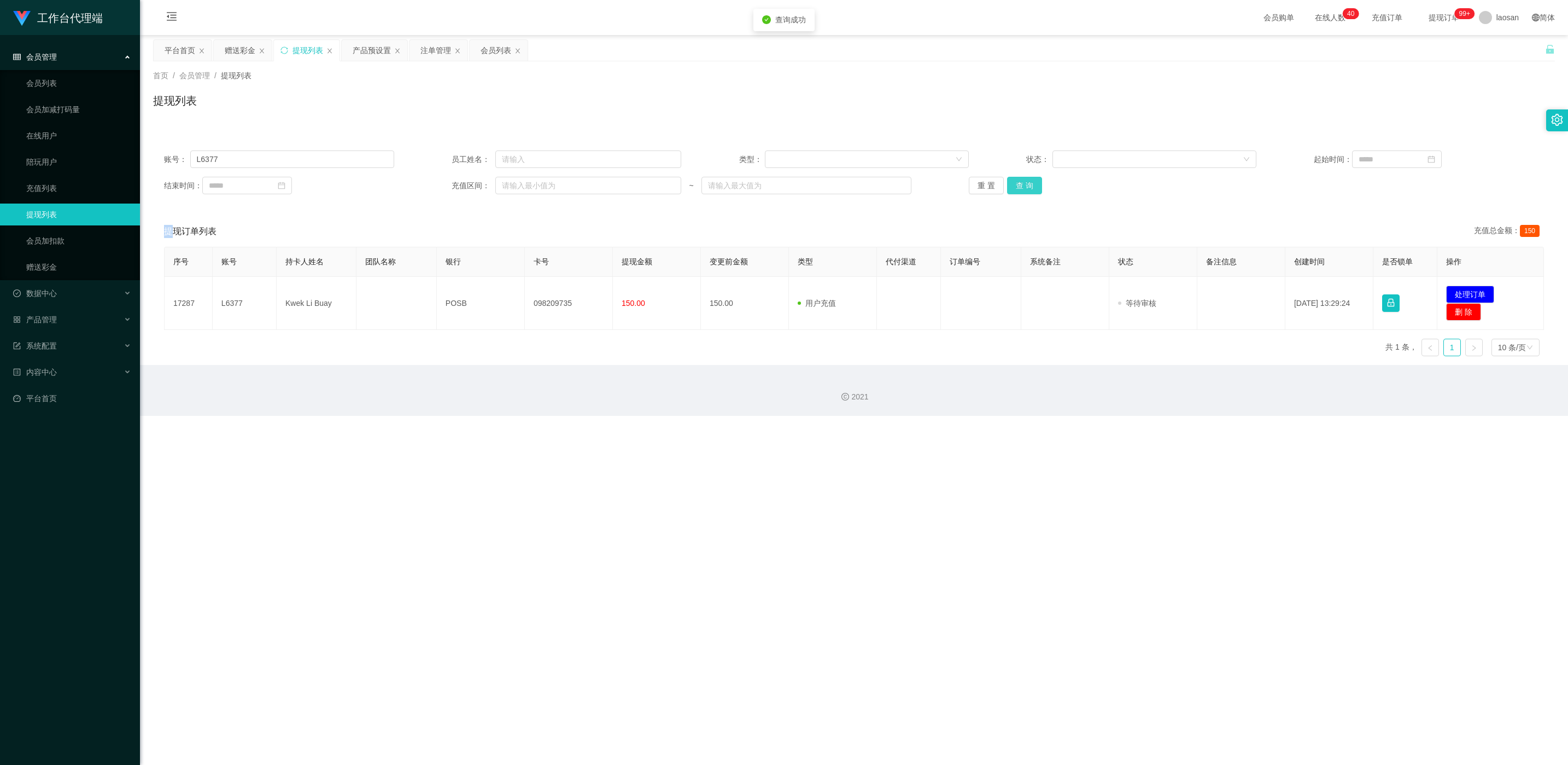
click at [524, 185] on button "查 询" at bounding box center [1025, 185] width 35 height 17
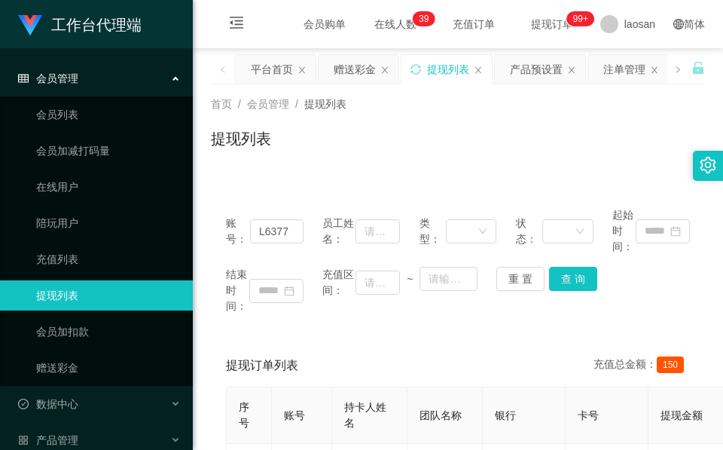
click at [267, 142] on h1 "提现列表" at bounding box center [241, 138] width 60 height 23
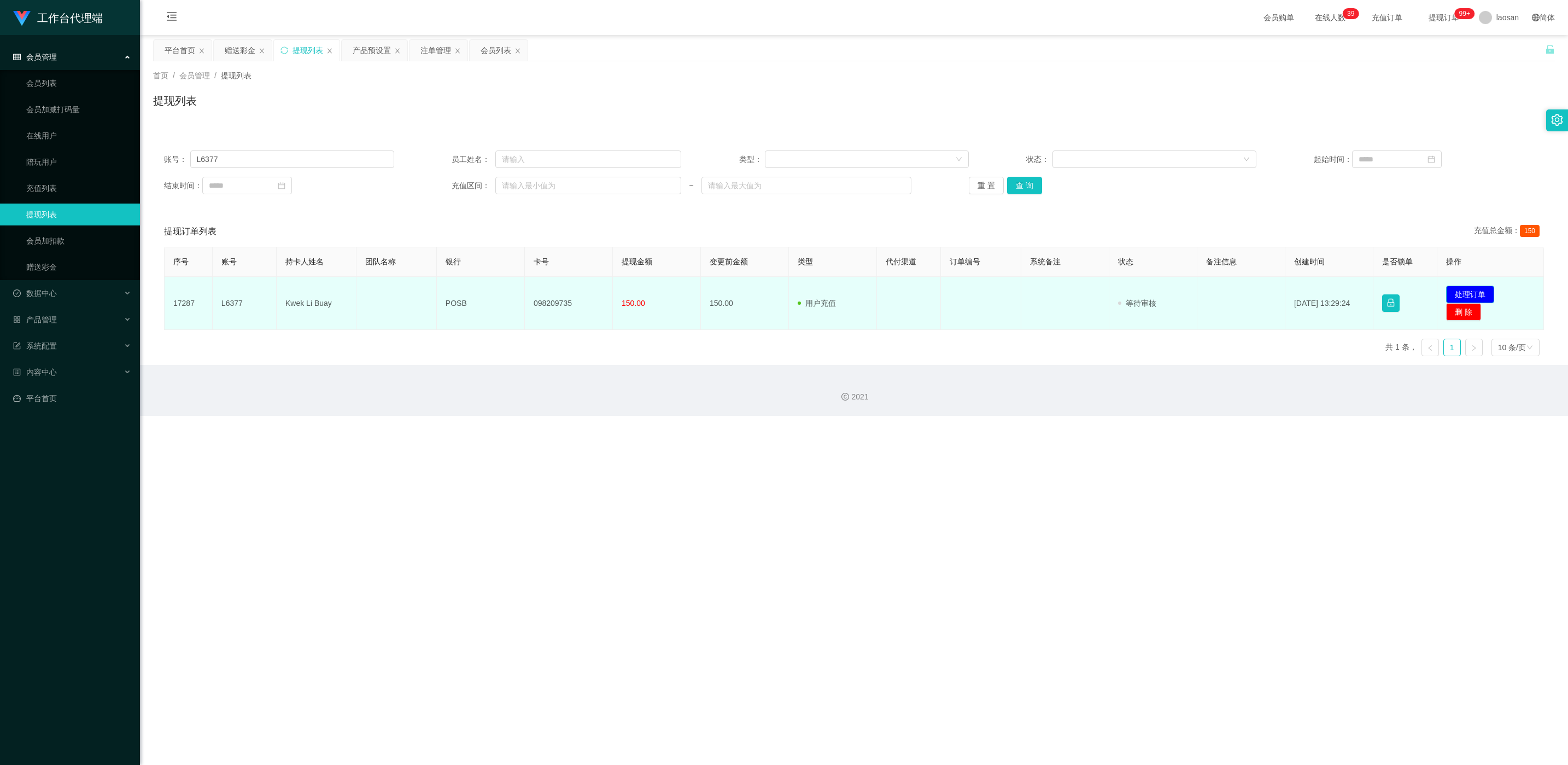
click at [524, 293] on button "处理订单" at bounding box center [1471, 294] width 48 height 17
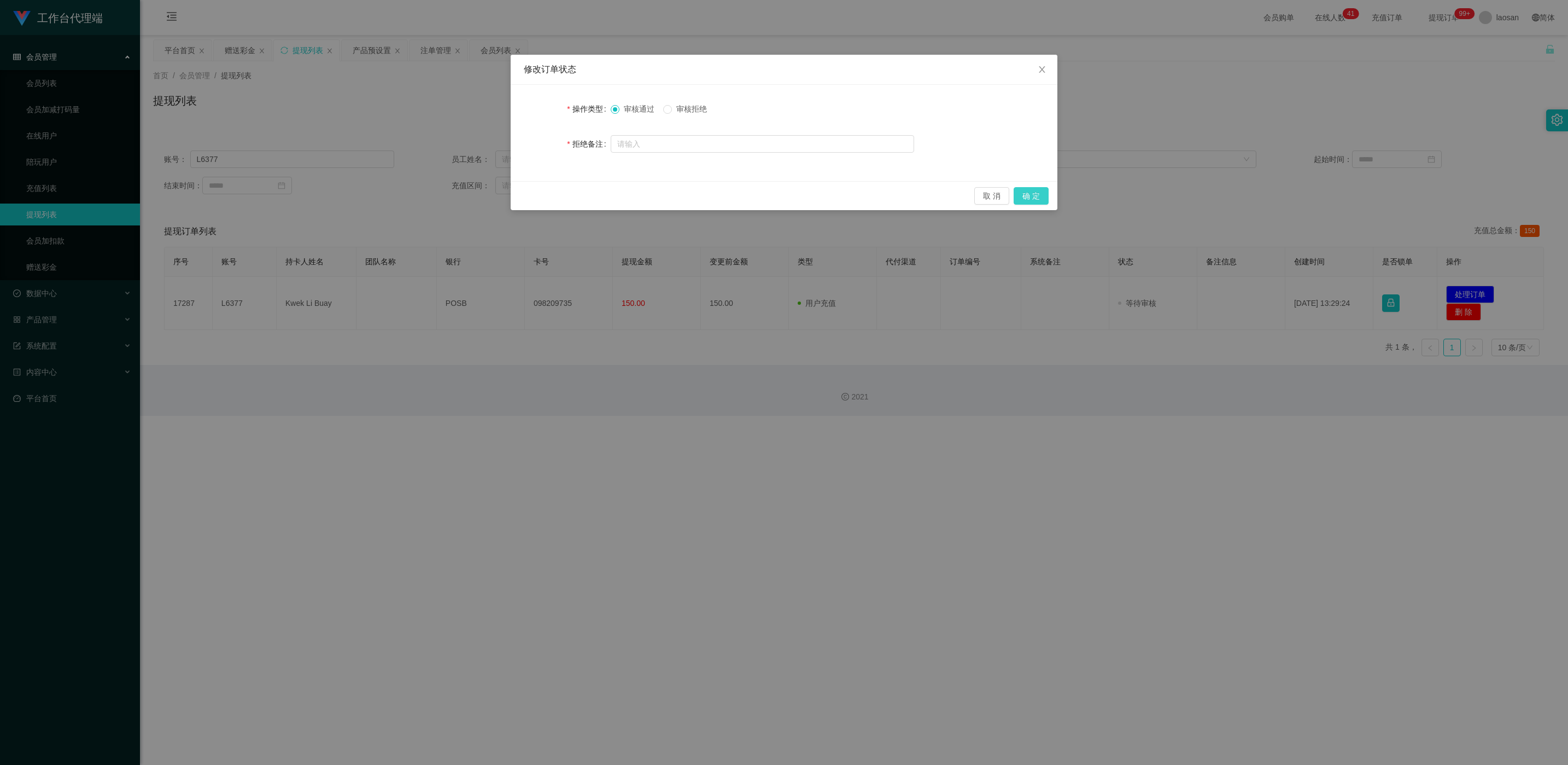
click at [524, 198] on button "确 定" at bounding box center [1031, 196] width 35 height 17
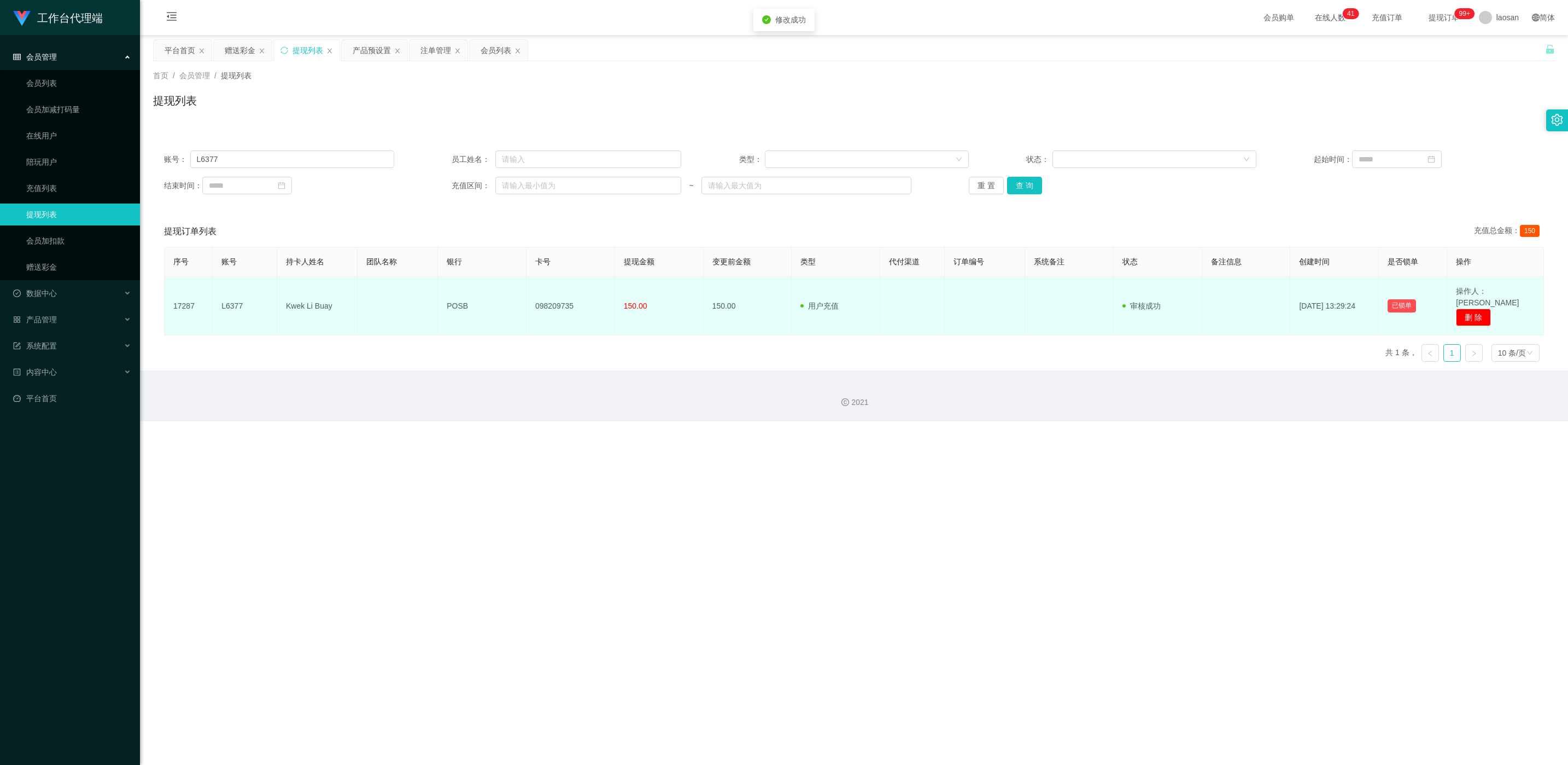
click at [524, 297] on td "098209735" at bounding box center [571, 306] width 89 height 59
copy td "098209735"
click at [524, 296] on td "098209735" at bounding box center [571, 306] width 89 height 59
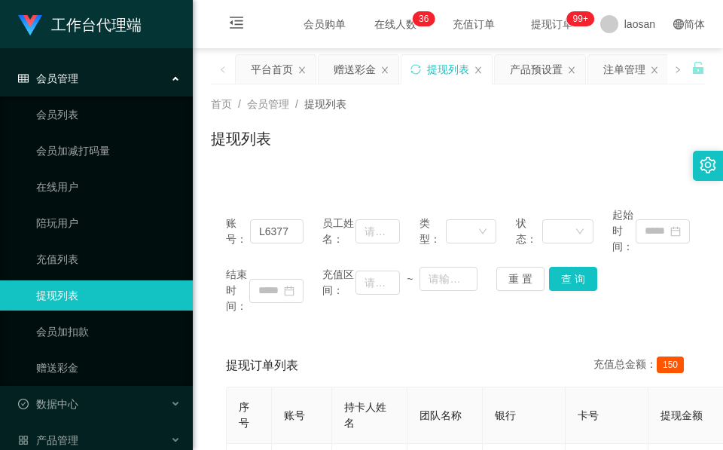
click at [340, 136] on div "提现列表" at bounding box center [458, 144] width 494 height 35
click at [362, 75] on div "赠送彩金" at bounding box center [355, 69] width 42 height 29
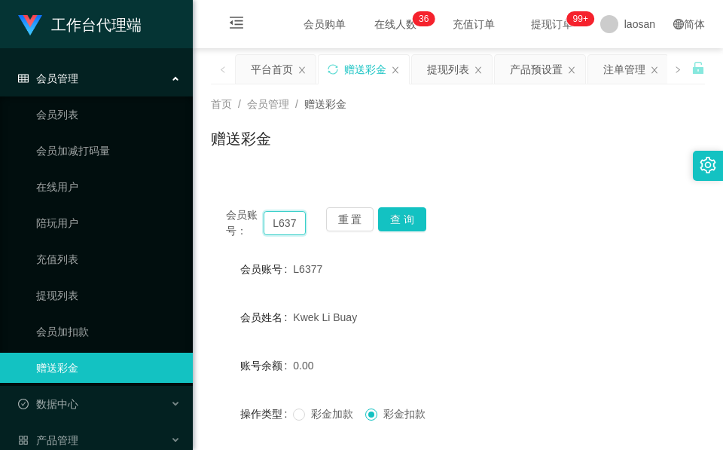
click at [299, 218] on input "L6377" at bounding box center [285, 223] width 42 height 24
click at [297, 218] on input "L6377" at bounding box center [285, 223] width 42 height 24
paste input "91009086"
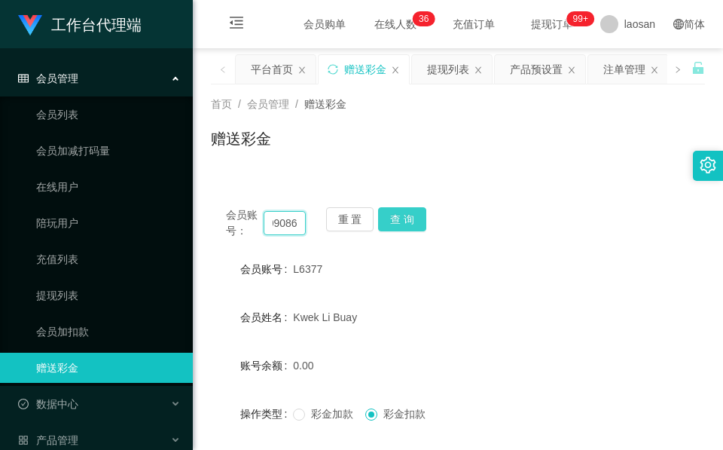
type input "91009086"
click at [419, 228] on button "查 询" at bounding box center [402, 219] width 48 height 24
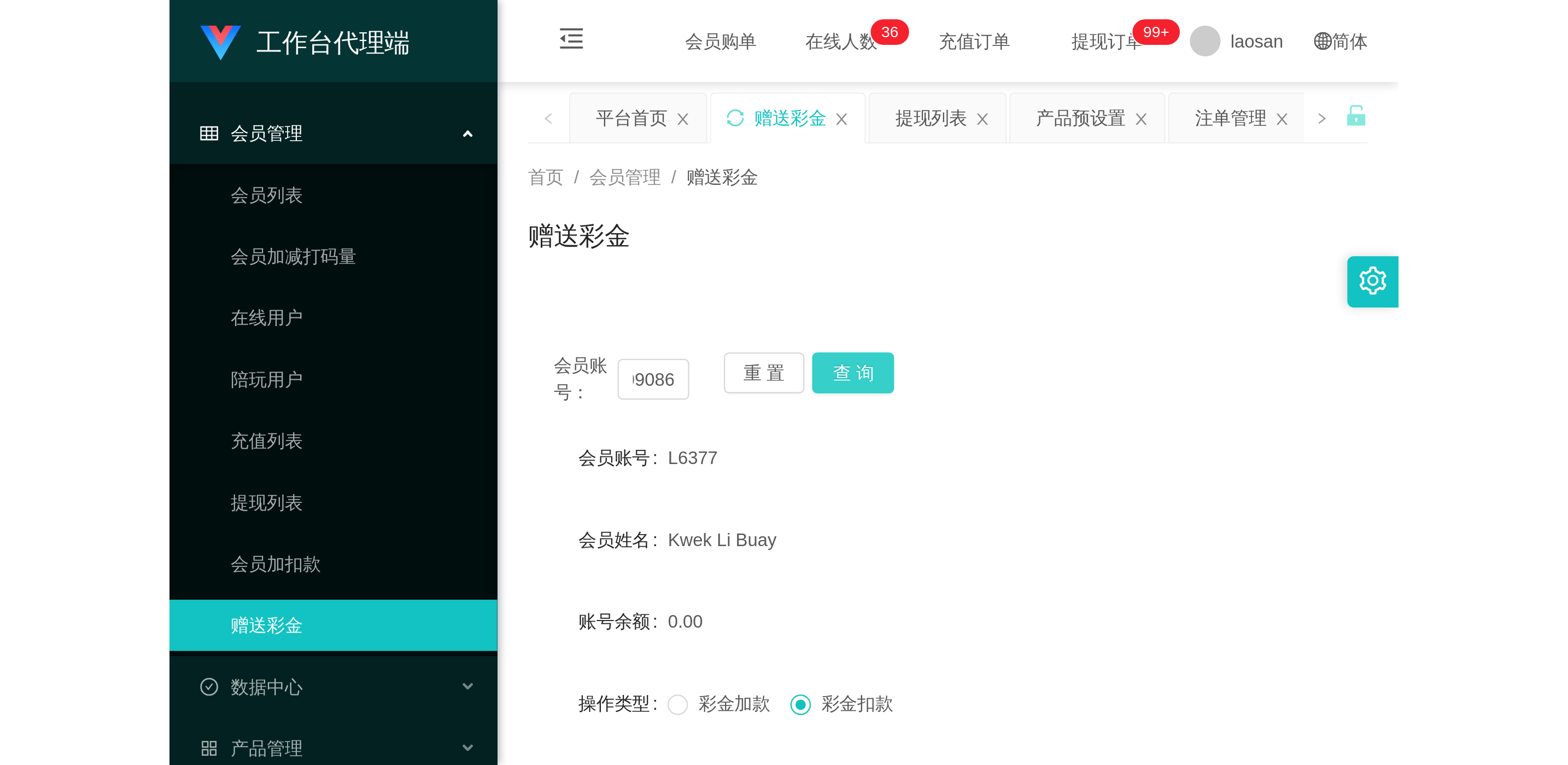
scroll to position [0, 0]
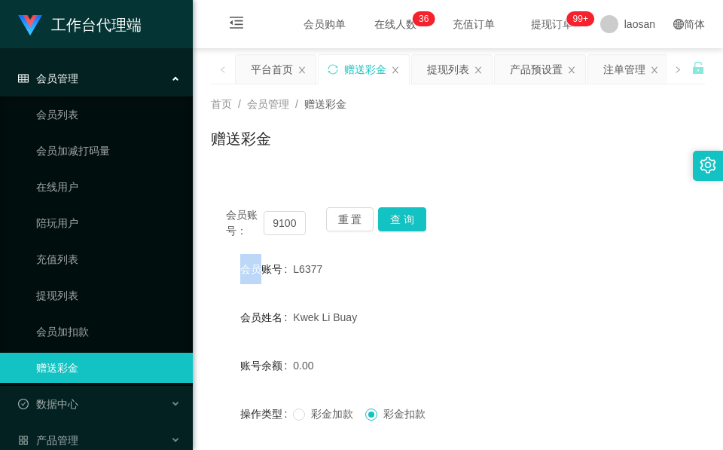
click at [419, 228] on div "会员账号： 91009086 重 置 查 询" at bounding box center [458, 223] width 494 height 32
click at [419, 228] on button "查 询" at bounding box center [402, 219] width 48 height 24
click at [254, 151] on div "赠送彩金" at bounding box center [458, 144] width 494 height 35
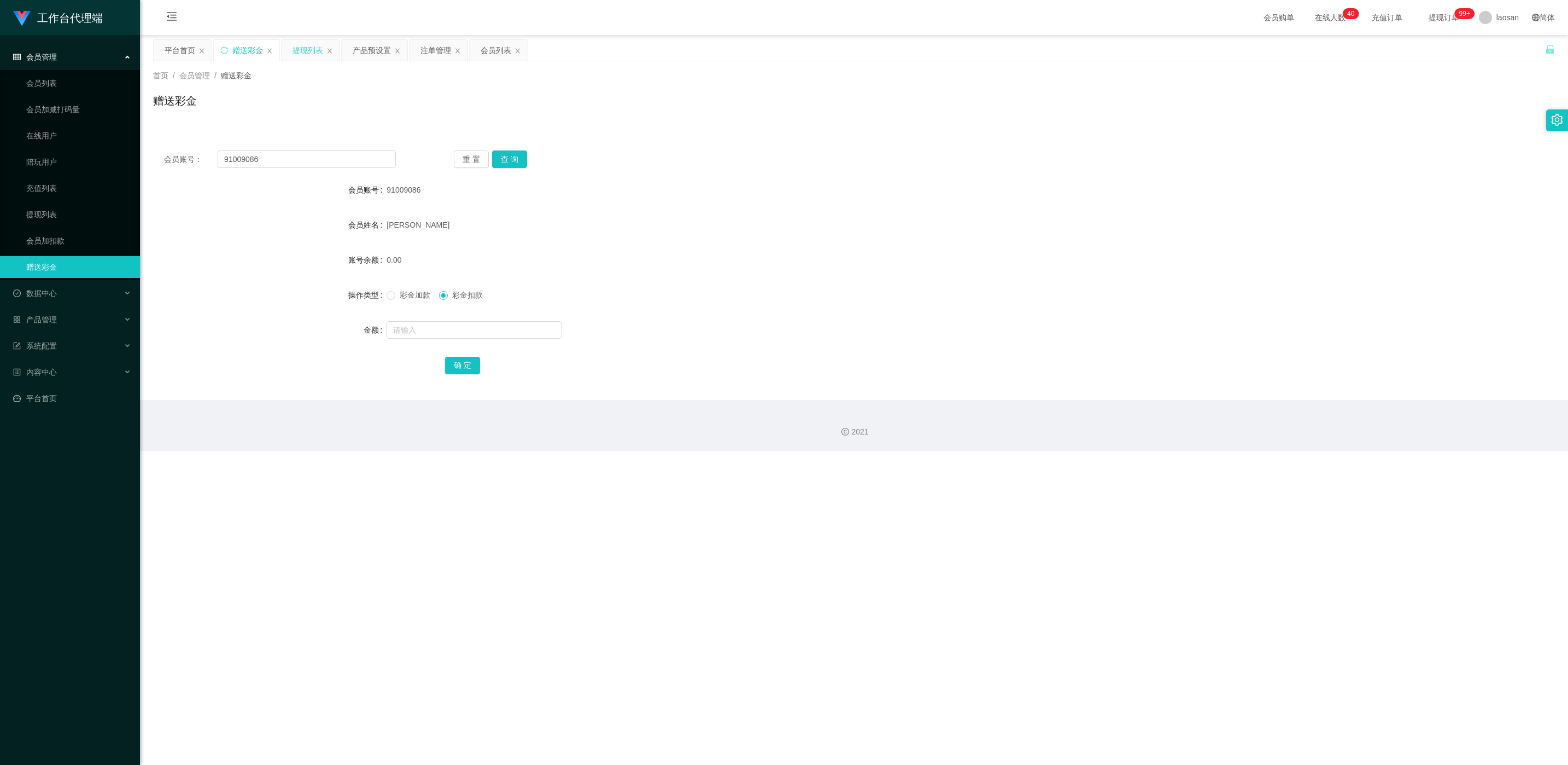
click at [317, 52] on div "提现列表" at bounding box center [308, 50] width 31 height 21
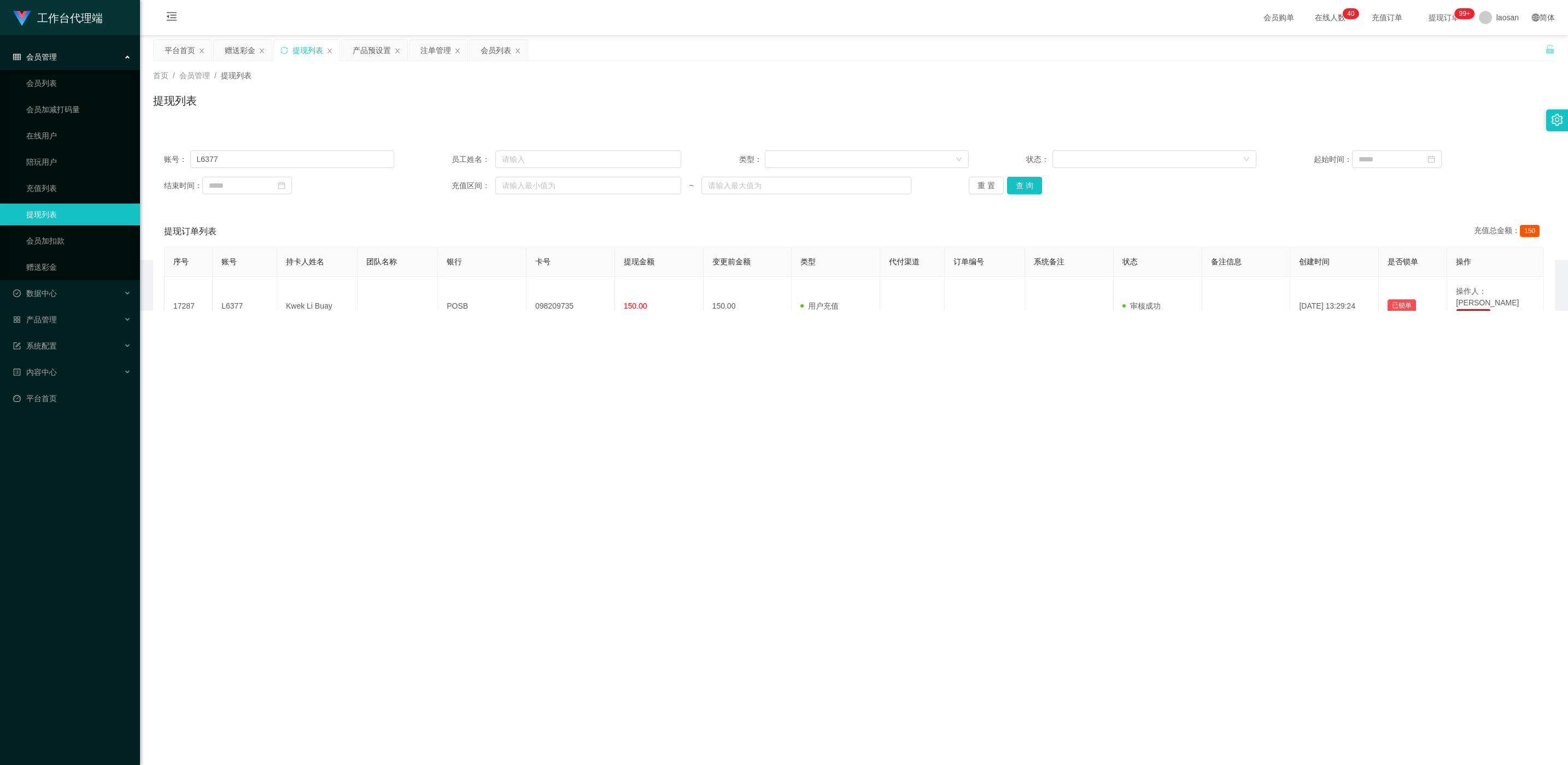
click at [315, 146] on div "账号： L6377 员工姓名： 类型： 状态： 起始时间： 结束时间： 充值区间： ~ 重 置 查 询" at bounding box center [854, 172] width 1402 height 65
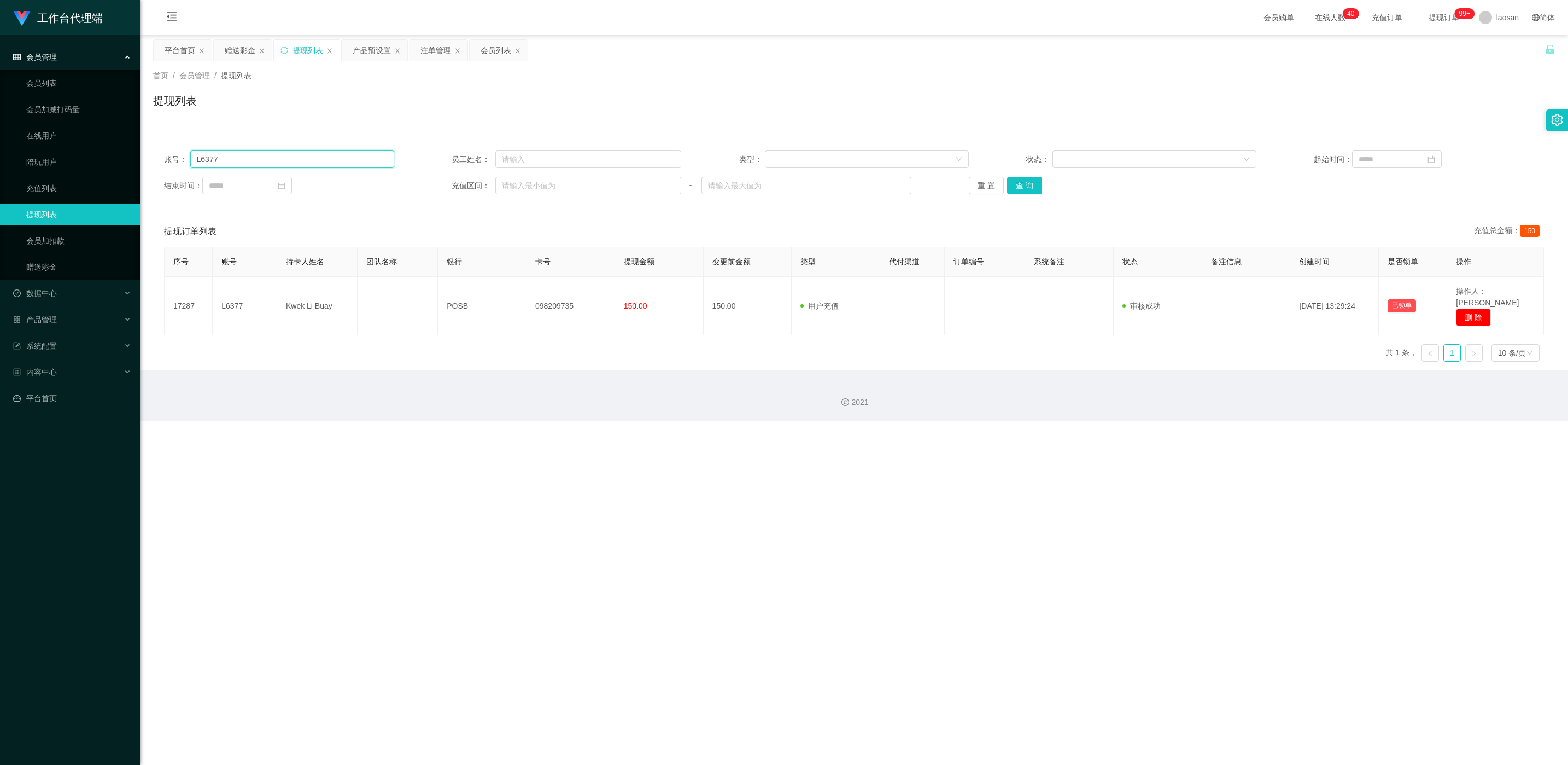
click at [315, 150] on input "L6377" at bounding box center [292, 159] width 204 height 17
paste input "本次升级已完成！奖励将在10-15分钟内到账，请到账后截图发我登记，录入学员系统。您现在可继续在任务群完成任务，每单订阅享学员专属价SGD8，加油！"
type input "本次升级已完成！奖励将在10-15分钟内到账，请到账后截图发我登记，录入学员系统。您现在可继续在任务群完成任务，每单订阅享学员专属价SGD8，加油！"
click at [310, 159] on input "text" at bounding box center [292, 159] width 204 height 17
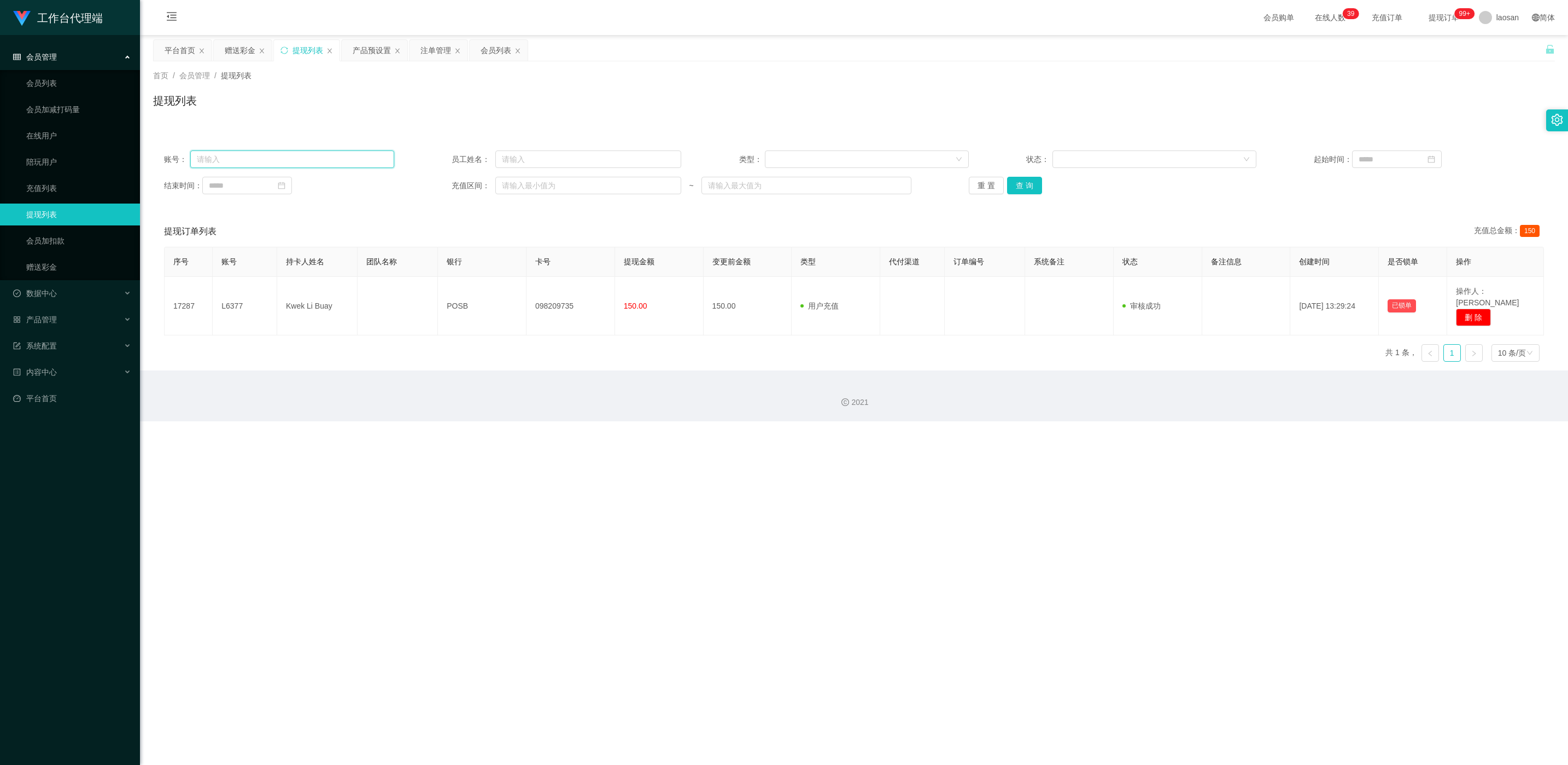
paste input "91009086"
type input "91009086"
click at [524, 185] on button "查 询" at bounding box center [1025, 185] width 35 height 17
click at [524, 185] on div "重 置 查 询" at bounding box center [1084, 185] width 230 height 17
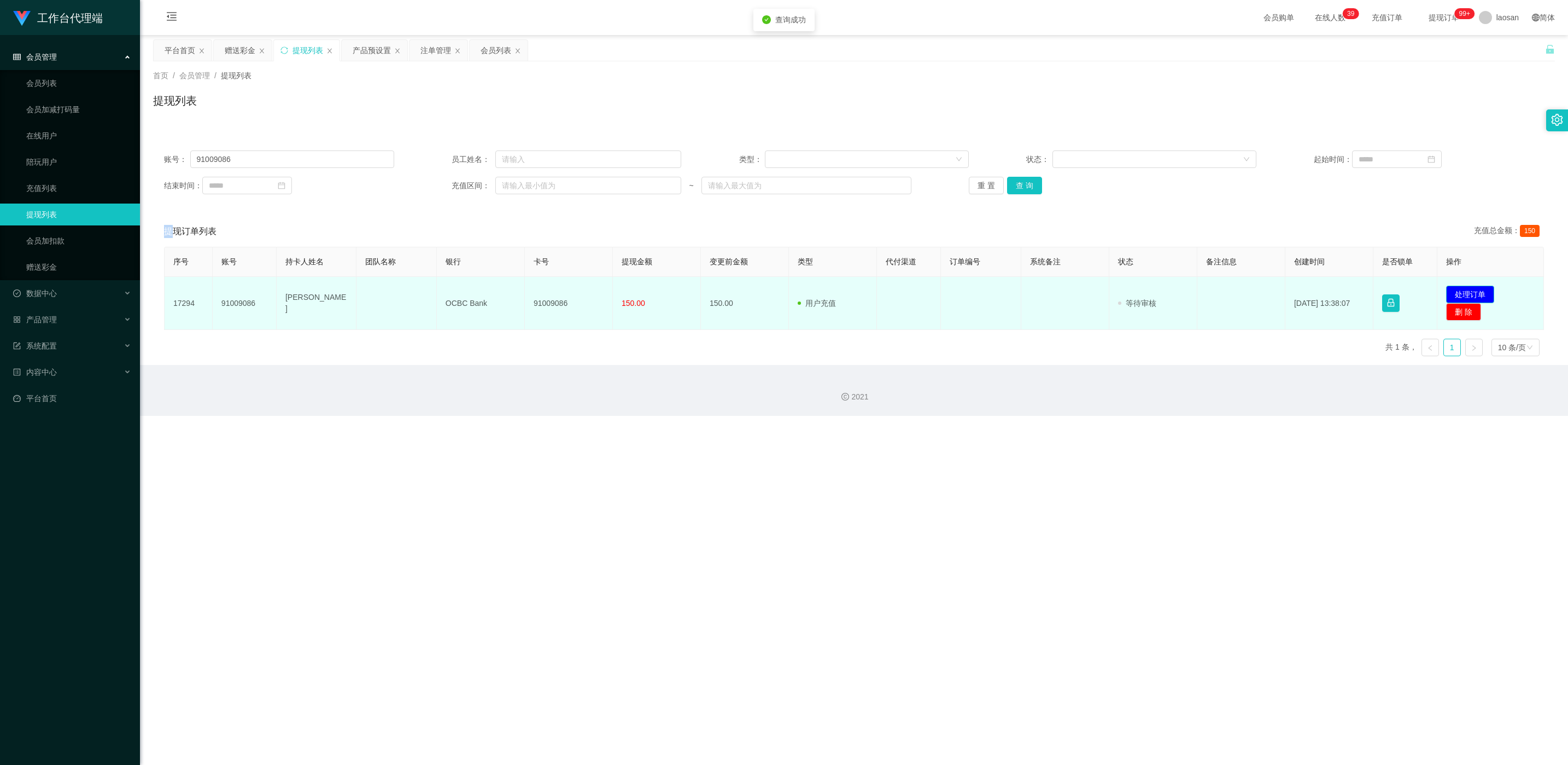
click at [524, 291] on button "处理订单" at bounding box center [1471, 294] width 48 height 17
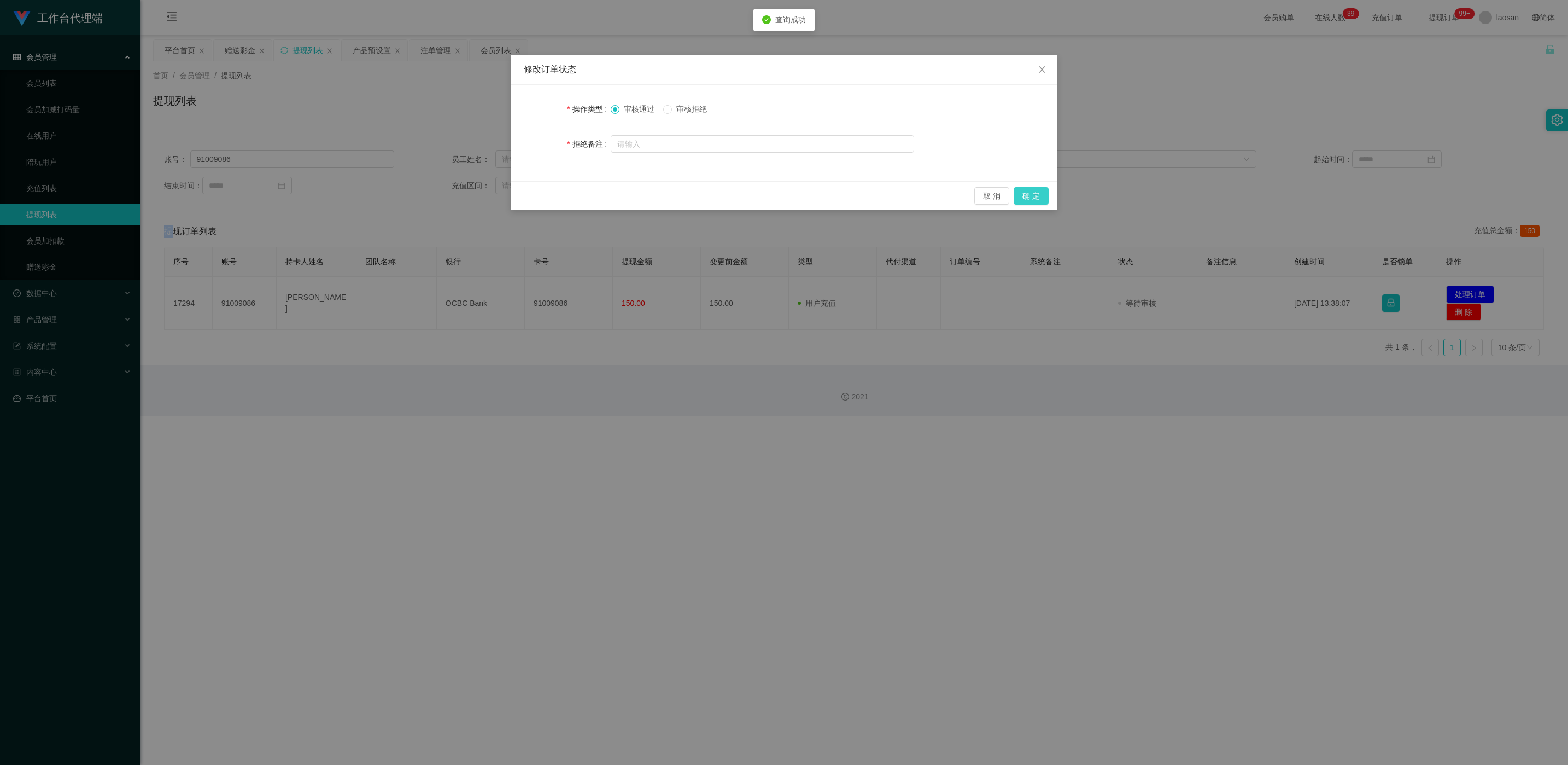
drag, startPoint x: 1046, startPoint y: 198, endPoint x: 1002, endPoint y: 227, distance: 52.7
click at [524, 198] on button "确 定" at bounding box center [1031, 196] width 35 height 17
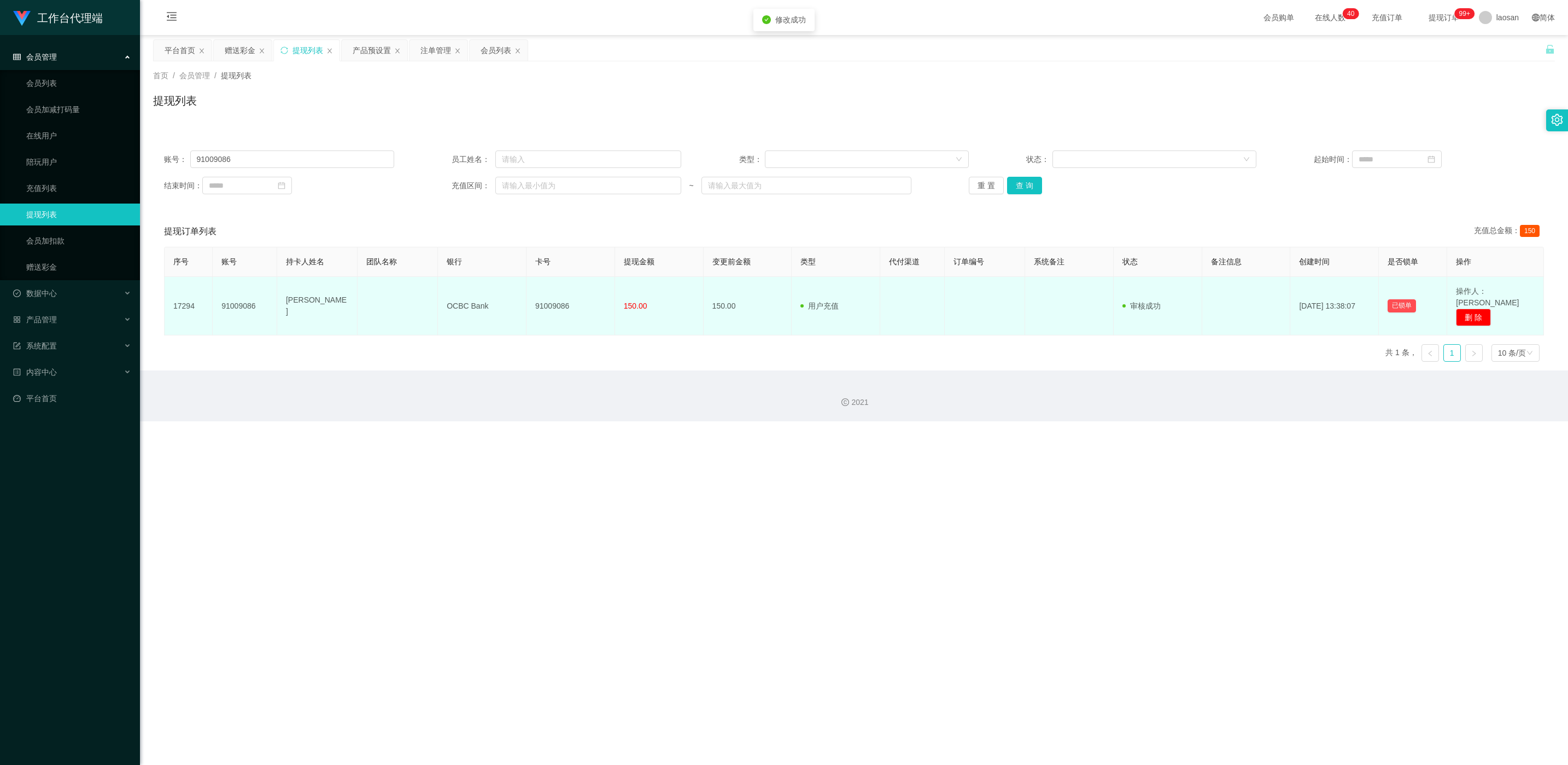
click at [524, 301] on td "91009086" at bounding box center [571, 306] width 89 height 59
copy td "91009086"
